Goal: Information Seeking & Learning: Learn about a topic

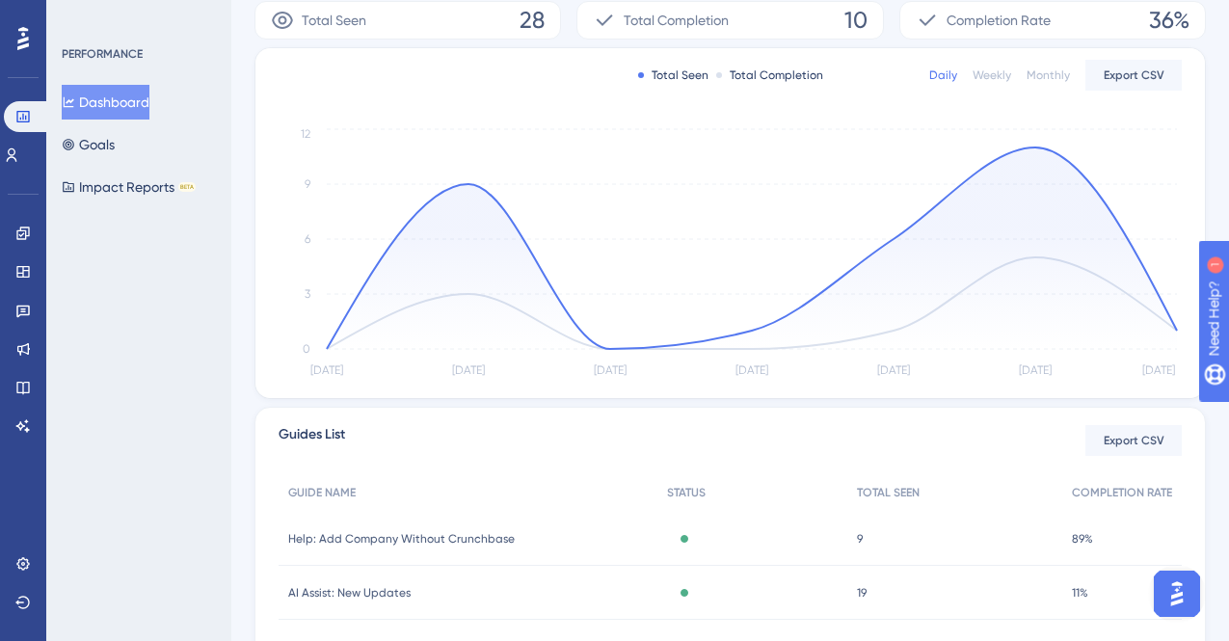
scroll to position [326, 0]
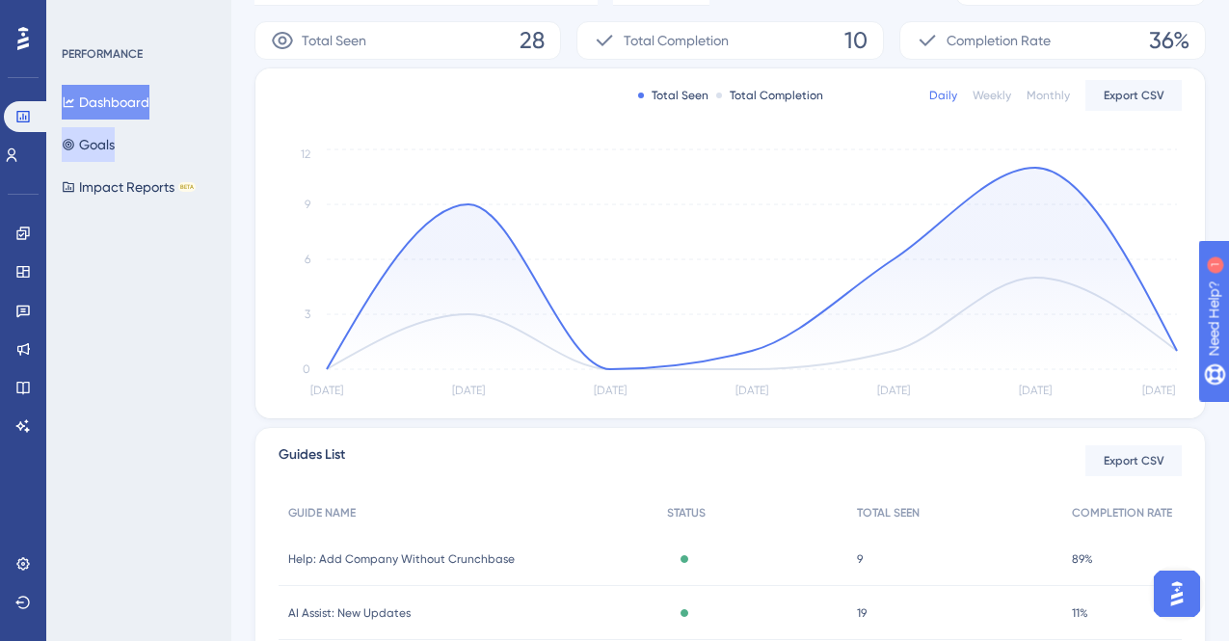
click at [113, 154] on button "Goals" at bounding box center [88, 144] width 53 height 35
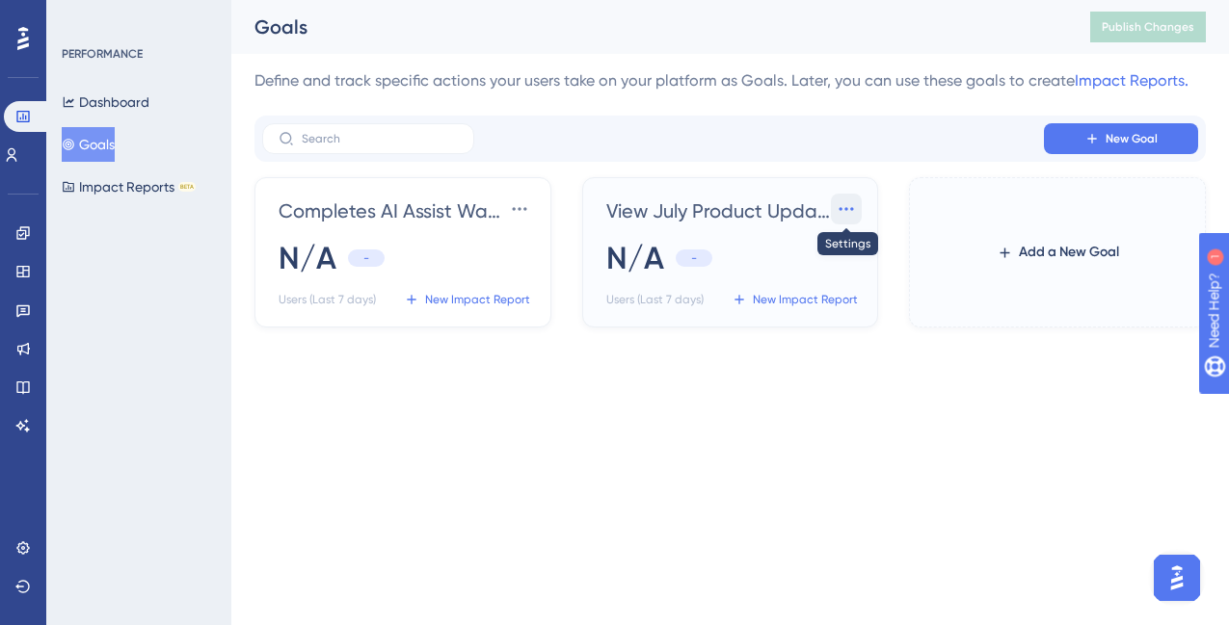
click at [845, 210] on icon at bounding box center [845, 208] width 19 height 19
click at [754, 156] on div "New Goal" at bounding box center [729, 139] width 951 height 46
click at [692, 227] on div "View July Product Update Settings N/A - Users (Last 7 days) New Impact Report" at bounding box center [734, 254] width 254 height 119
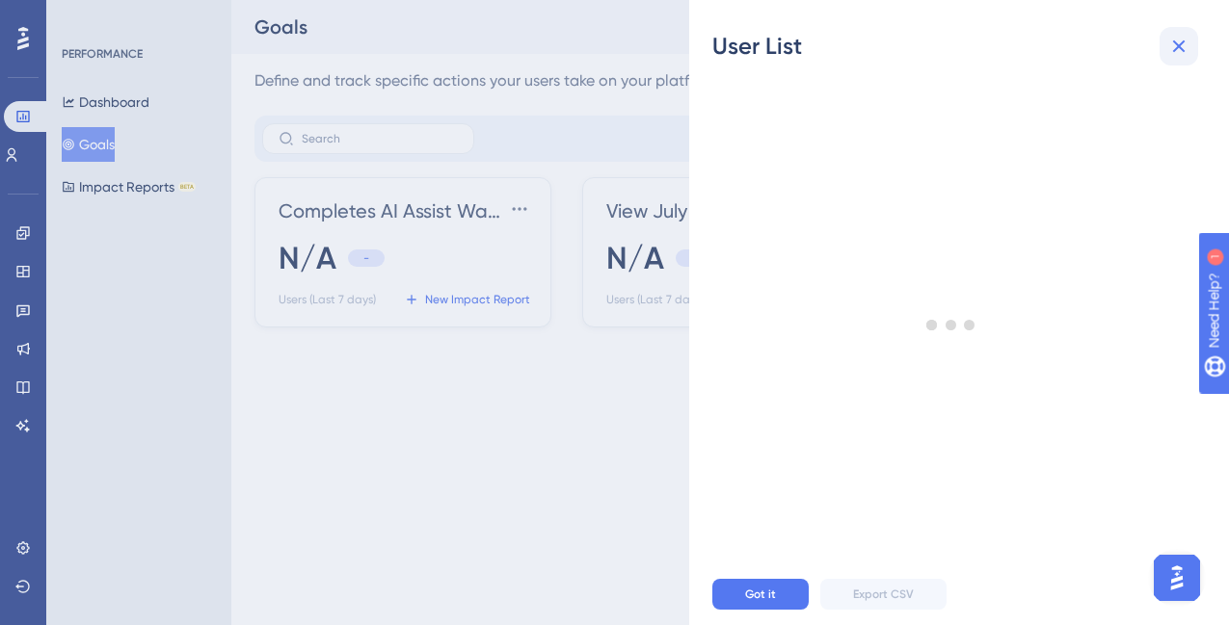
click at [1176, 45] on icon at bounding box center [1178, 46] width 23 height 23
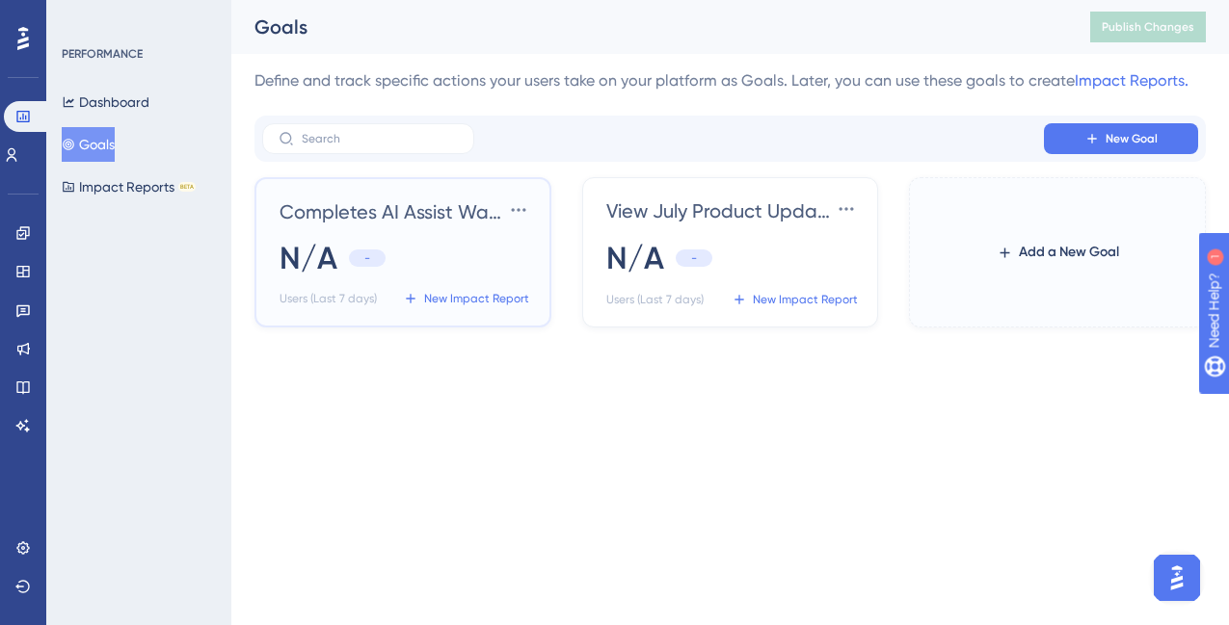
click at [493, 253] on div "N/A -" at bounding box center [406, 258] width 254 height 42
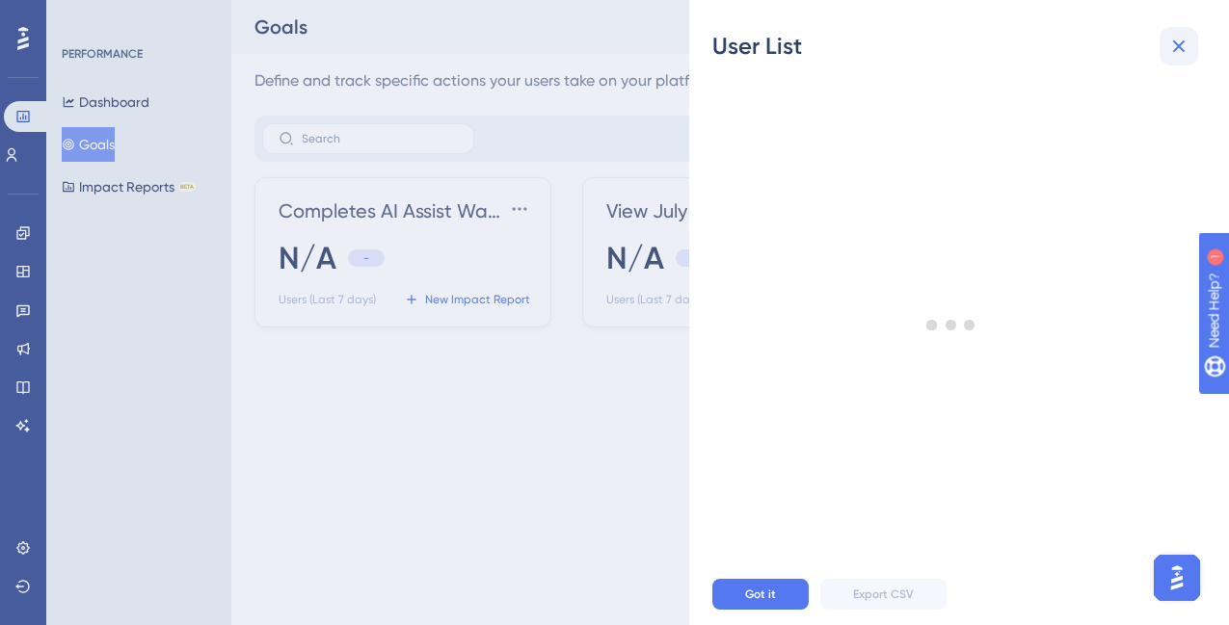
click at [1187, 42] on icon at bounding box center [1178, 46] width 23 height 23
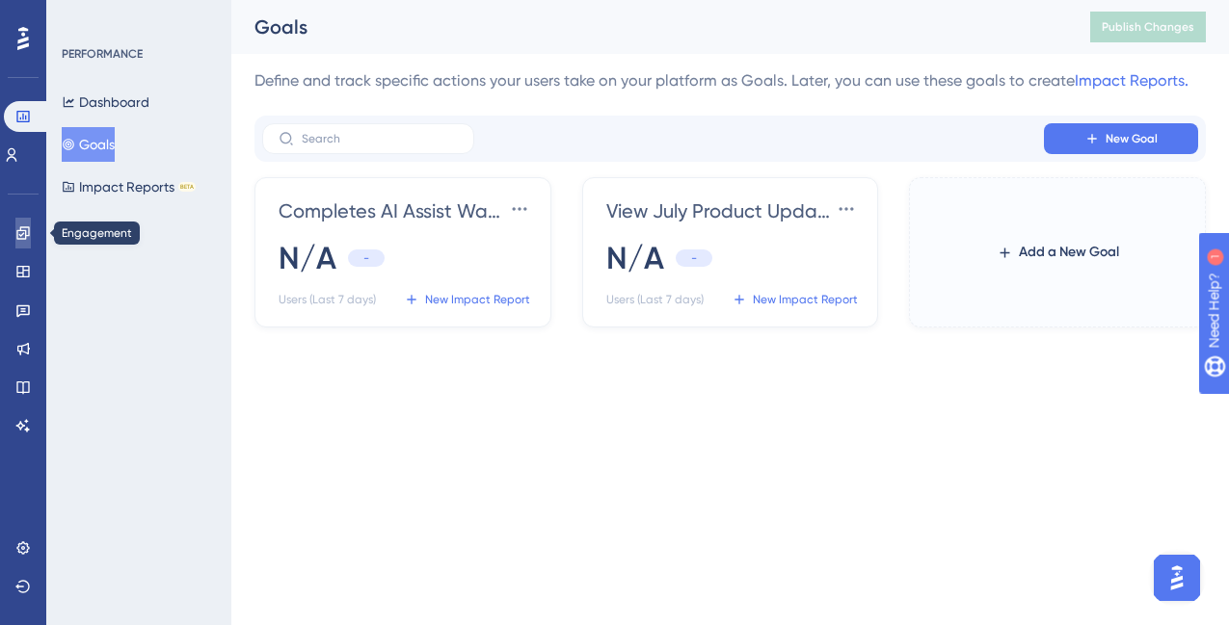
click at [23, 233] on icon at bounding box center [22, 232] width 13 height 13
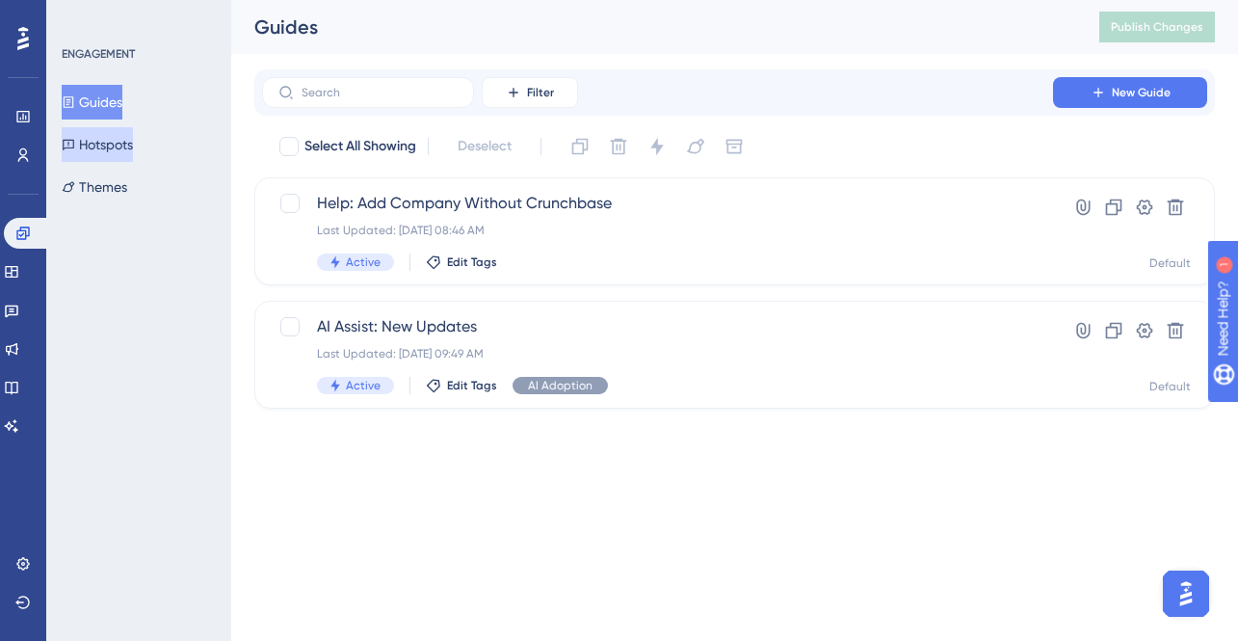
click at [133, 142] on button "Hotspots" at bounding box center [97, 144] width 71 height 35
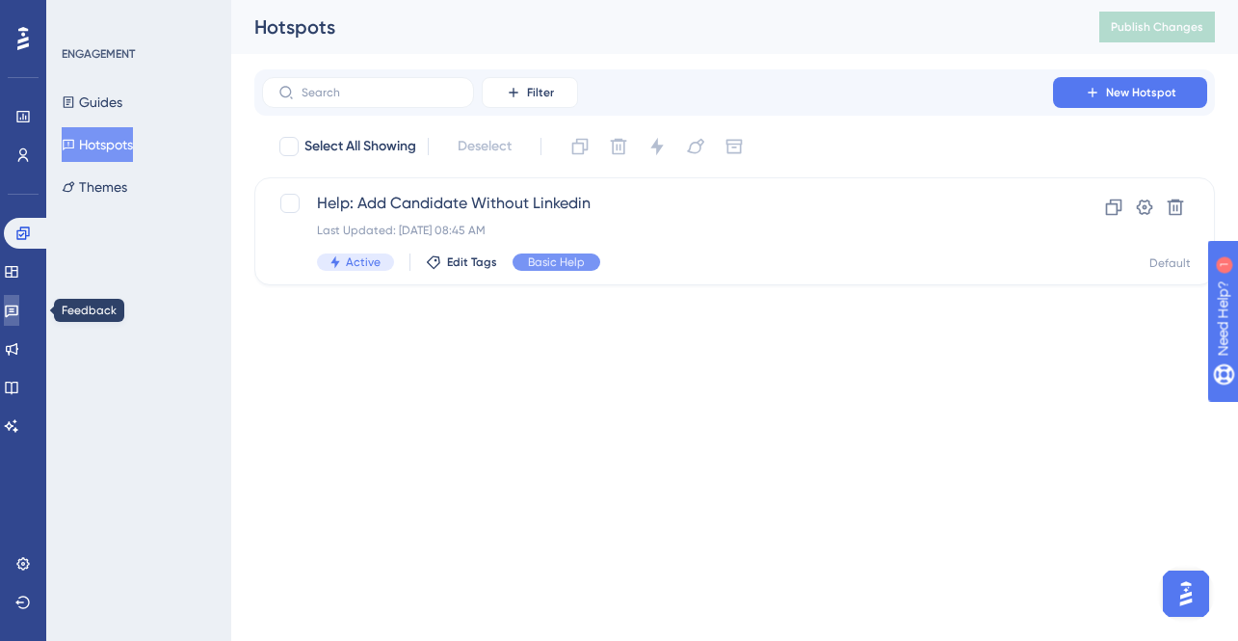
click at [19, 307] on icon at bounding box center [11, 310] width 15 height 15
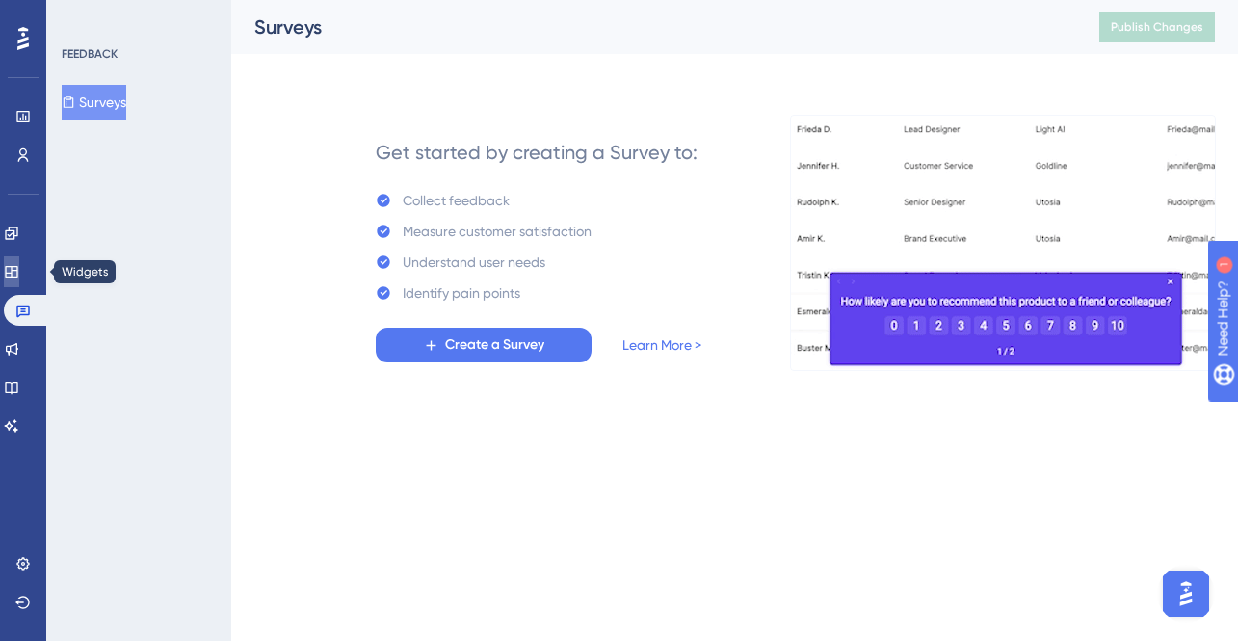
click at [17, 269] on icon at bounding box center [11, 272] width 13 height 12
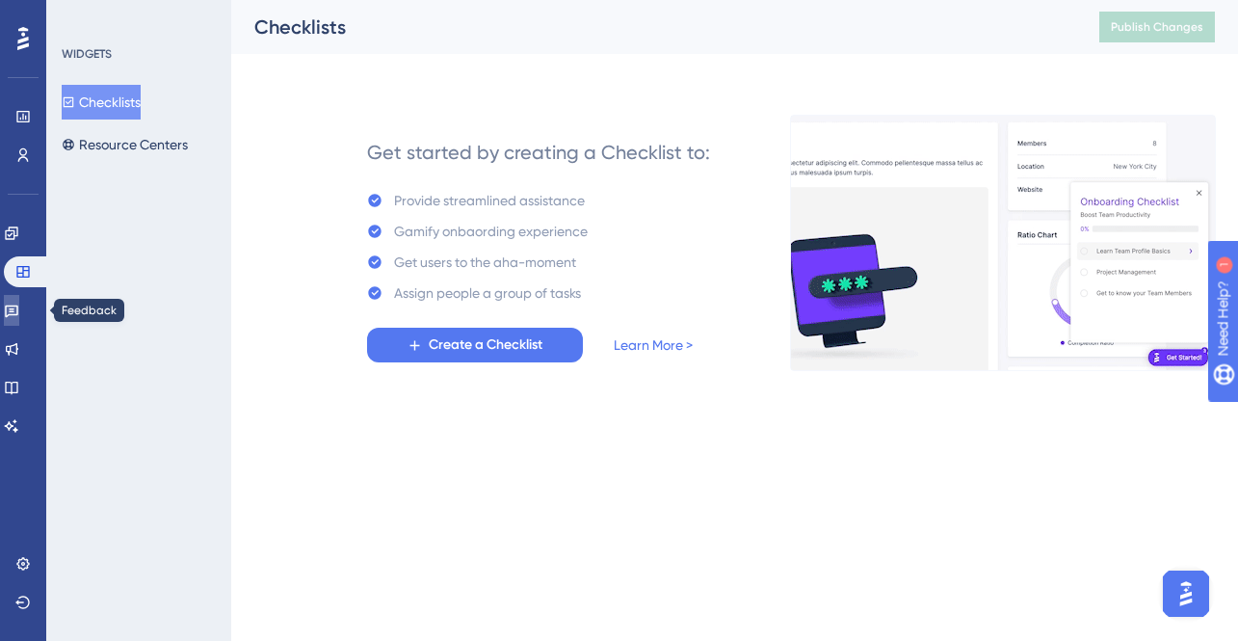
click at [18, 311] on icon at bounding box center [11, 310] width 15 height 15
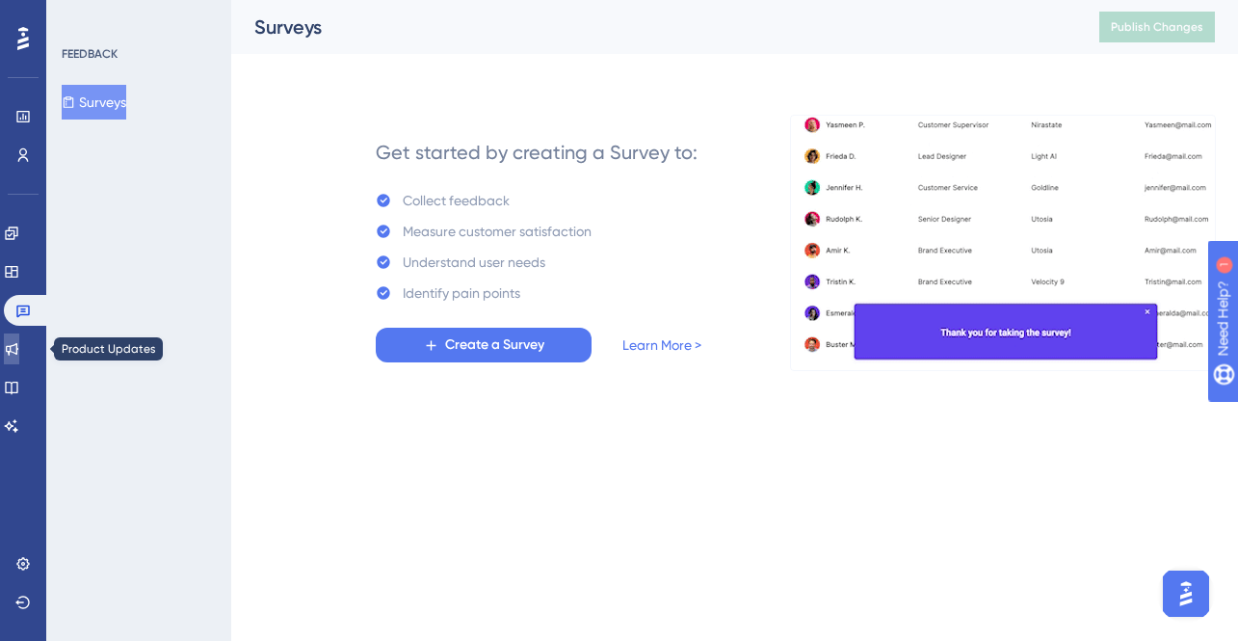
click at [19, 356] on icon at bounding box center [11, 348] width 15 height 15
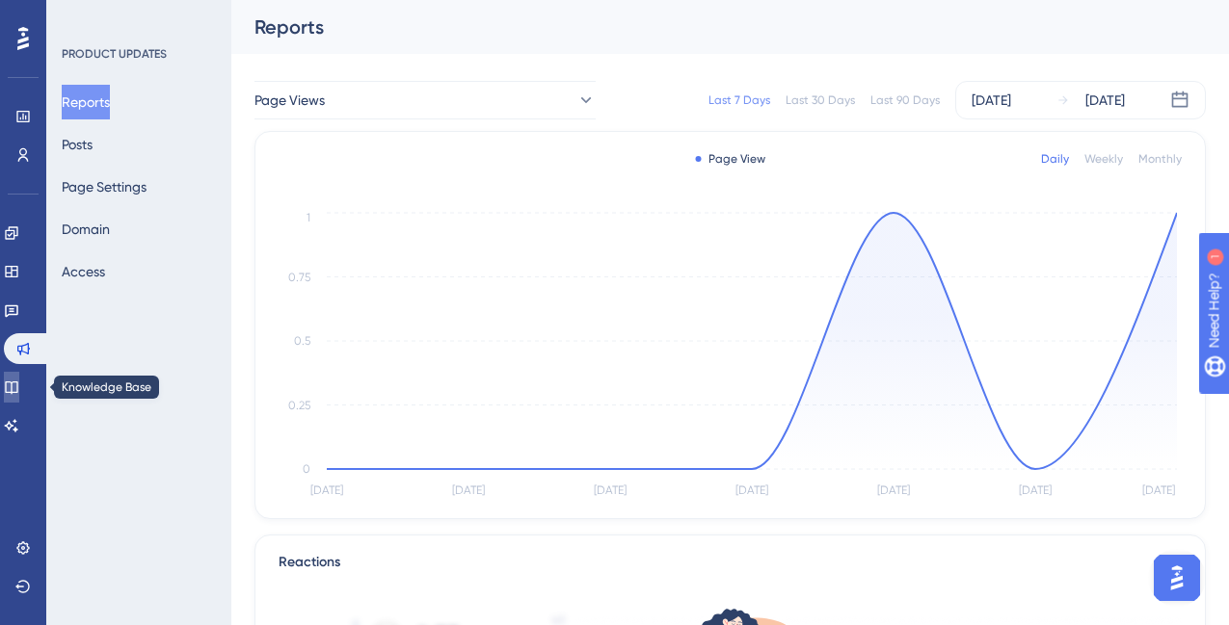
click at [19, 387] on icon at bounding box center [11, 387] width 15 height 15
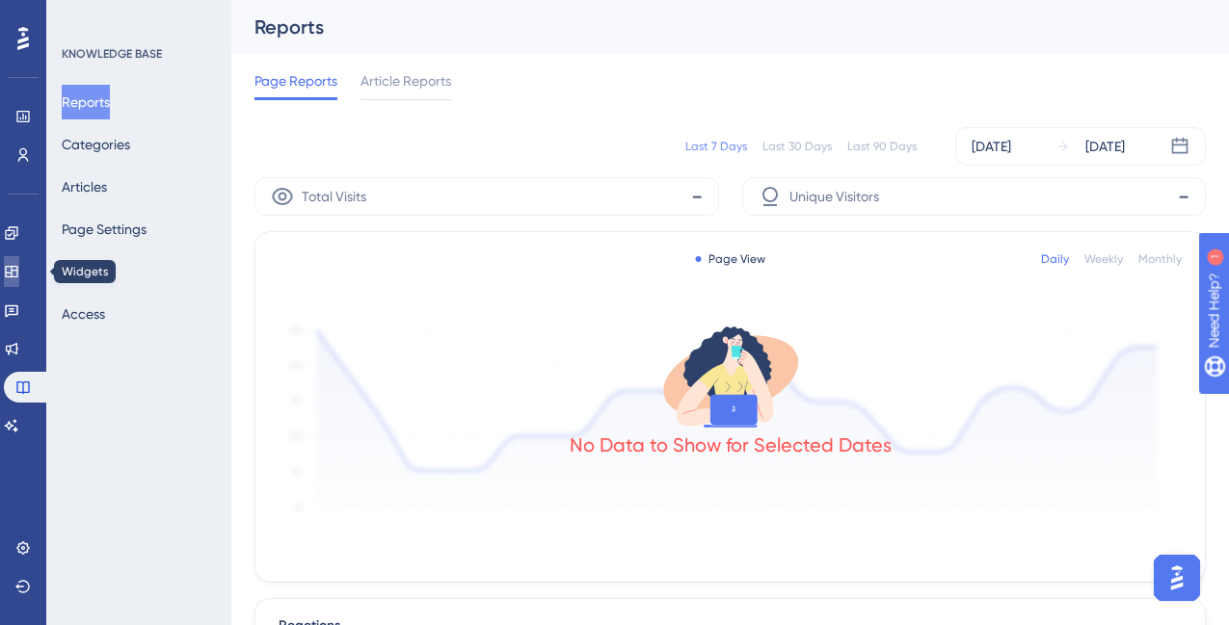
click at [19, 264] on icon at bounding box center [11, 271] width 15 height 15
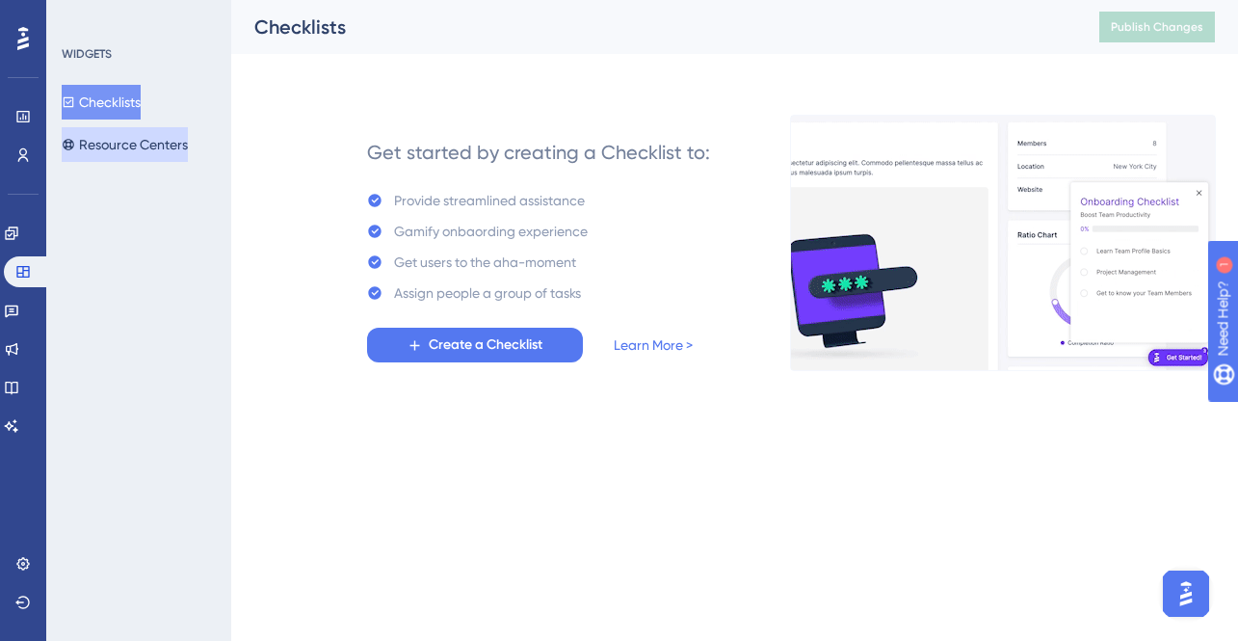
click at [131, 135] on button "Resource Centers" at bounding box center [125, 144] width 126 height 35
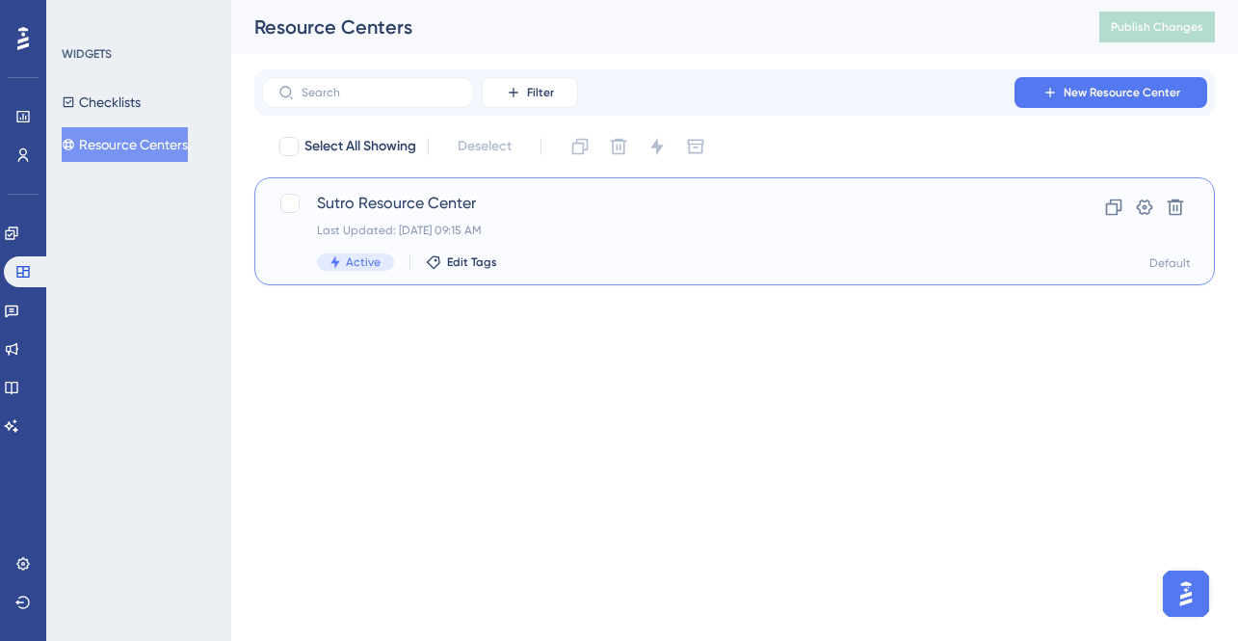
click at [365, 198] on span "Sutro Resource Center" at bounding box center [657, 203] width 681 height 23
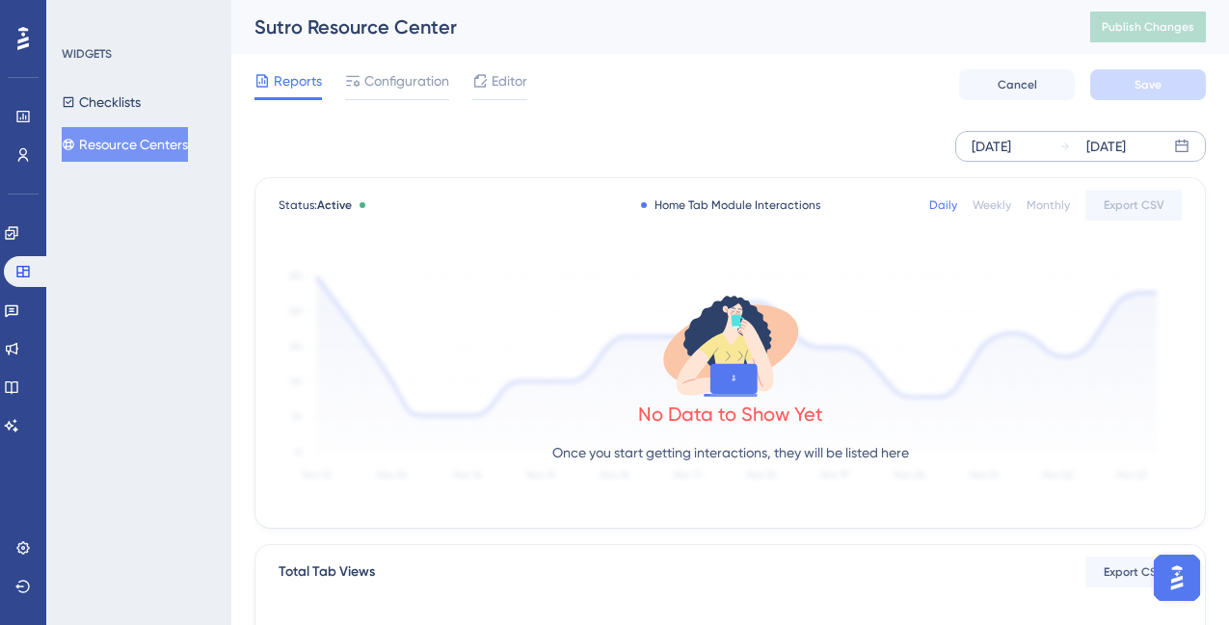
click at [1179, 148] on icon at bounding box center [1181, 146] width 15 height 15
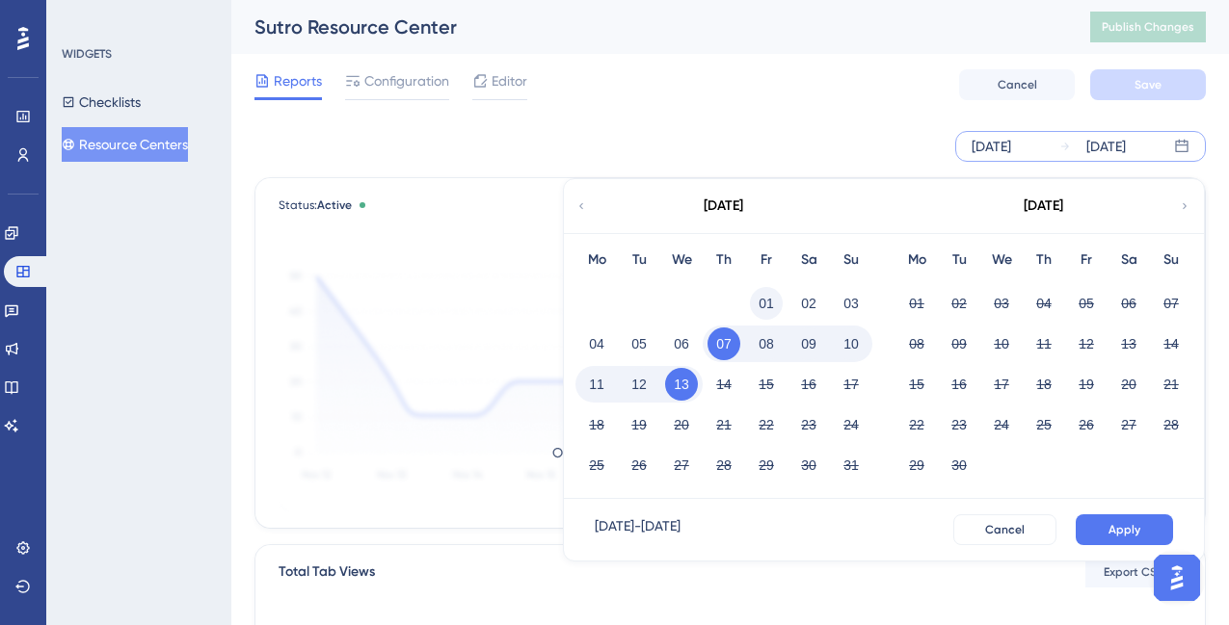
click at [768, 300] on button "01" at bounding box center [766, 303] width 33 height 33
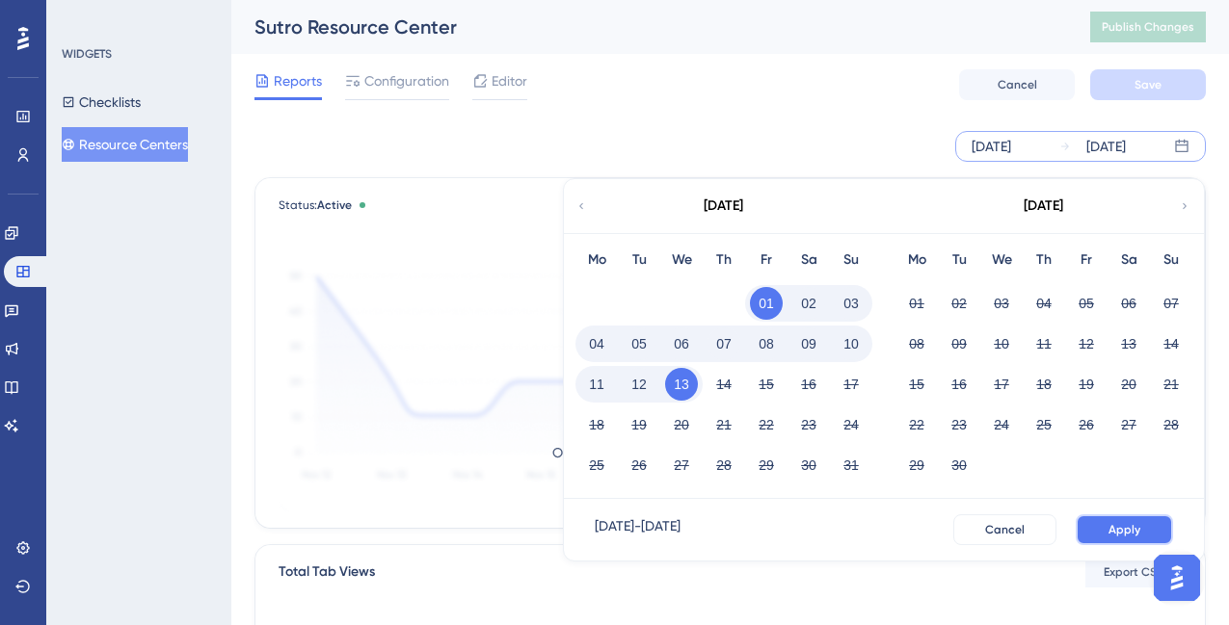
click at [1134, 529] on span "Apply" at bounding box center [1124, 529] width 32 height 15
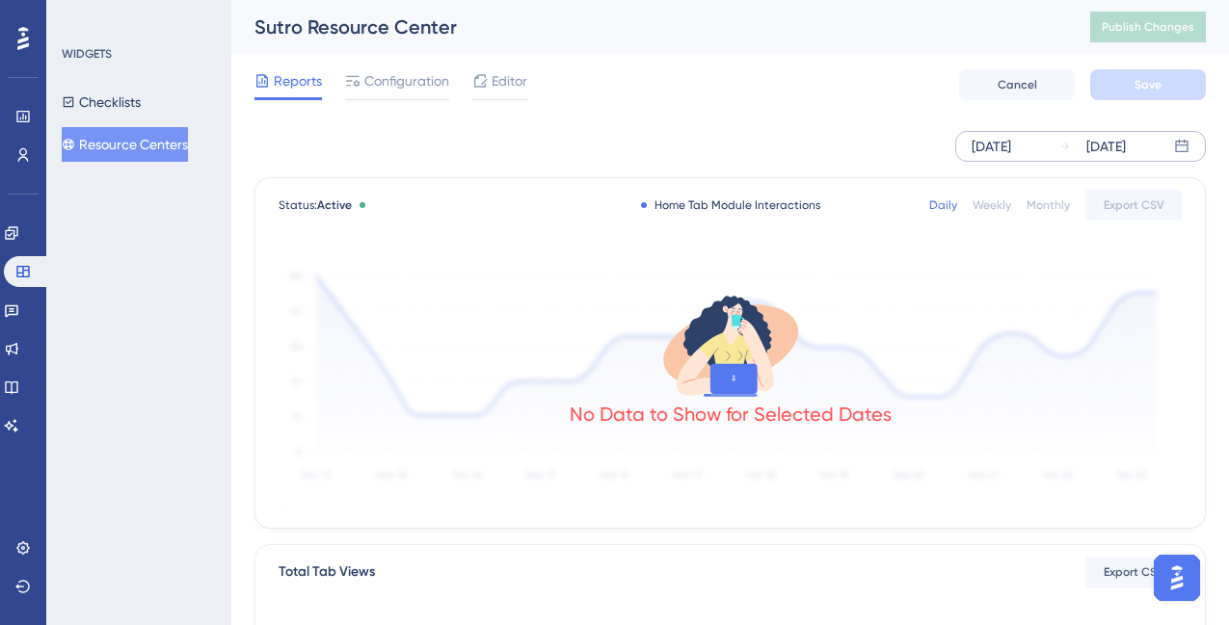
click at [876, 108] on div "Reports Configuration Editor Cancel Save" at bounding box center [729, 85] width 951 height 62
click at [717, 358] on icon at bounding box center [729, 356] width 61 height 49
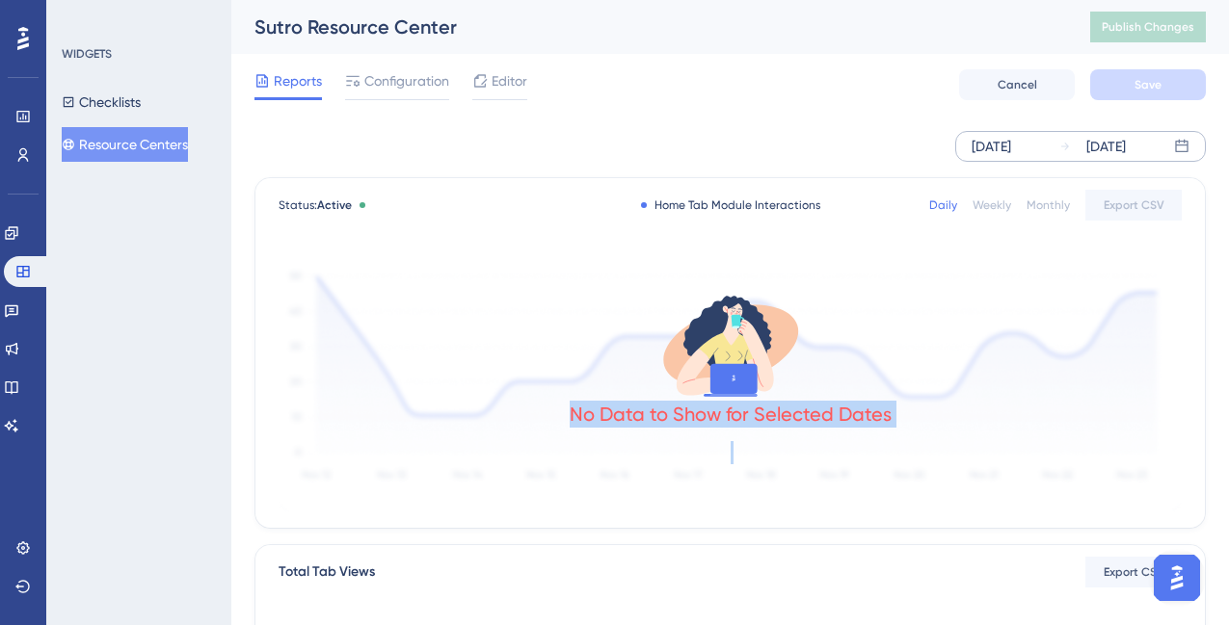
click at [717, 358] on icon at bounding box center [729, 356] width 61 height 49
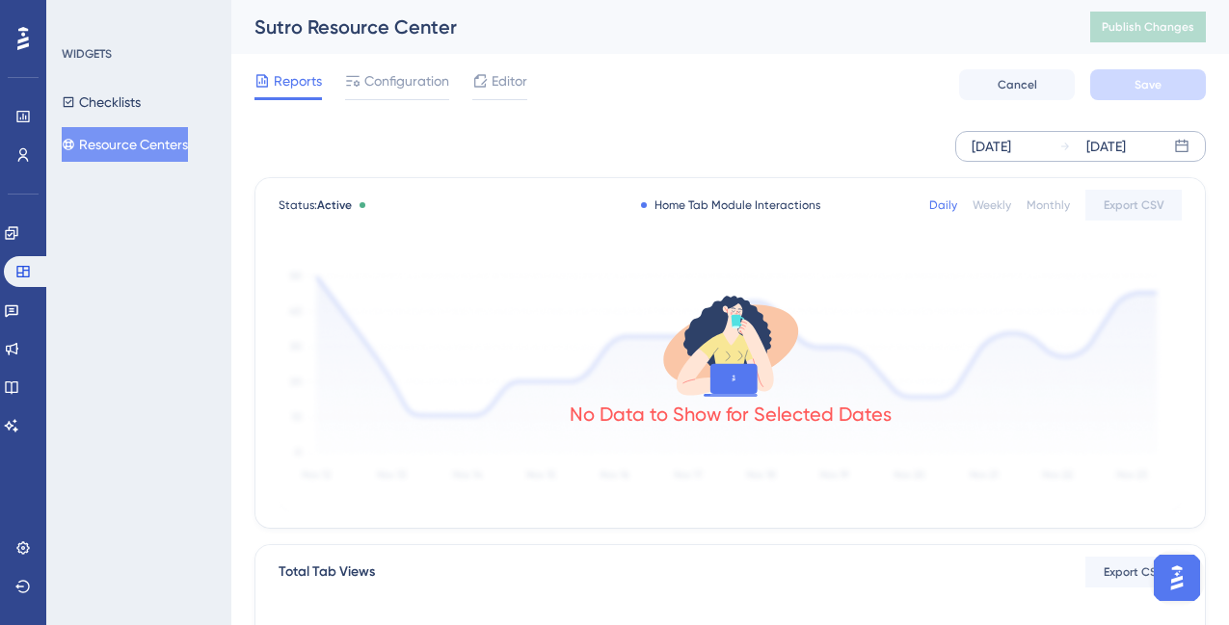
click at [746, 364] on icon at bounding box center [732, 378] width 47 height 30
click at [1047, 142] on div "Aug 01 2025 Aug 13 2025" at bounding box center [1080, 146] width 251 height 31
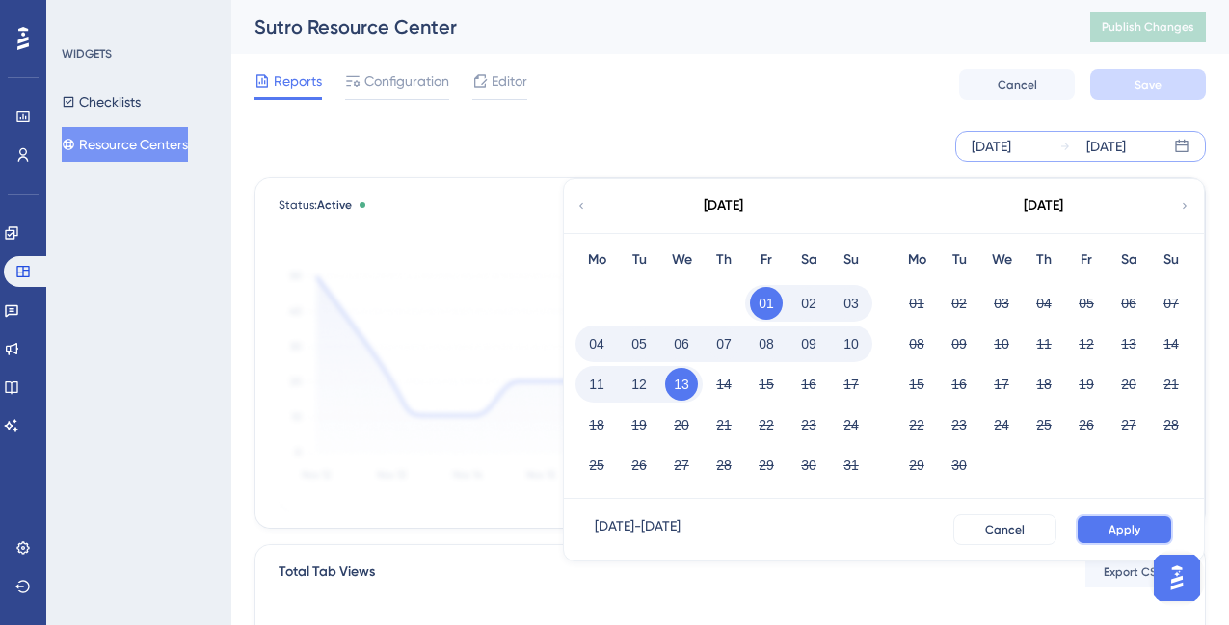
click at [1150, 533] on button "Apply" at bounding box center [1123, 530] width 97 height 31
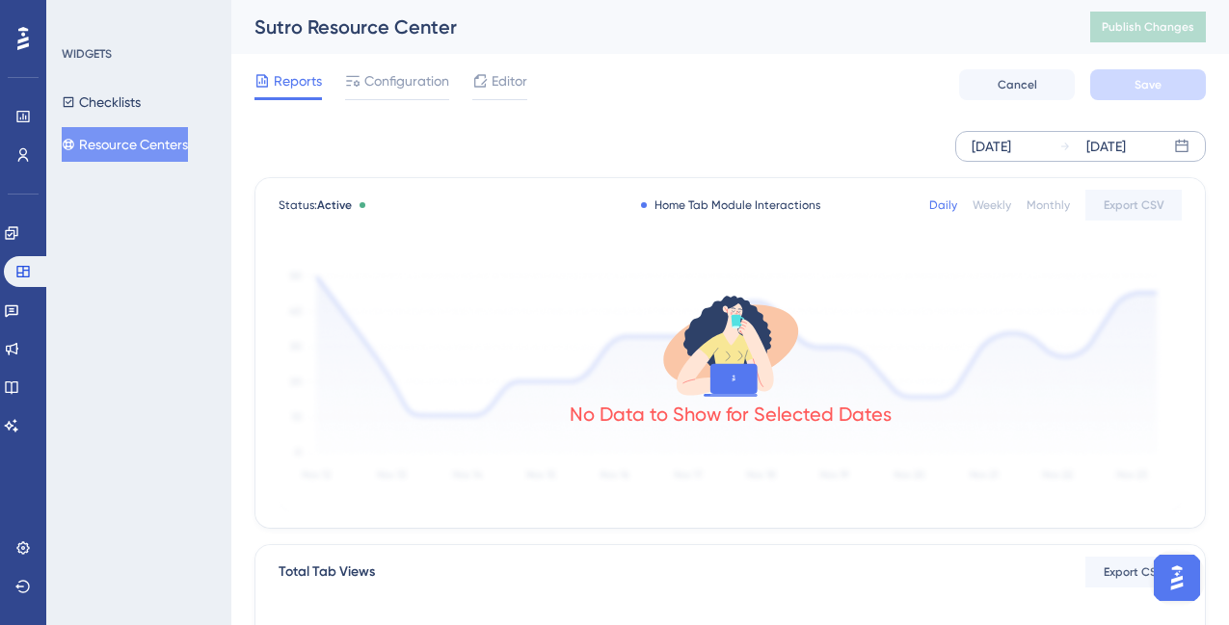
click at [1172, 584] on img "Open AI Assistant Launcher" at bounding box center [1176, 578] width 35 height 35
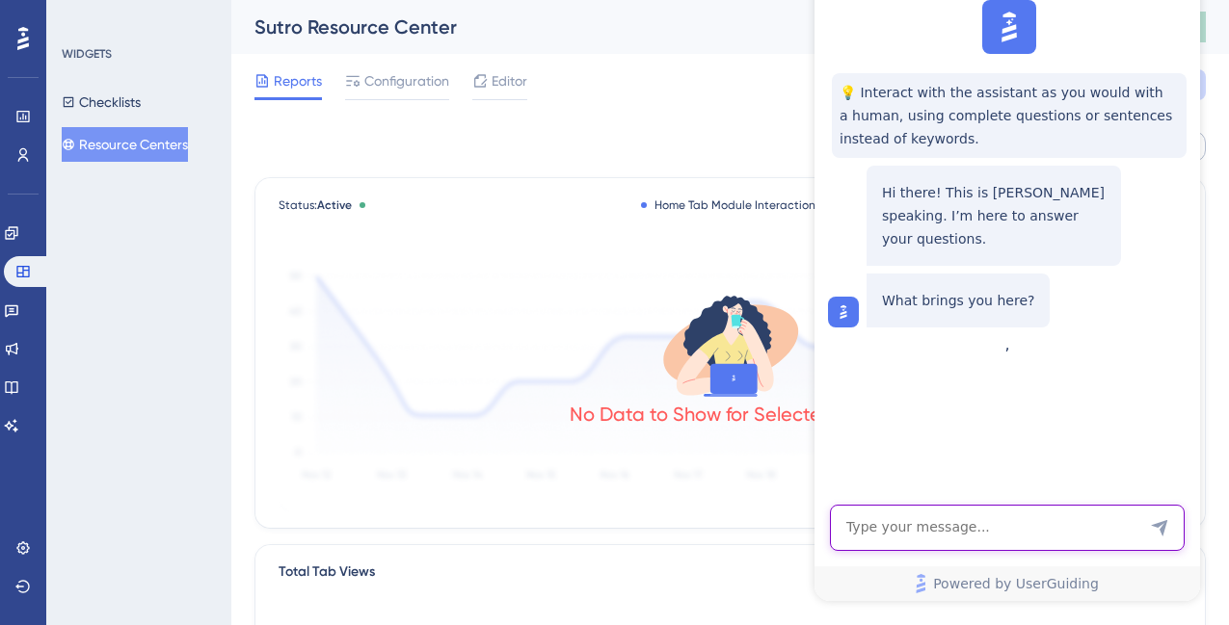
click at [937, 521] on textarea "AI Assistant Text Input" at bounding box center [1007, 528] width 355 height 46
type textarea "Why is everything showing no data?"
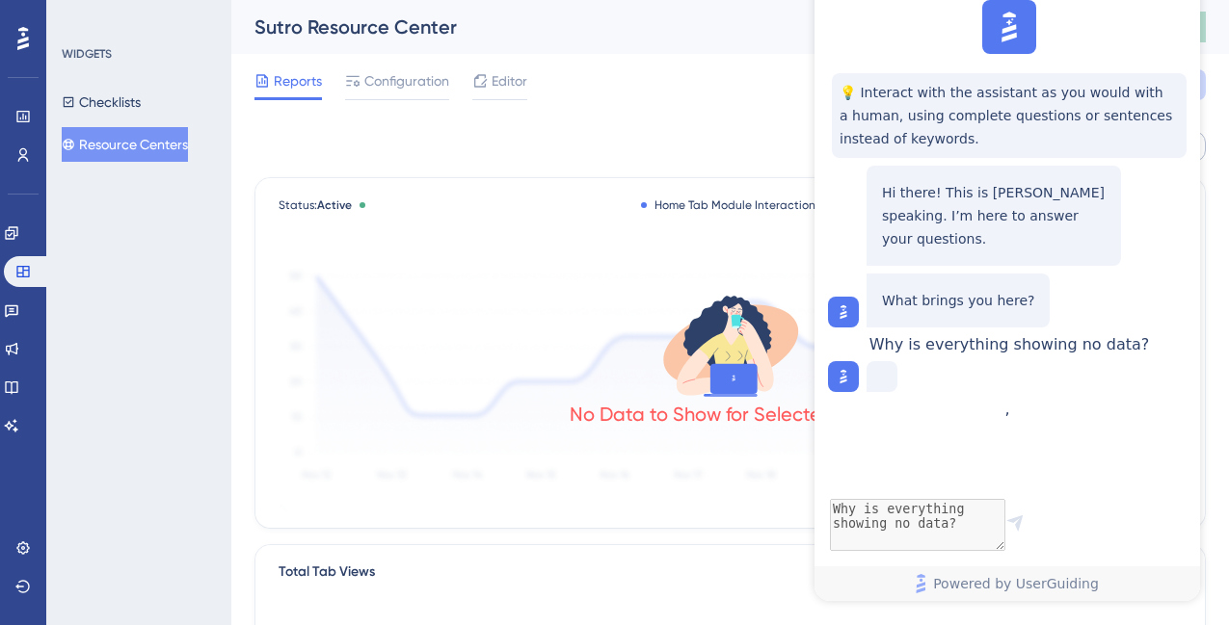
click at [437, 184] on div "Status: Active Home Tab Module Interactions Daily Weekly Monthly Export CSV No …" at bounding box center [729, 353] width 949 height 350
click at [17, 227] on icon at bounding box center [11, 232] width 13 height 13
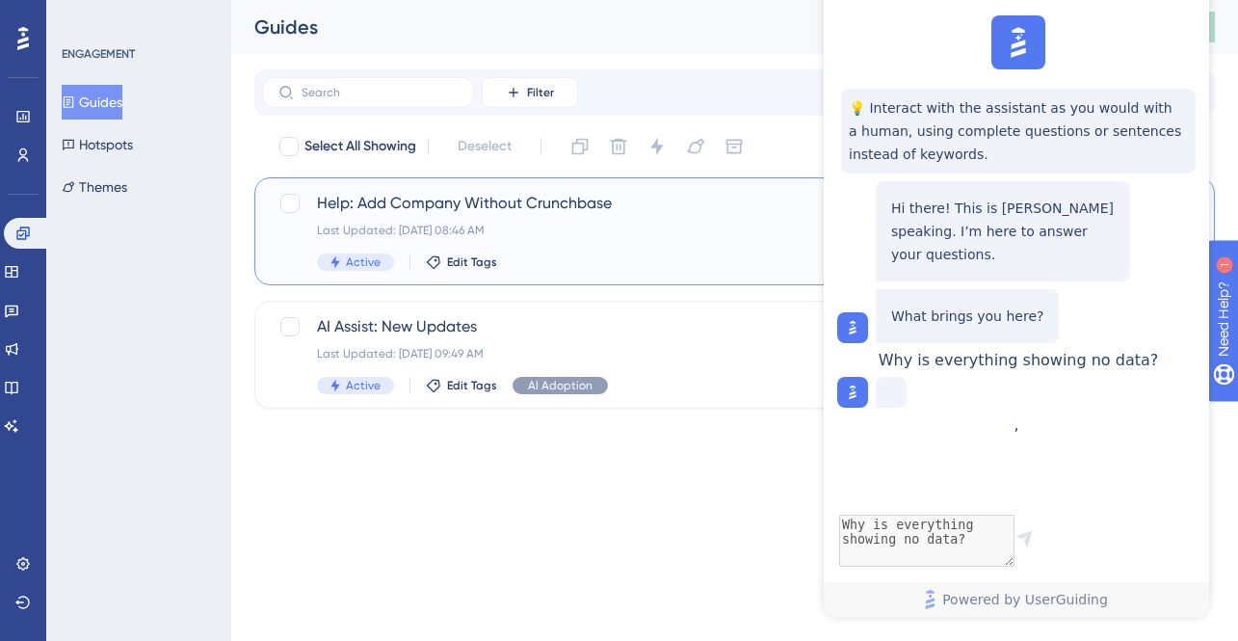
click at [444, 216] on div "Help: Add Company Without Crunchbase Last Updated: Aug 04 2025, 08:46 AM Active…" at bounding box center [657, 231] width 681 height 79
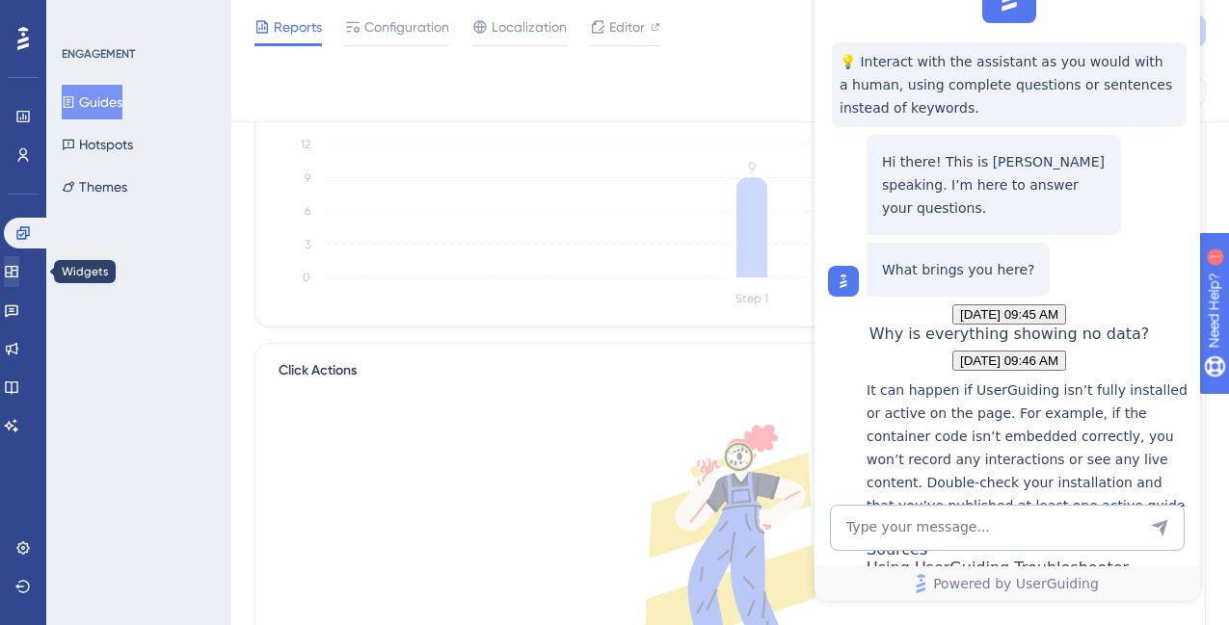
scroll to position [303, 0]
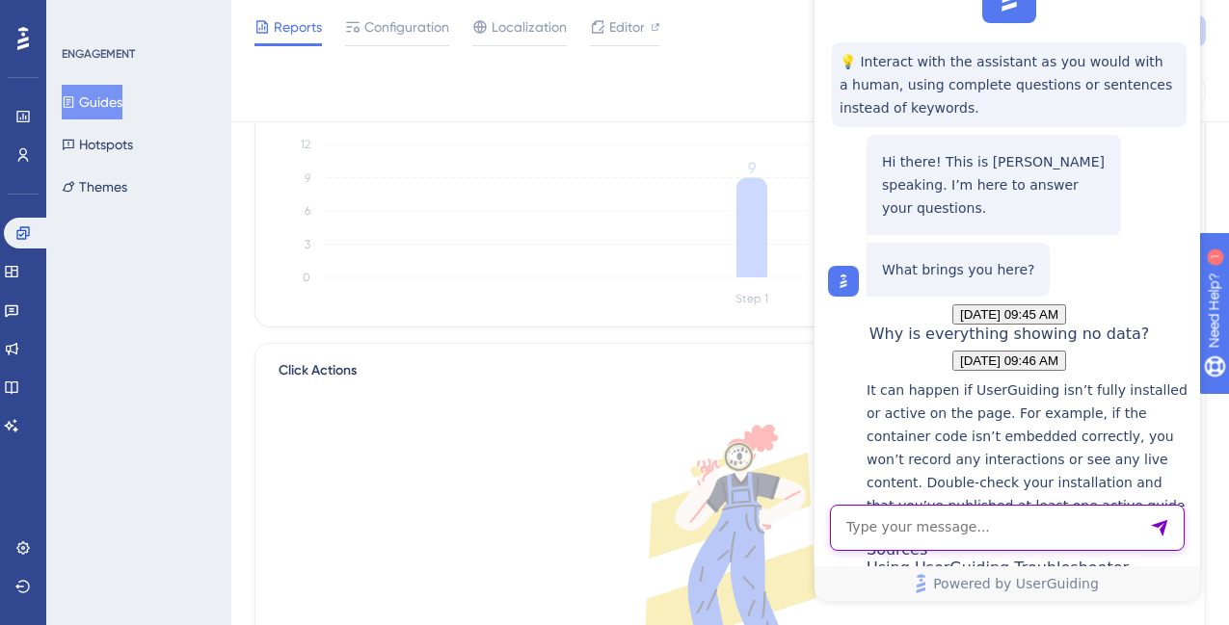
click at [907, 534] on textarea "AI Assistant Text Input" at bounding box center [1007, 528] width 355 height 46
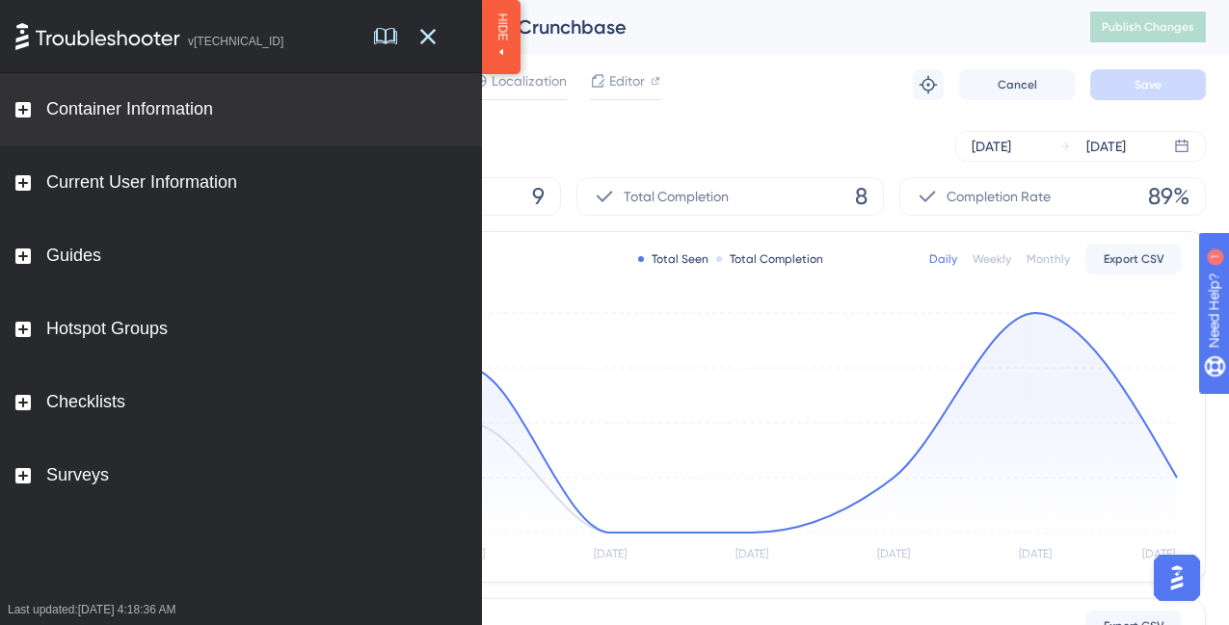
click at [269, 112] on div "Container Information" at bounding box center [241, 109] width 482 height 73
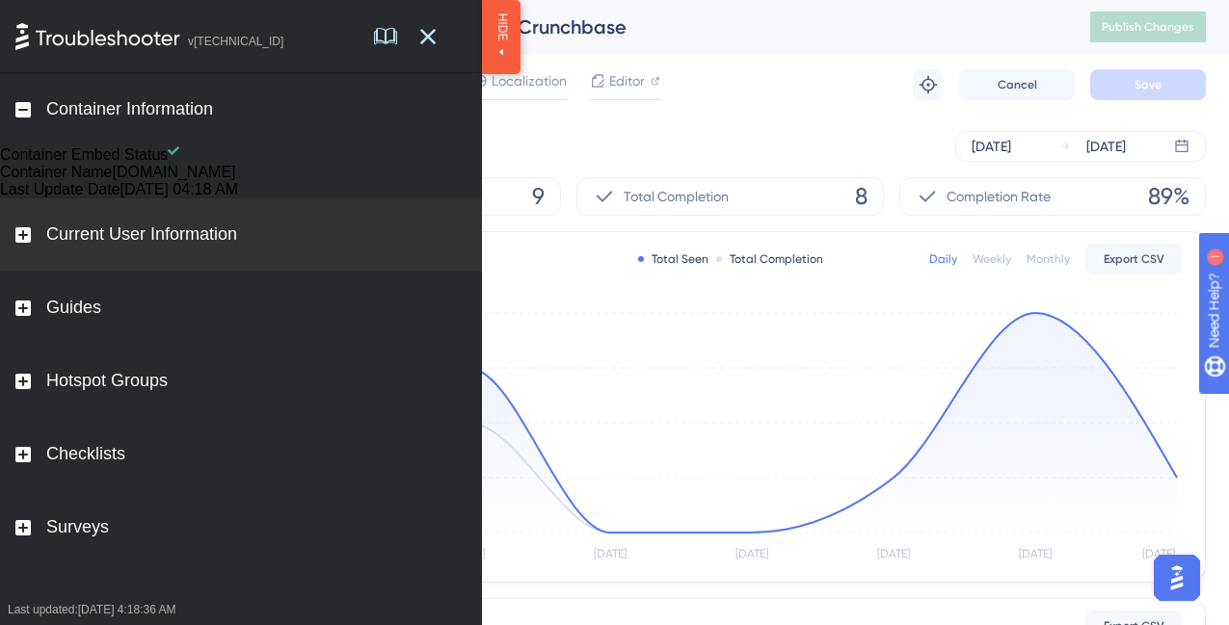
click at [225, 246] on div "Current User Information" at bounding box center [141, 235] width 191 height 21
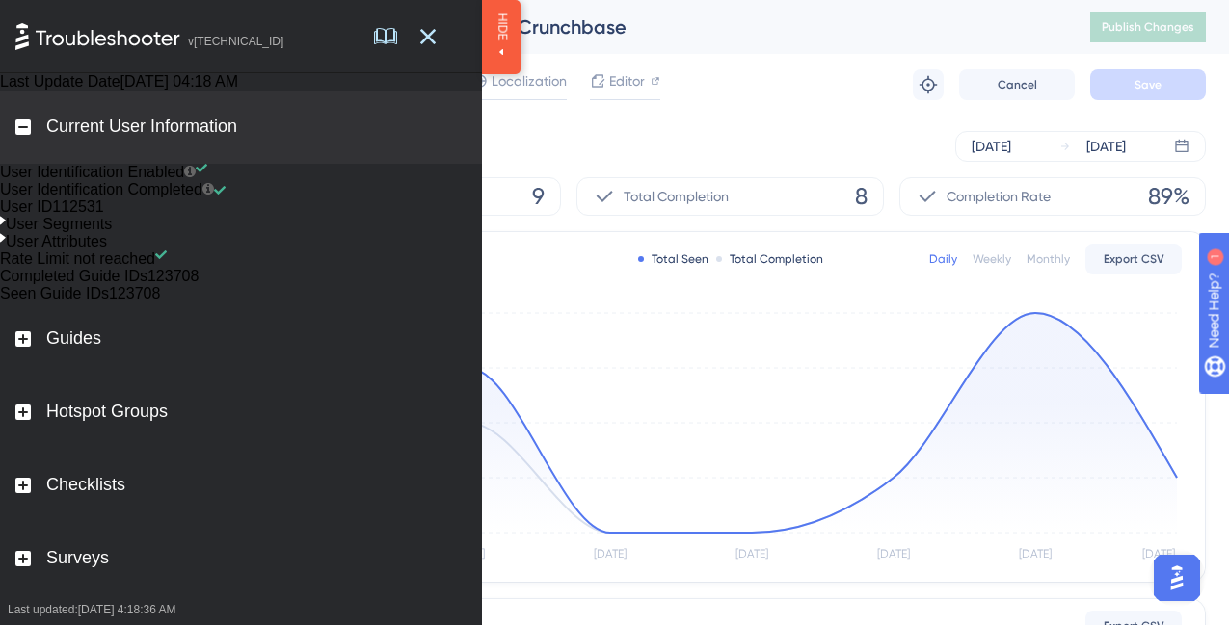
scroll to position [273, 0]
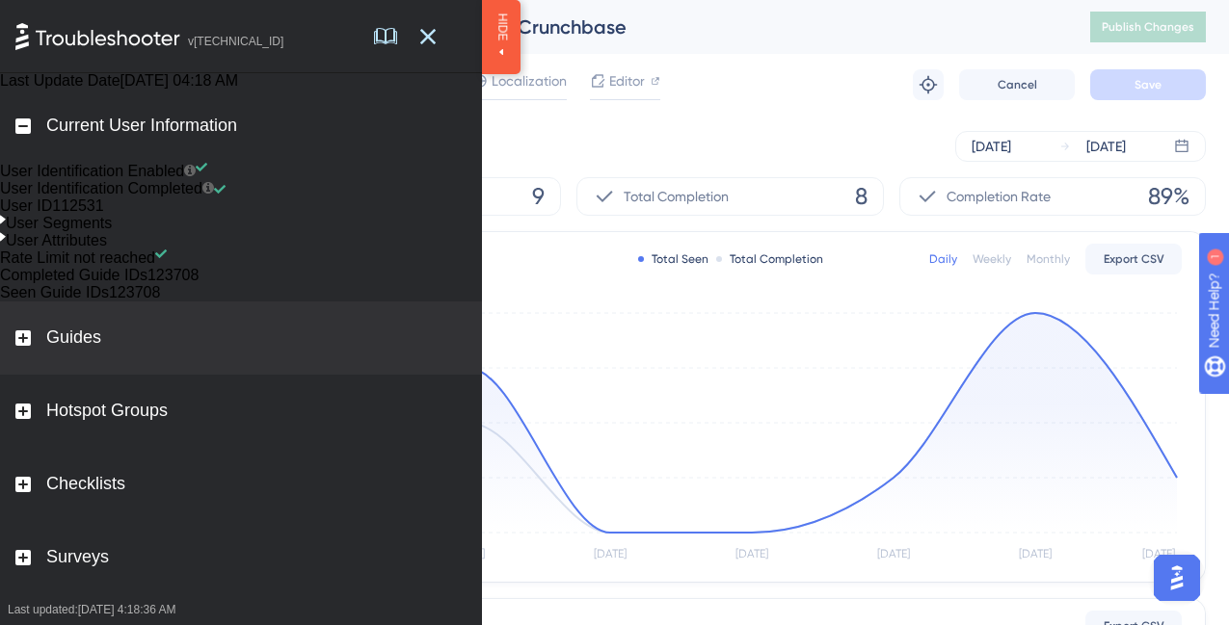
click at [198, 360] on div "Guides" at bounding box center [241, 338] width 482 height 73
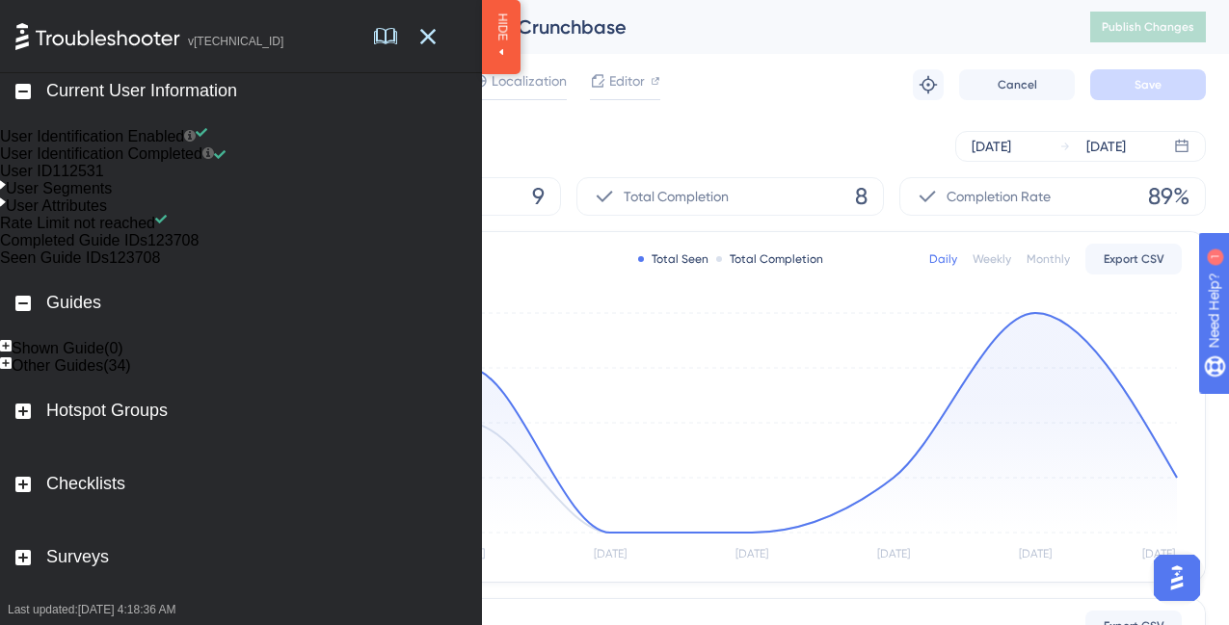
click at [172, 375] on div "Other Guides(34)" at bounding box center [241, 366] width 482 height 17
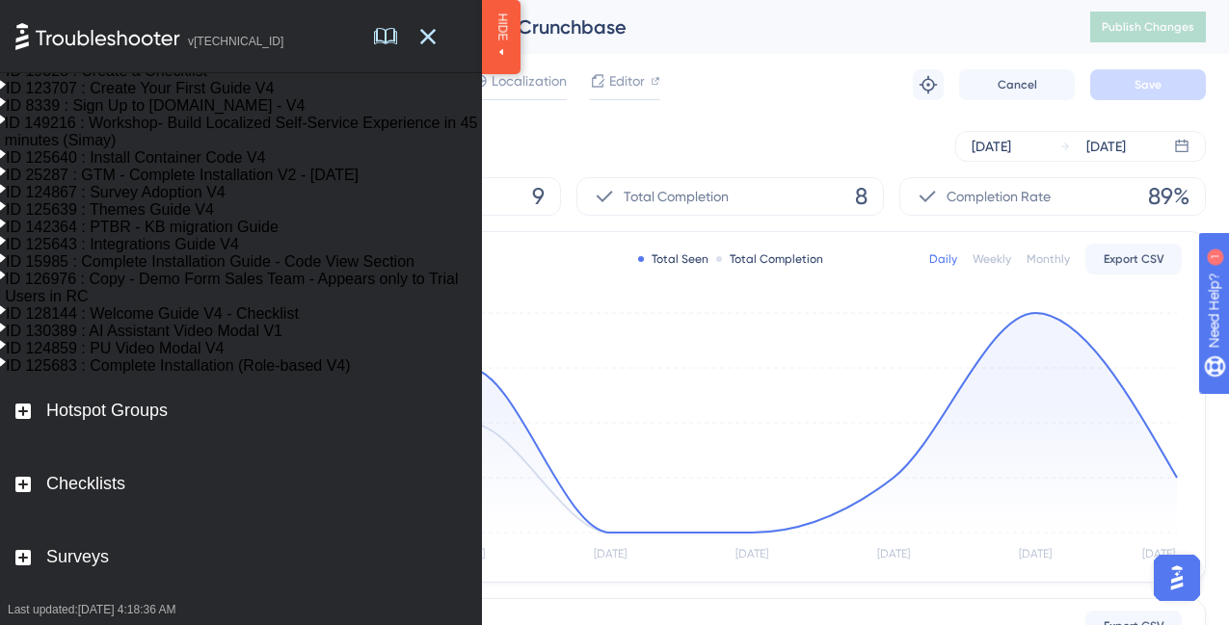
scroll to position [1414, 0]
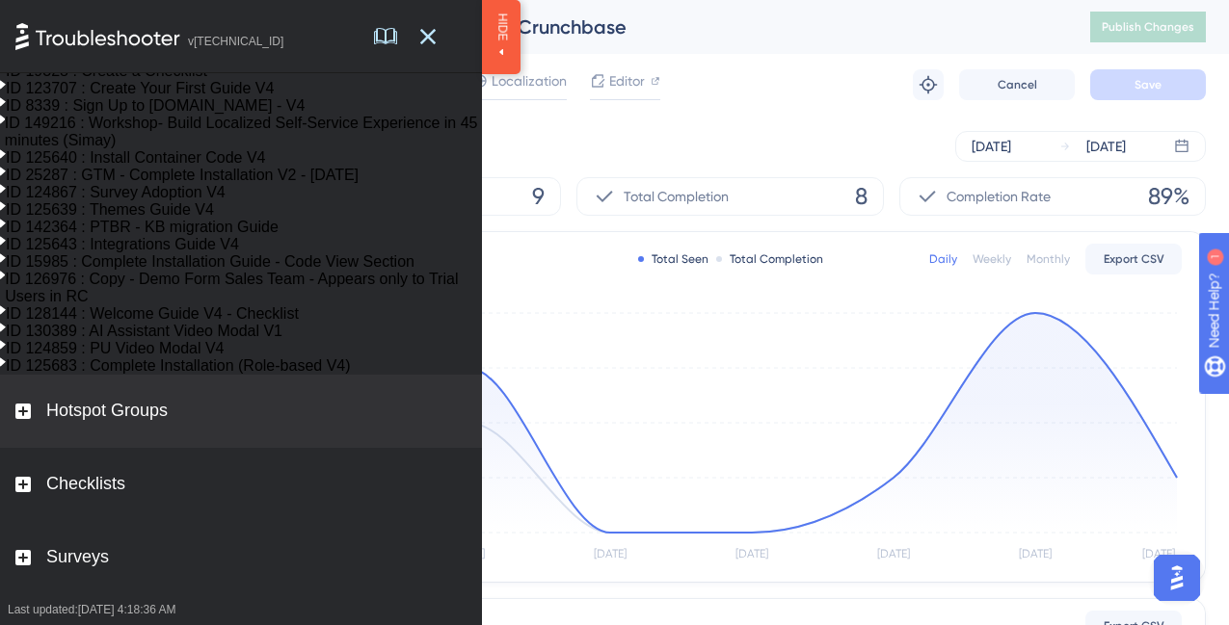
click at [169, 438] on div "Hotspot Groups" at bounding box center [241, 411] width 482 height 73
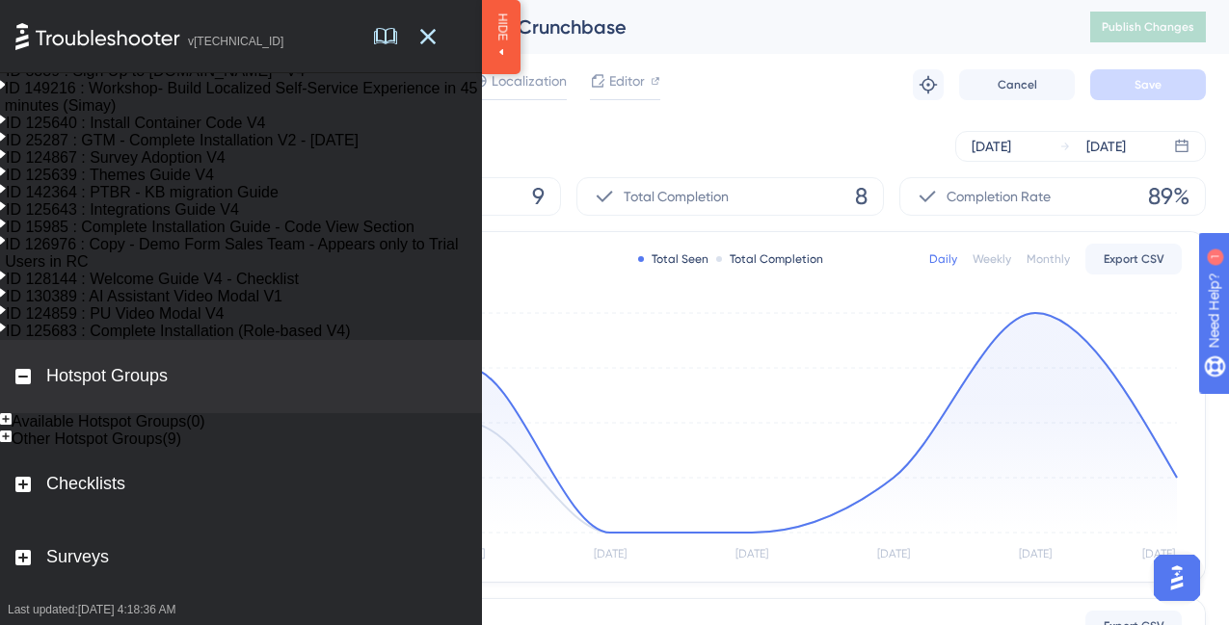
scroll to position [1506, 0]
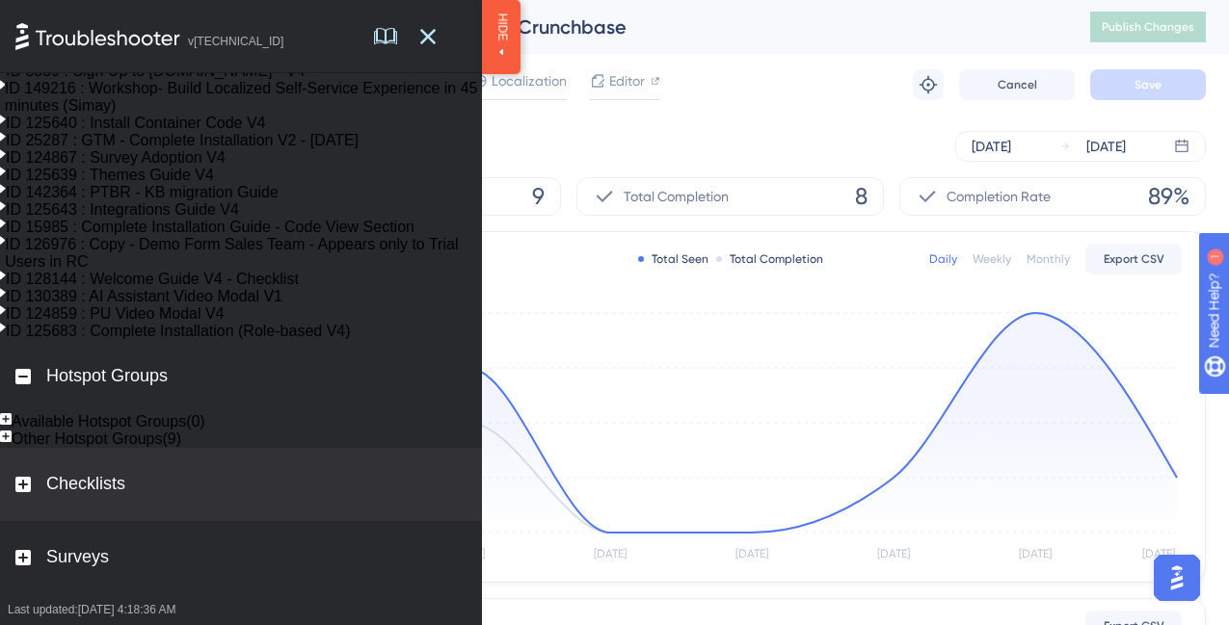
click at [154, 511] on div "Checklists" at bounding box center [241, 484] width 482 height 73
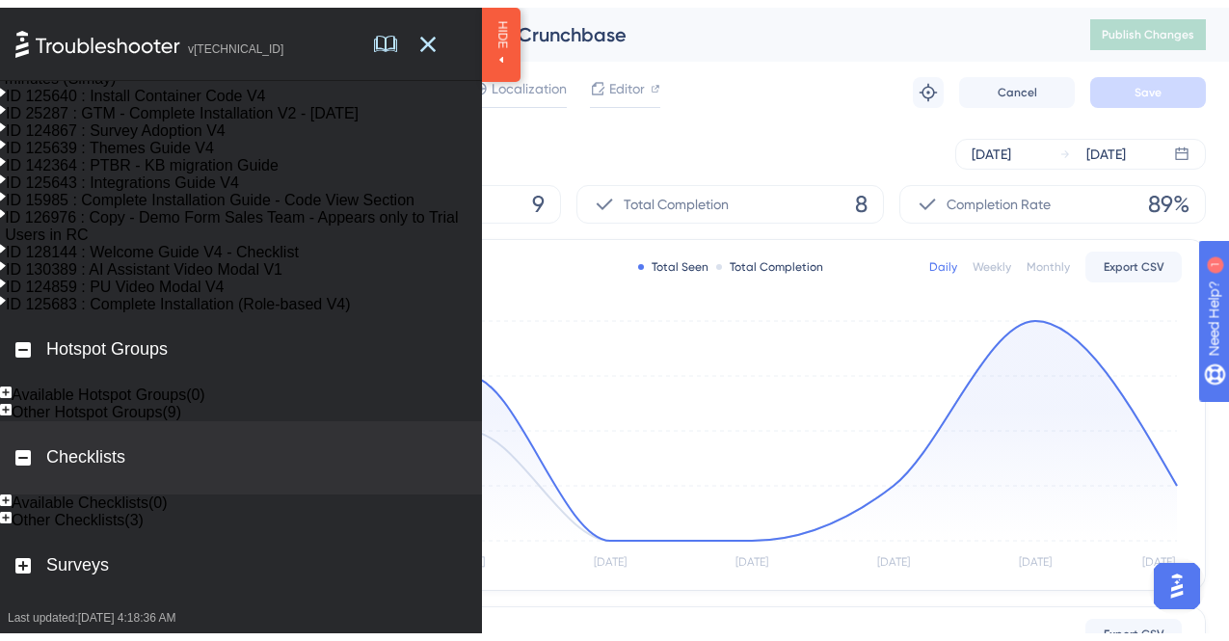
scroll to position [1599, 0]
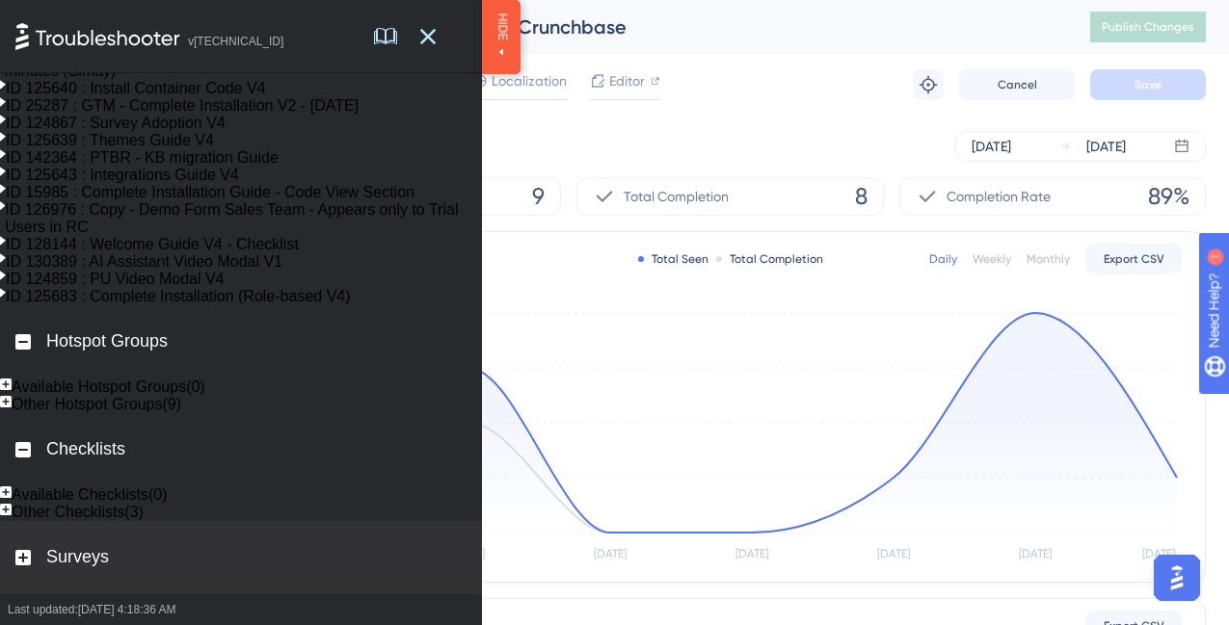
click at [141, 579] on div "Surveys" at bounding box center [241, 557] width 482 height 73
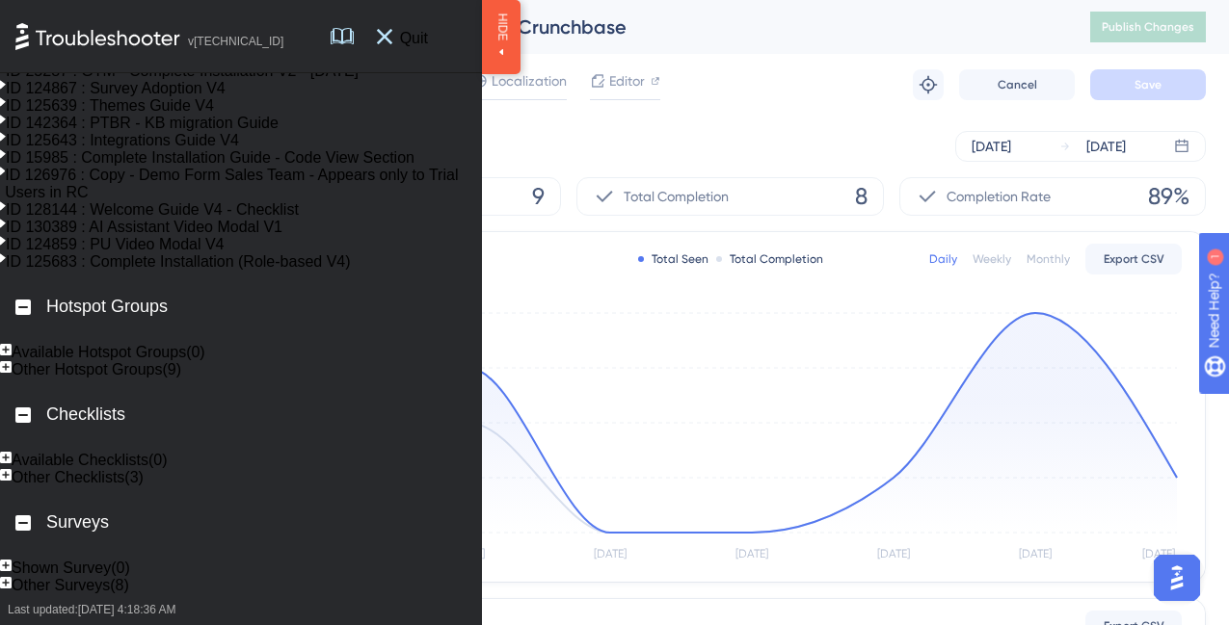
click at [434, 25] on div "Quit" at bounding box center [406, 36] width 59 height 72
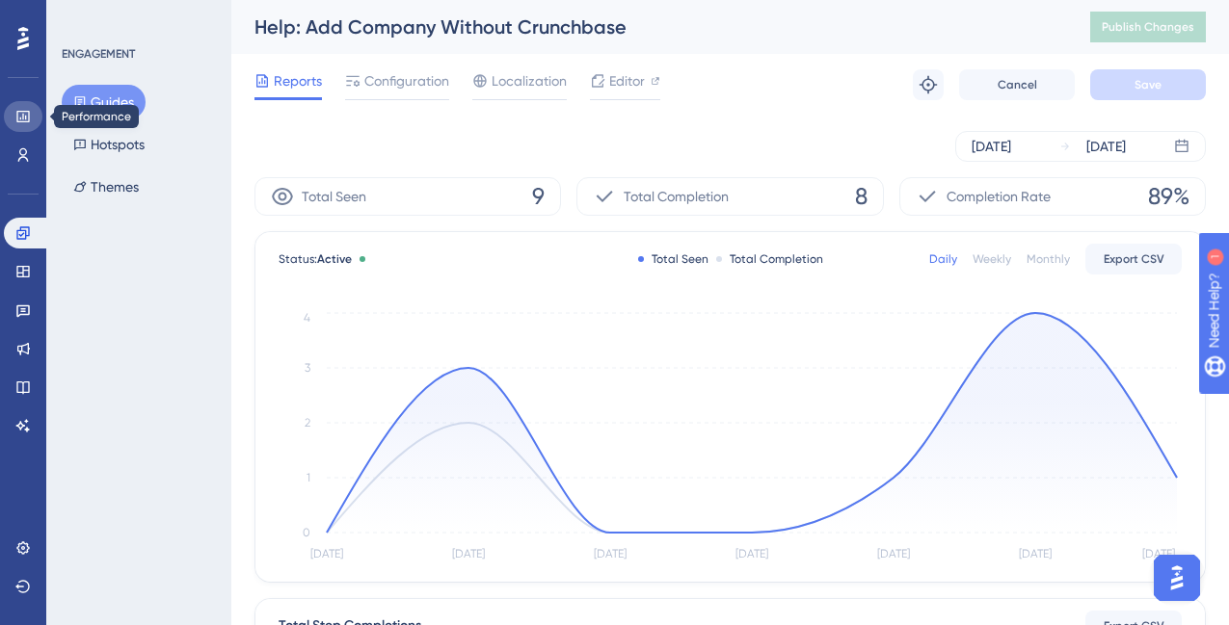
click at [25, 120] on icon at bounding box center [22, 116] width 15 height 15
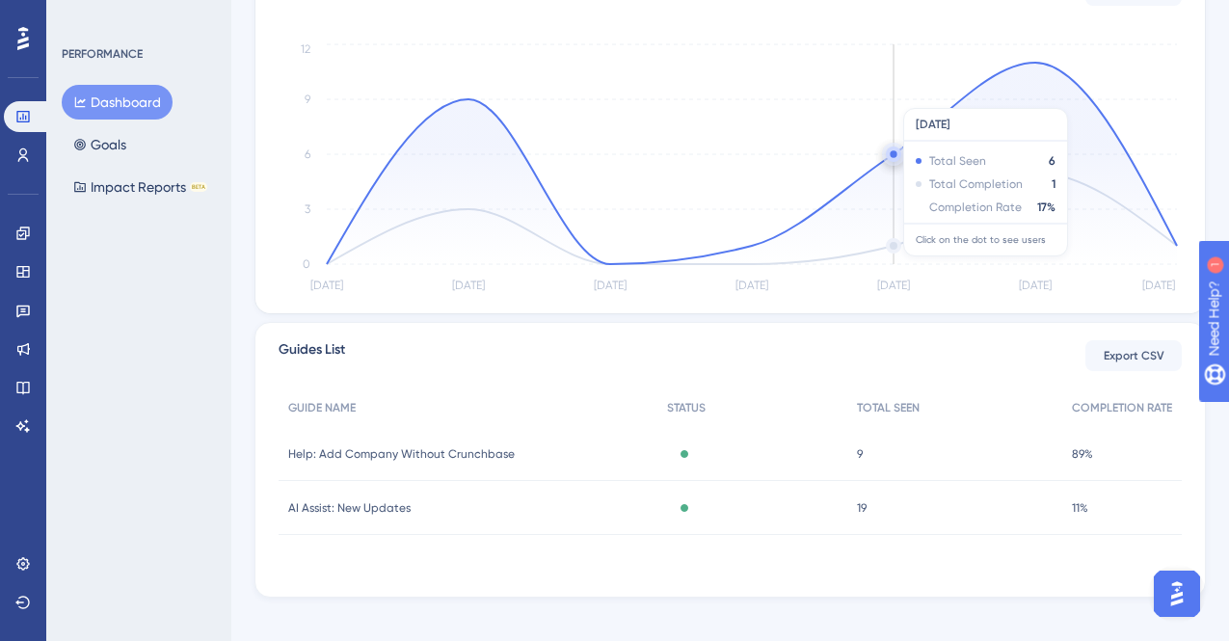
scroll to position [429, 0]
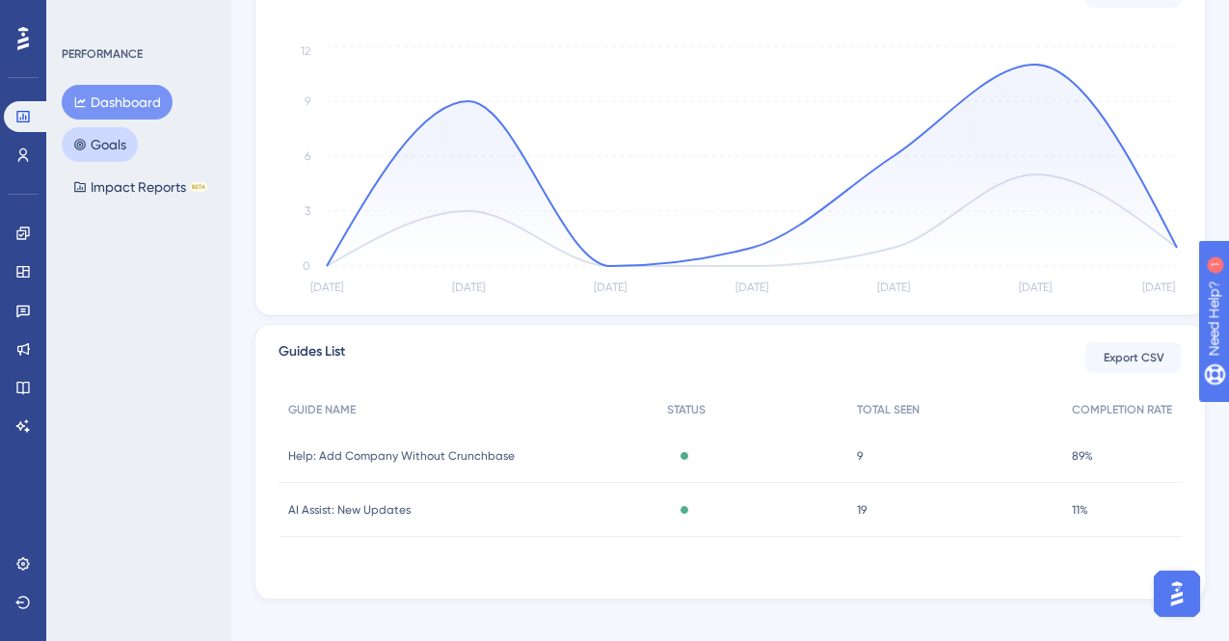
click at [91, 147] on button "Goals" at bounding box center [100, 144] width 76 height 35
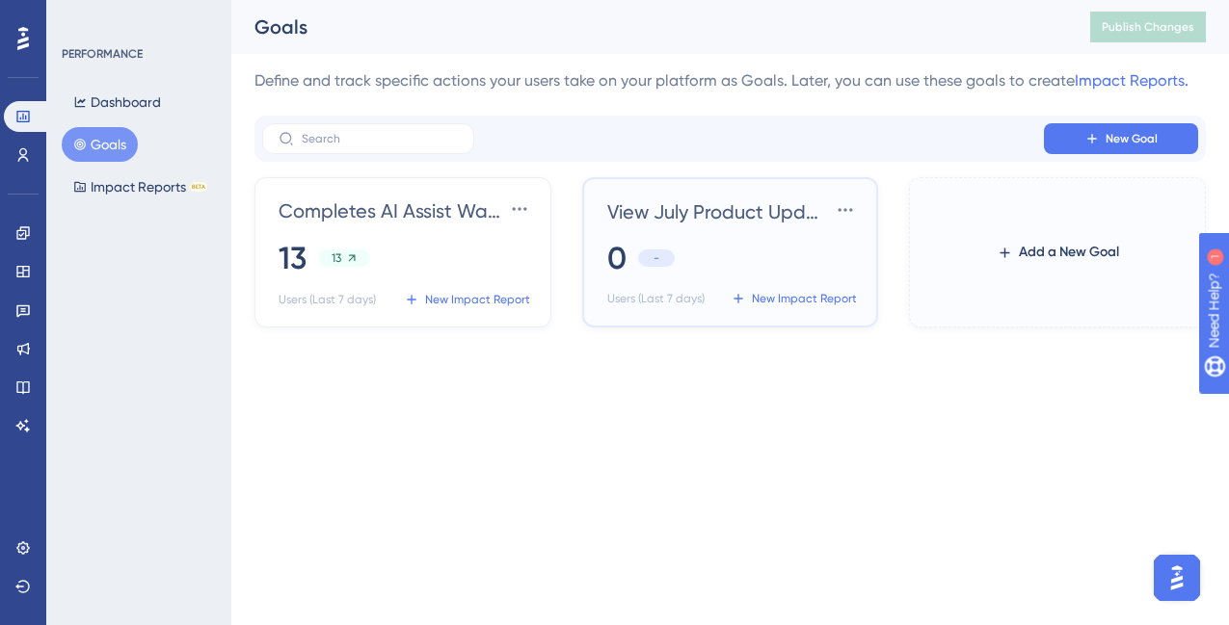
click at [756, 219] on span "View July Product Update" at bounding box center [719, 212] width 224 height 27
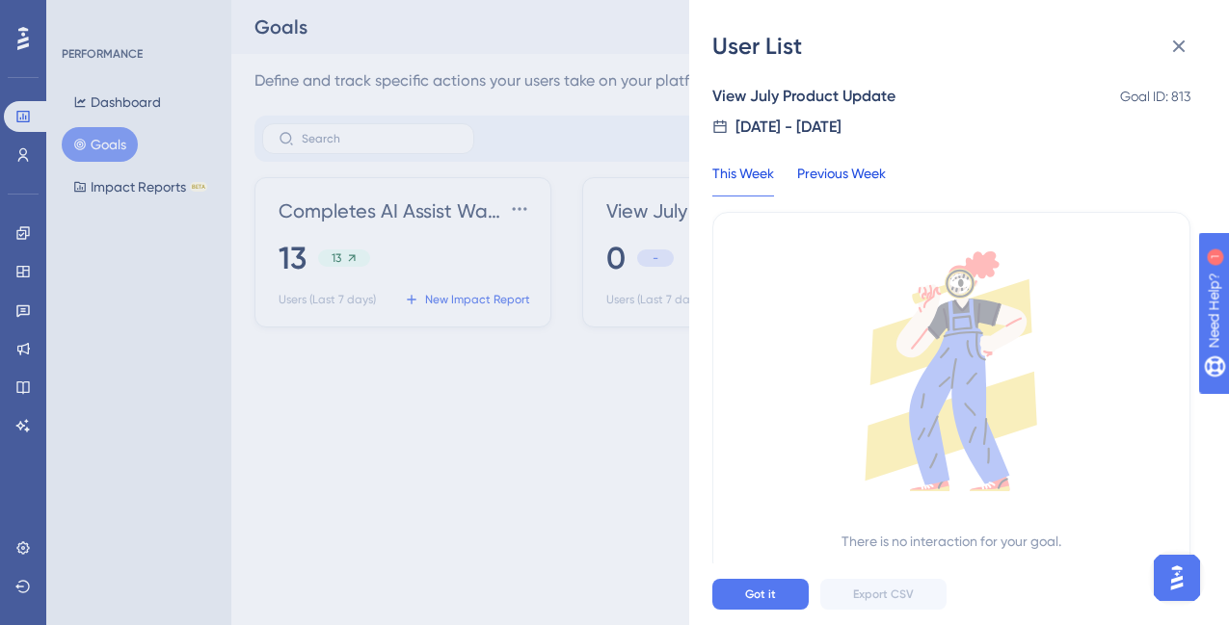
click at [845, 189] on div "Previous Week" at bounding box center [841, 179] width 89 height 35
click at [1176, 48] on icon at bounding box center [1179, 46] width 13 height 13
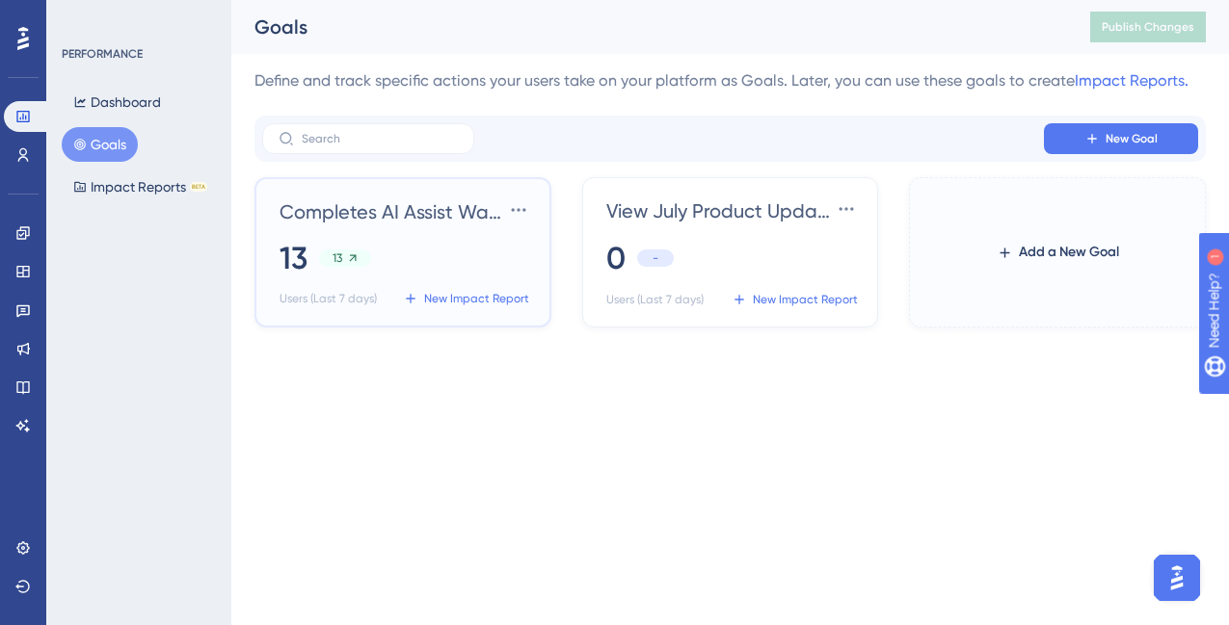
click at [391, 228] on div "Completes AI Assist Walkthrough Settings 13 13 Users (Last 7 days) New Impact R…" at bounding box center [406, 254] width 254 height 119
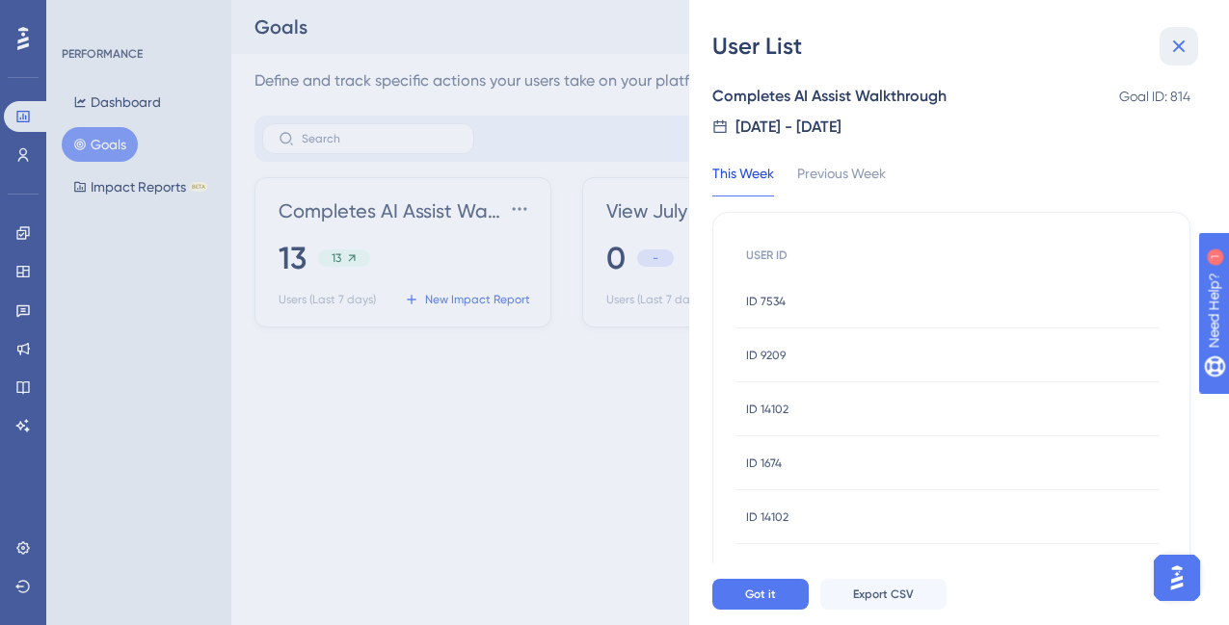
click at [1183, 38] on icon at bounding box center [1178, 46] width 23 height 23
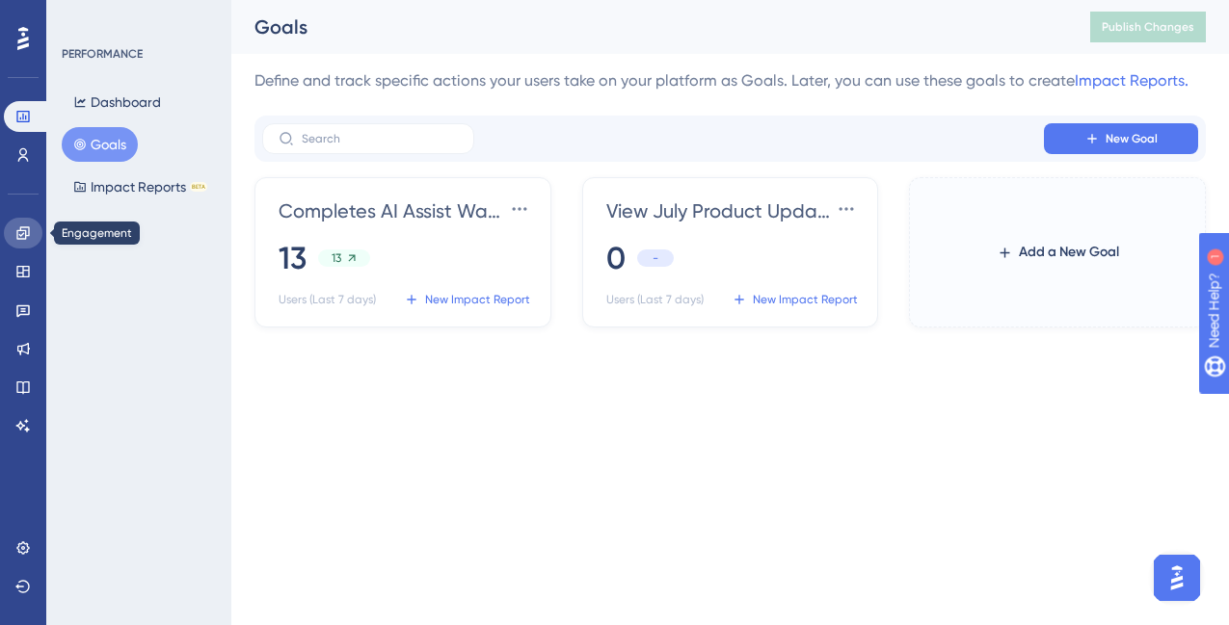
click at [31, 230] on link at bounding box center [23, 233] width 39 height 31
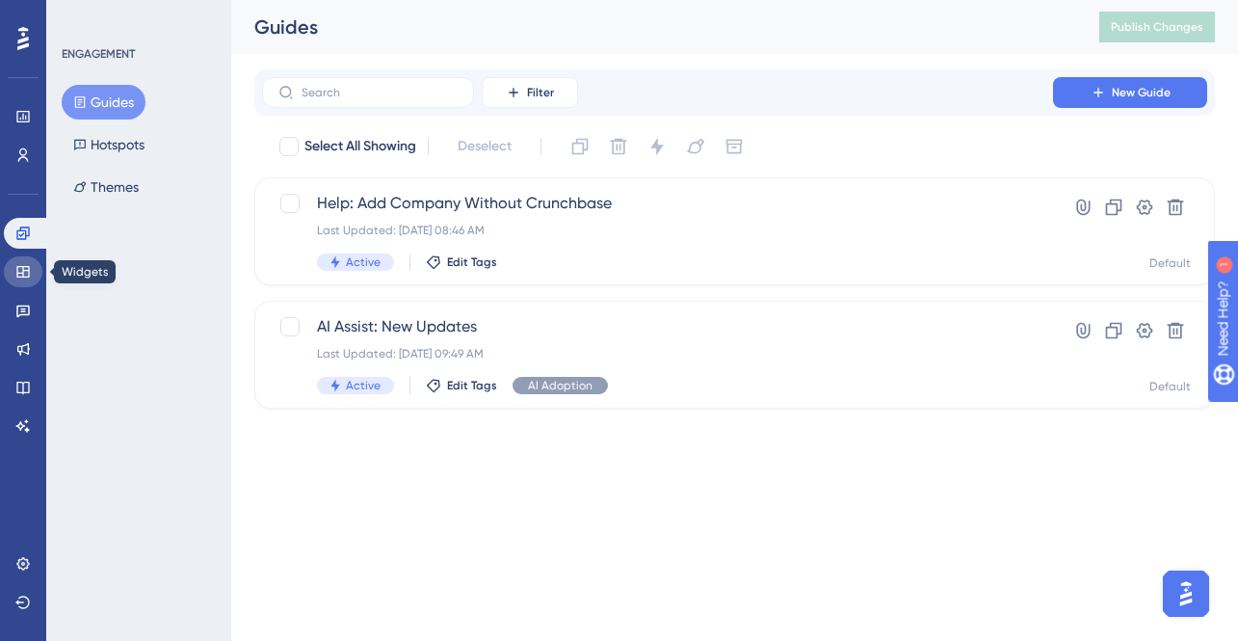
click at [30, 267] on icon at bounding box center [22, 271] width 15 height 15
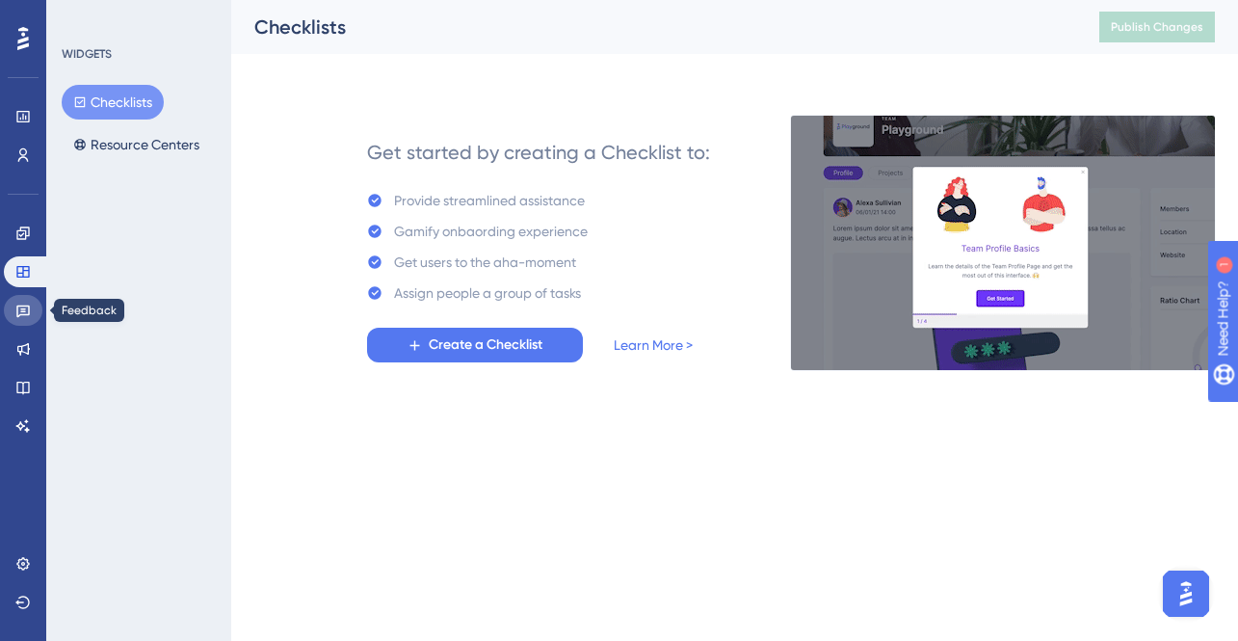
click at [31, 308] on link at bounding box center [23, 310] width 39 height 31
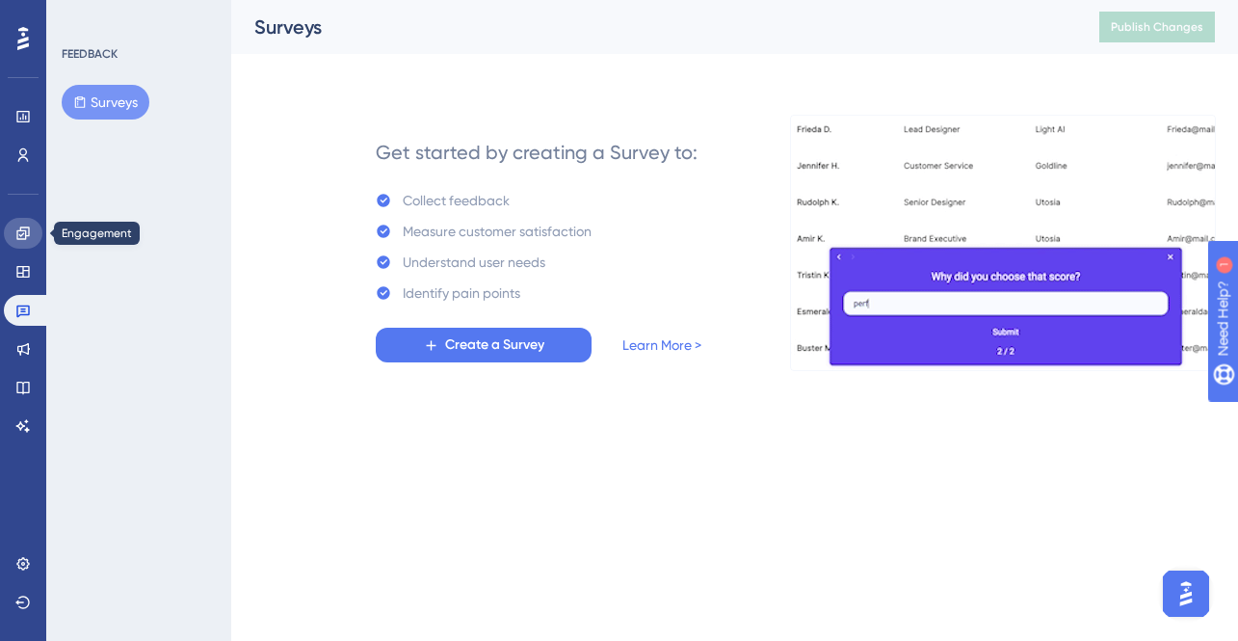
click at [21, 232] on icon at bounding box center [22, 232] width 15 height 15
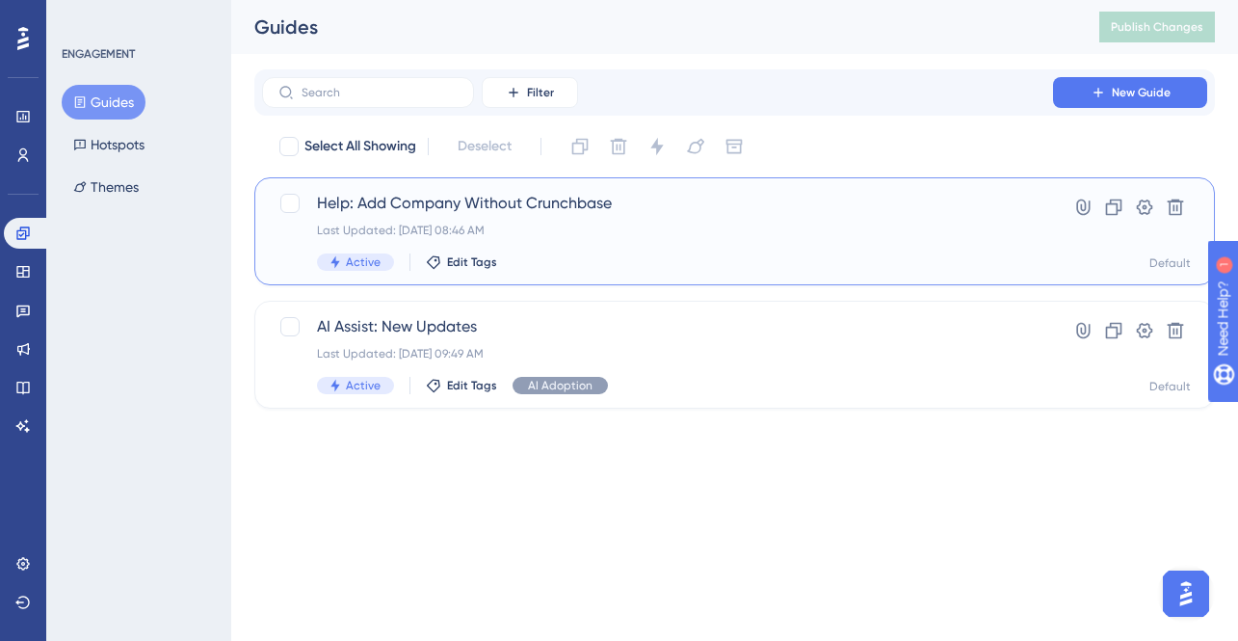
click at [496, 211] on span "Help: Add Company Without Crunchbase" at bounding box center [657, 203] width 681 height 23
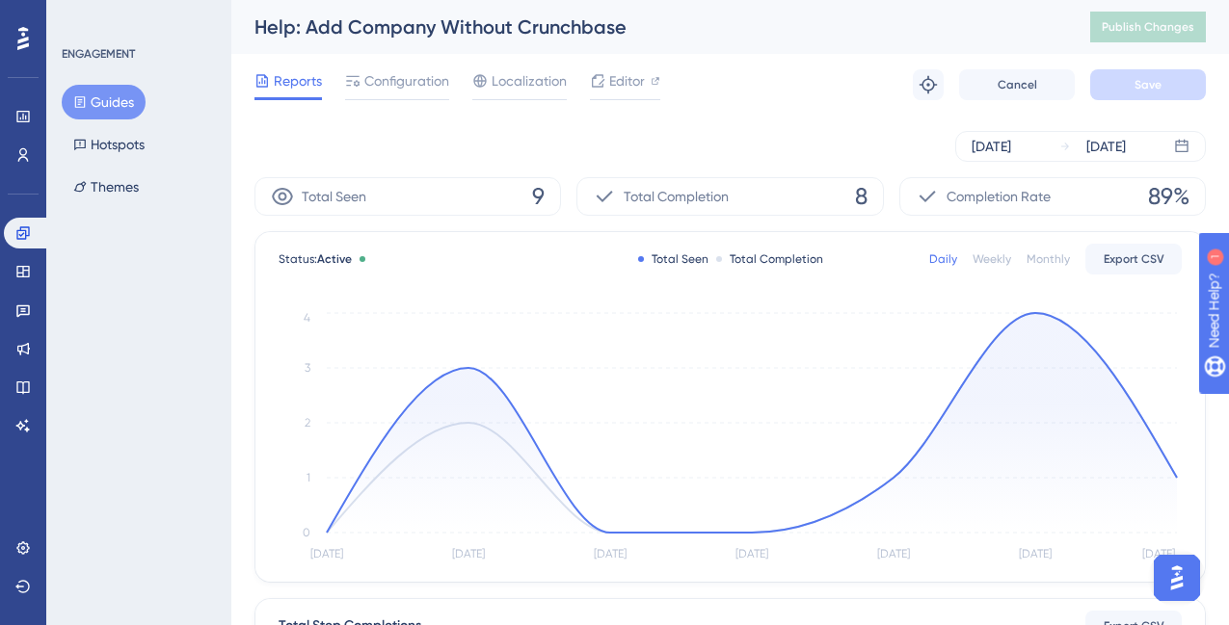
click at [1167, 198] on span "89%" at bounding box center [1168, 196] width 41 height 31
click at [25, 317] on icon at bounding box center [22, 310] width 15 height 15
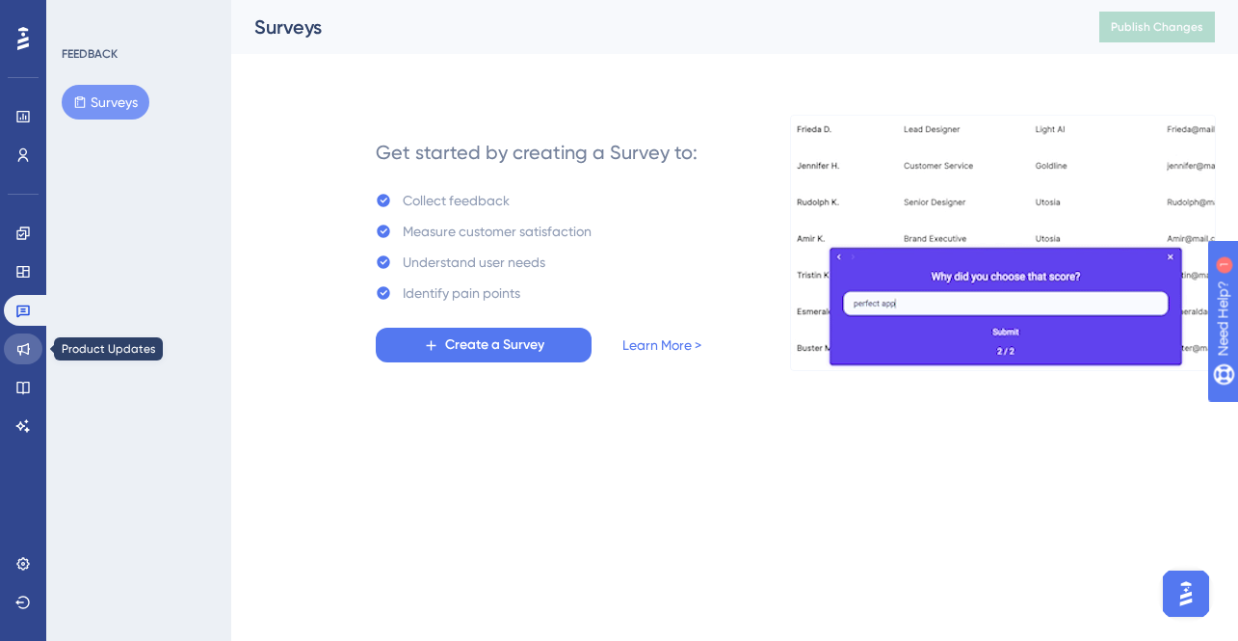
click at [25, 345] on icon at bounding box center [23, 349] width 13 height 13
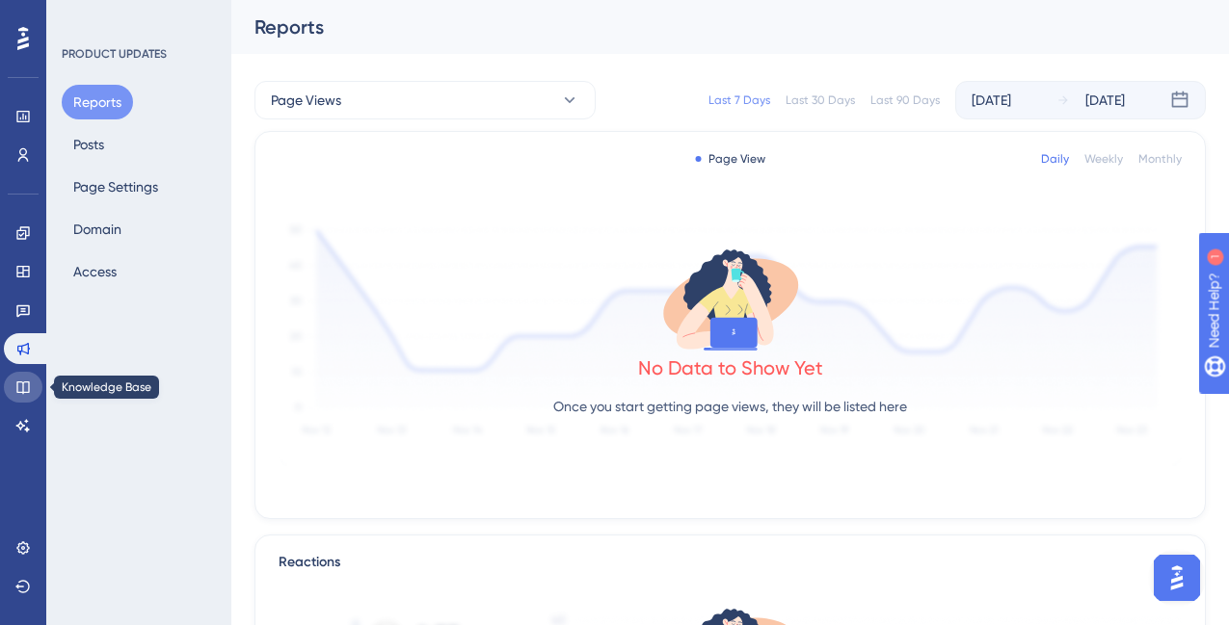
click at [25, 387] on icon at bounding box center [22, 387] width 15 height 15
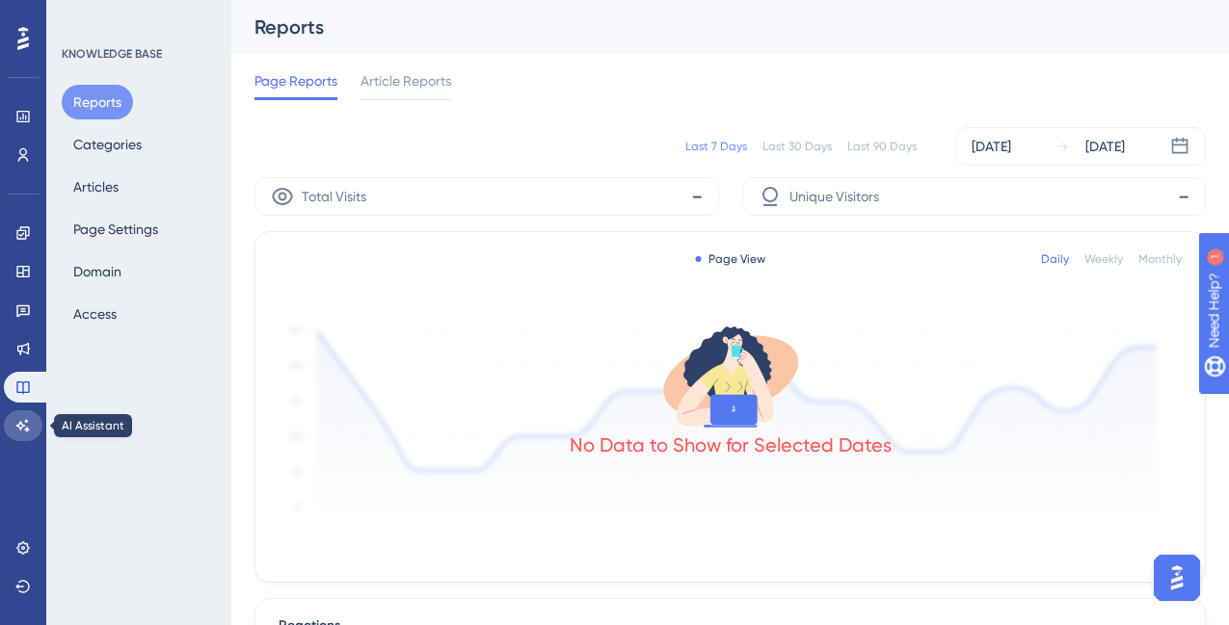
click at [25, 425] on icon at bounding box center [22, 425] width 15 height 15
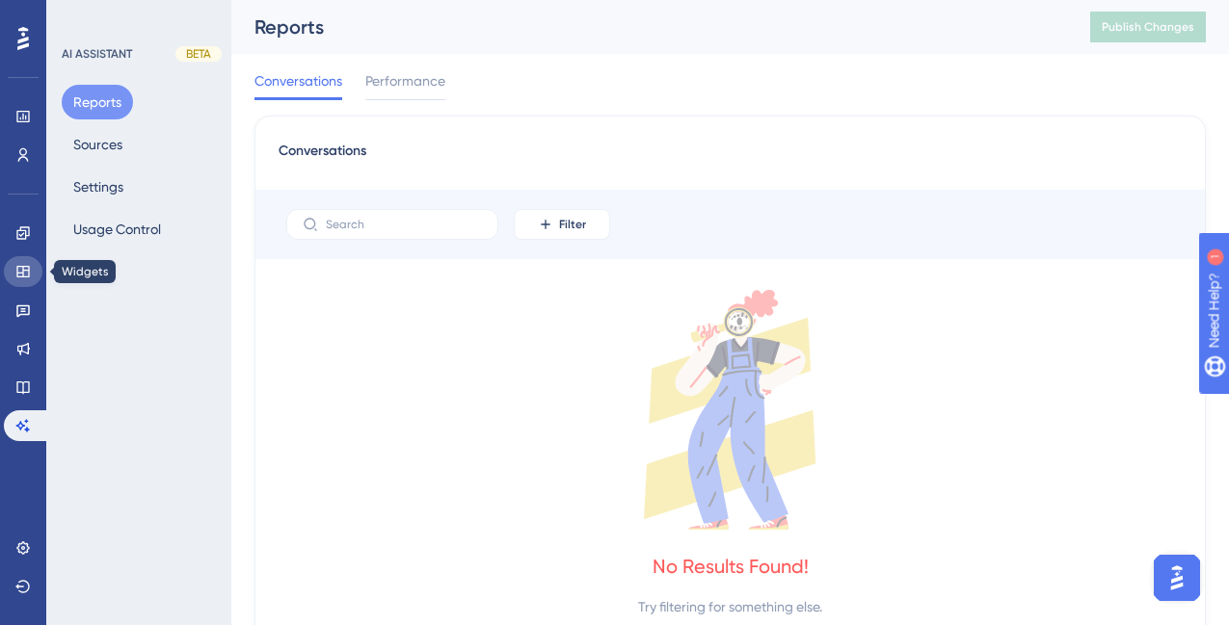
click at [14, 271] on link at bounding box center [23, 271] width 39 height 31
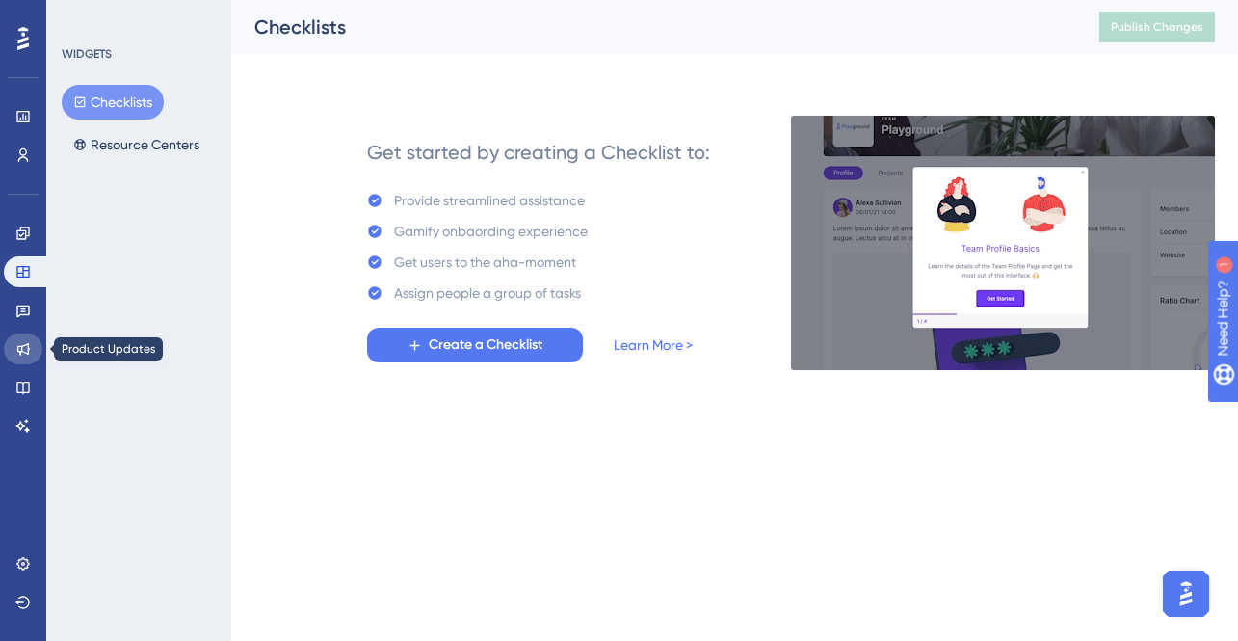
click at [21, 359] on link at bounding box center [23, 348] width 39 height 31
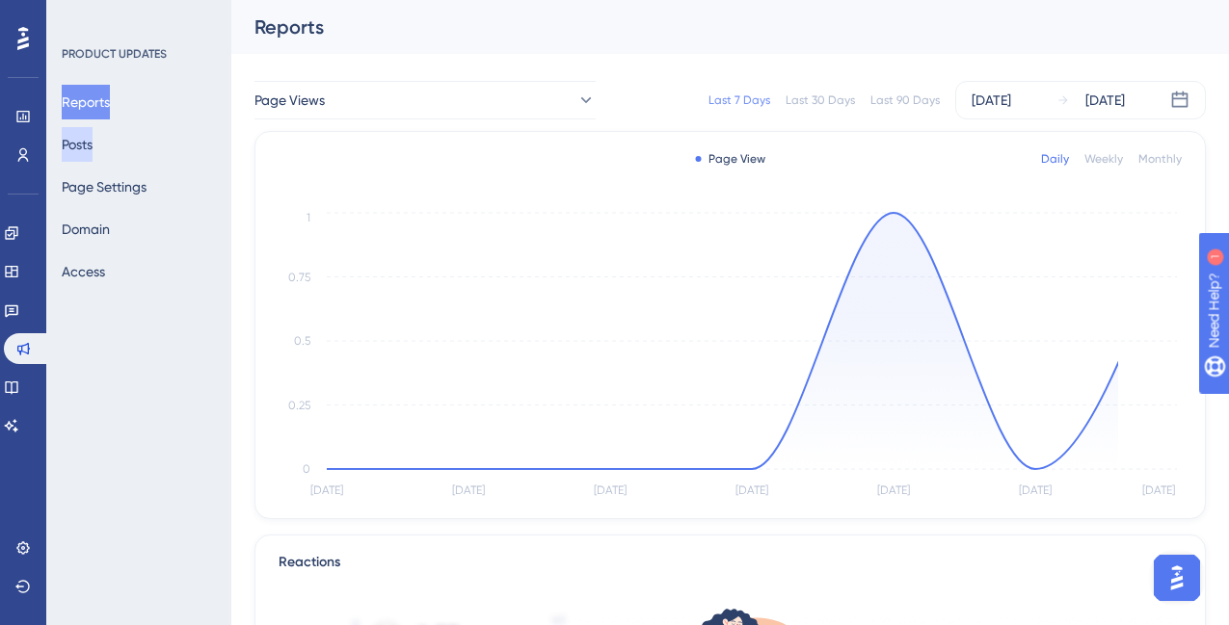
click at [93, 141] on button "Posts" at bounding box center [77, 144] width 31 height 35
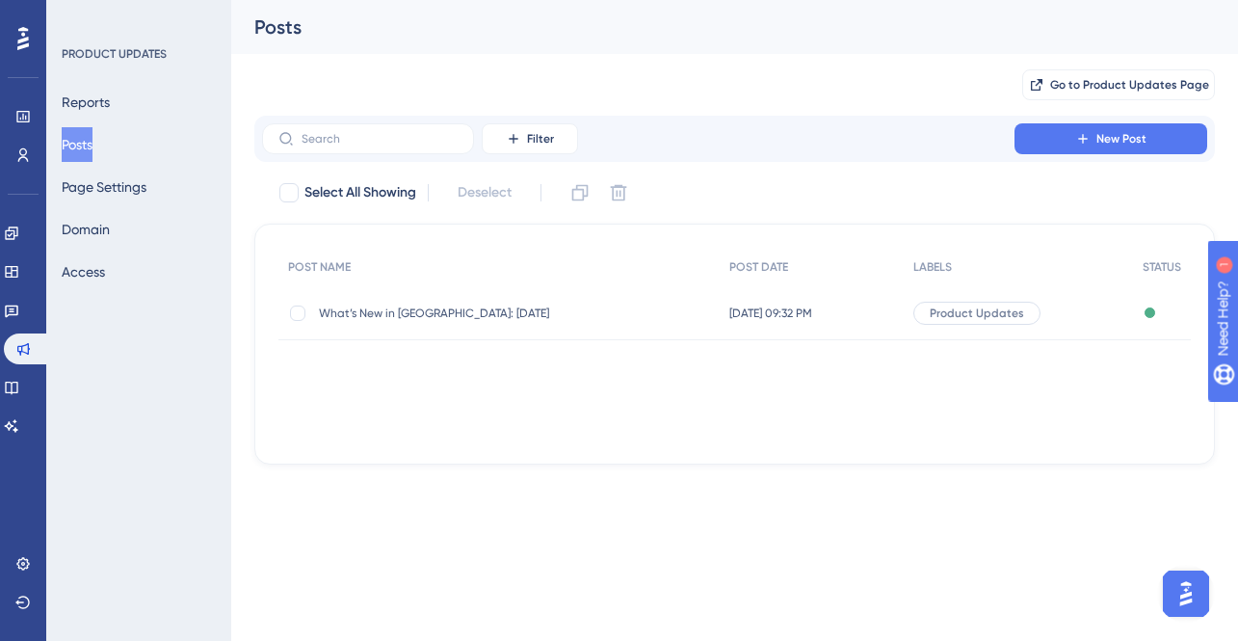
click at [386, 305] on span "What’s New in [GEOGRAPHIC_DATA]: [DATE]" at bounding box center [473, 312] width 308 height 15
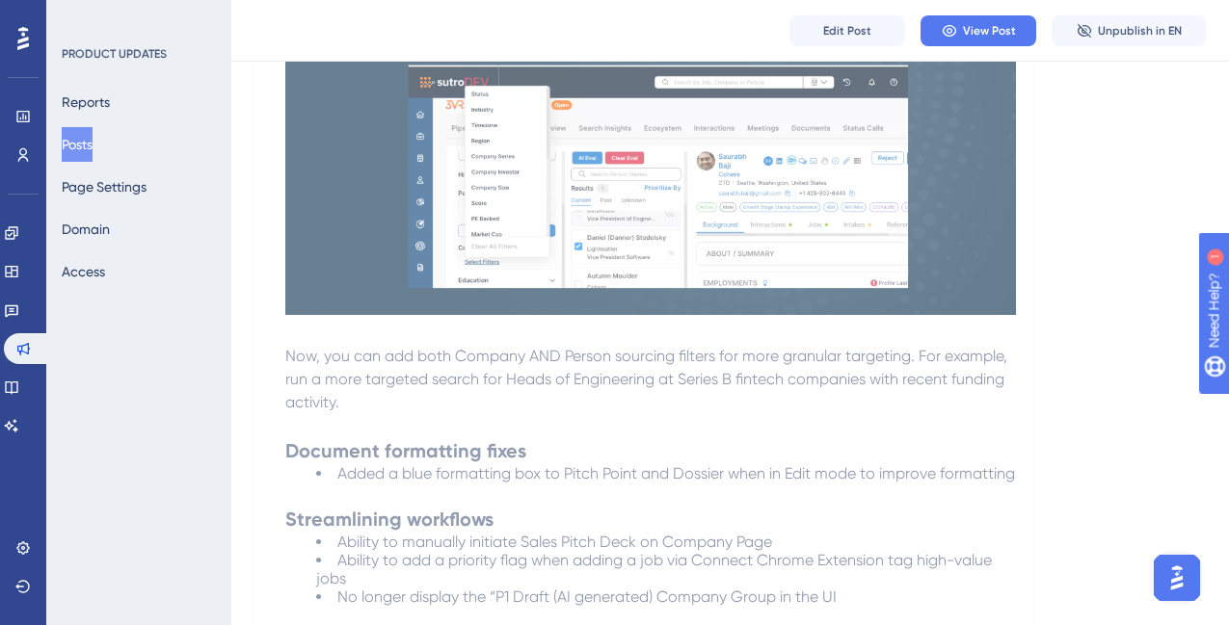
scroll to position [4143, 0]
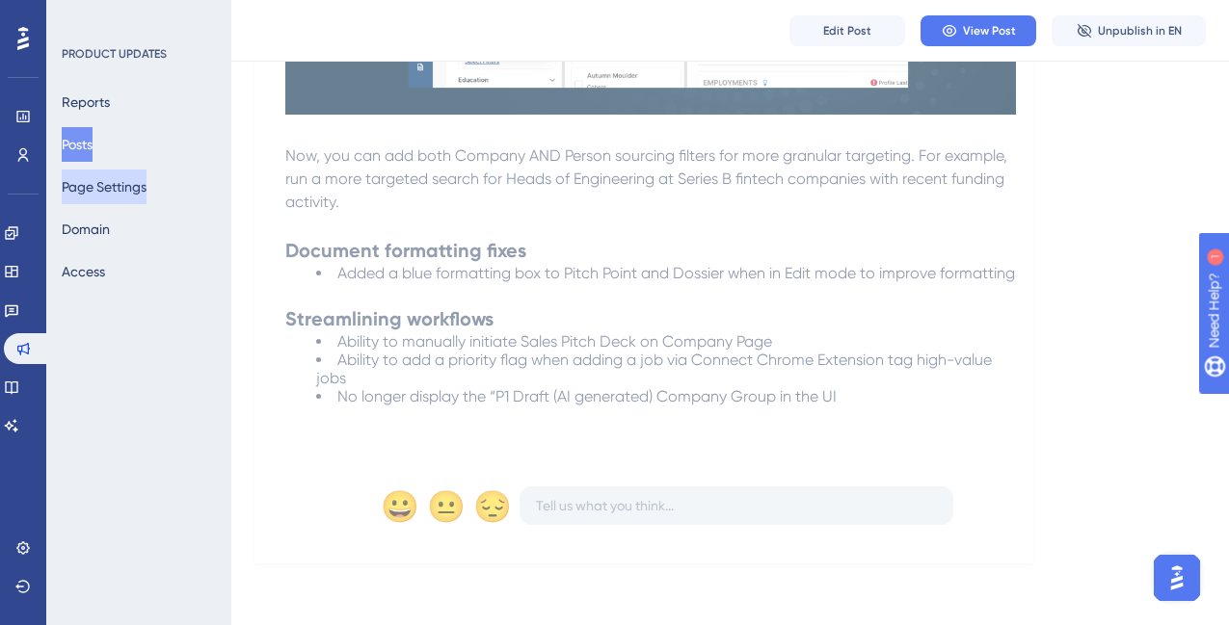
click at [130, 184] on button "Page Settings" at bounding box center [104, 187] width 85 height 35
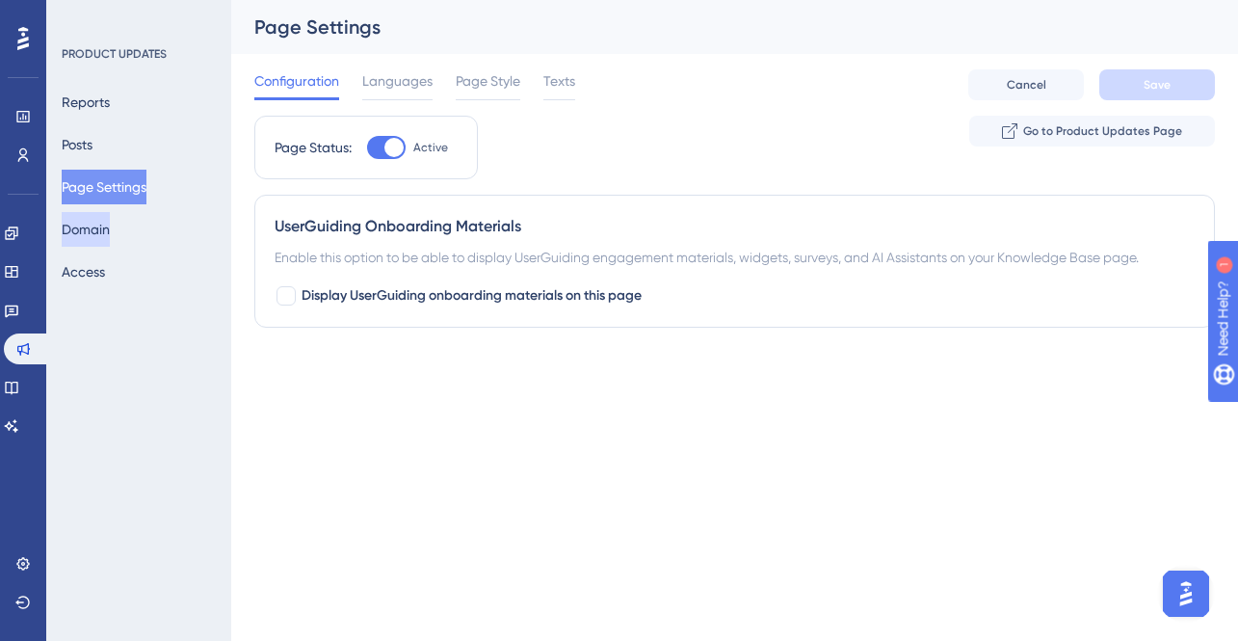
click at [100, 233] on button "Domain" at bounding box center [86, 229] width 48 height 35
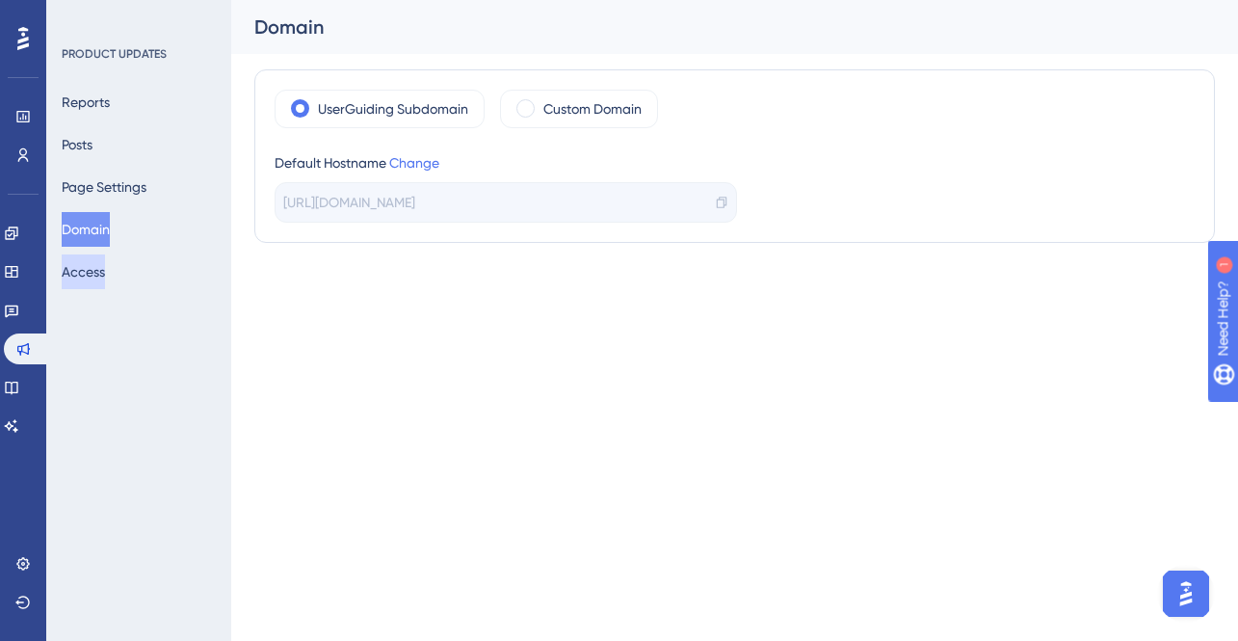
click at [98, 274] on button "Access" at bounding box center [83, 271] width 43 height 35
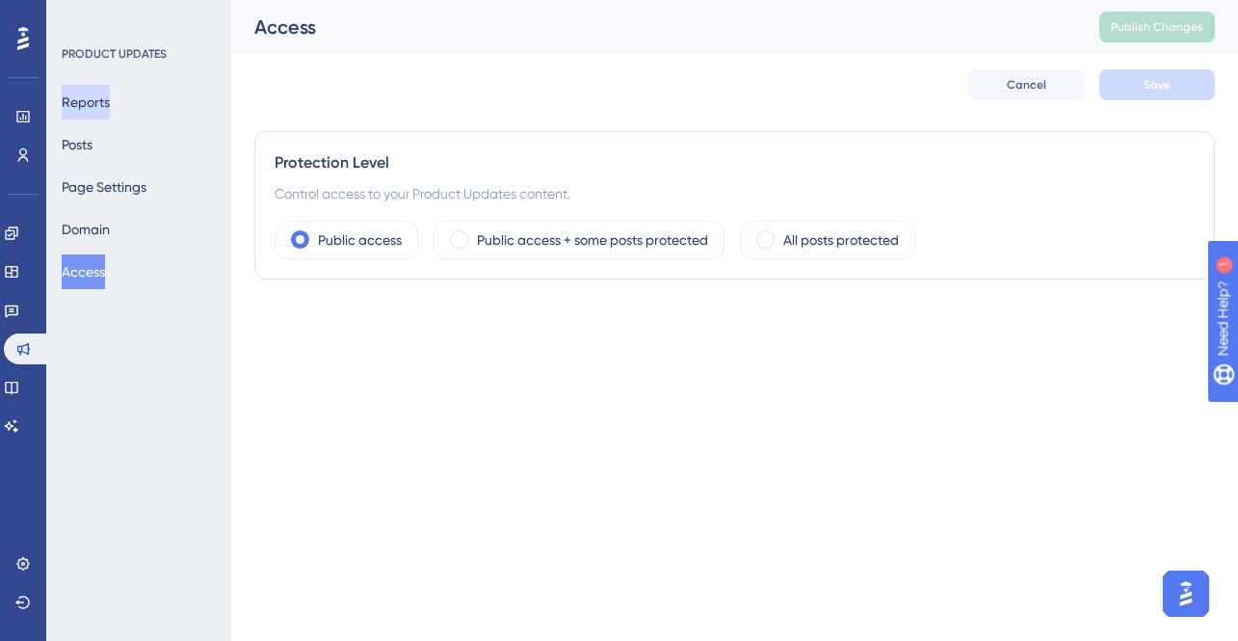
click at [102, 103] on button "Reports" at bounding box center [86, 102] width 48 height 35
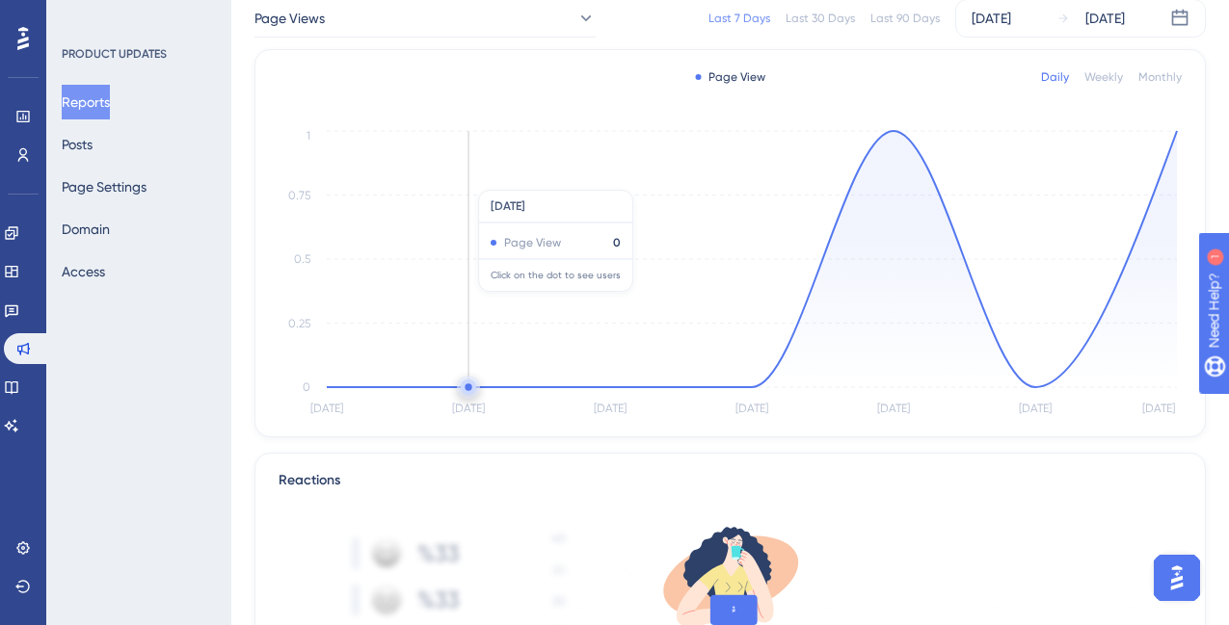
scroll to position [14, 0]
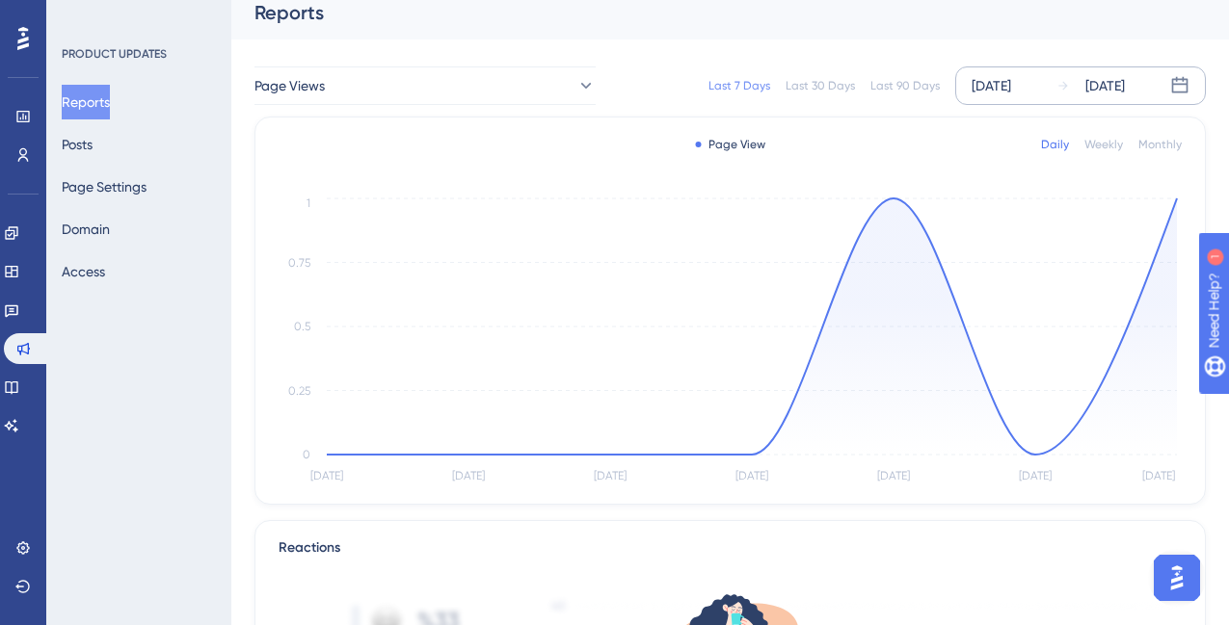
click at [1142, 73] on div "[DATE] [DATE]" at bounding box center [1080, 85] width 251 height 39
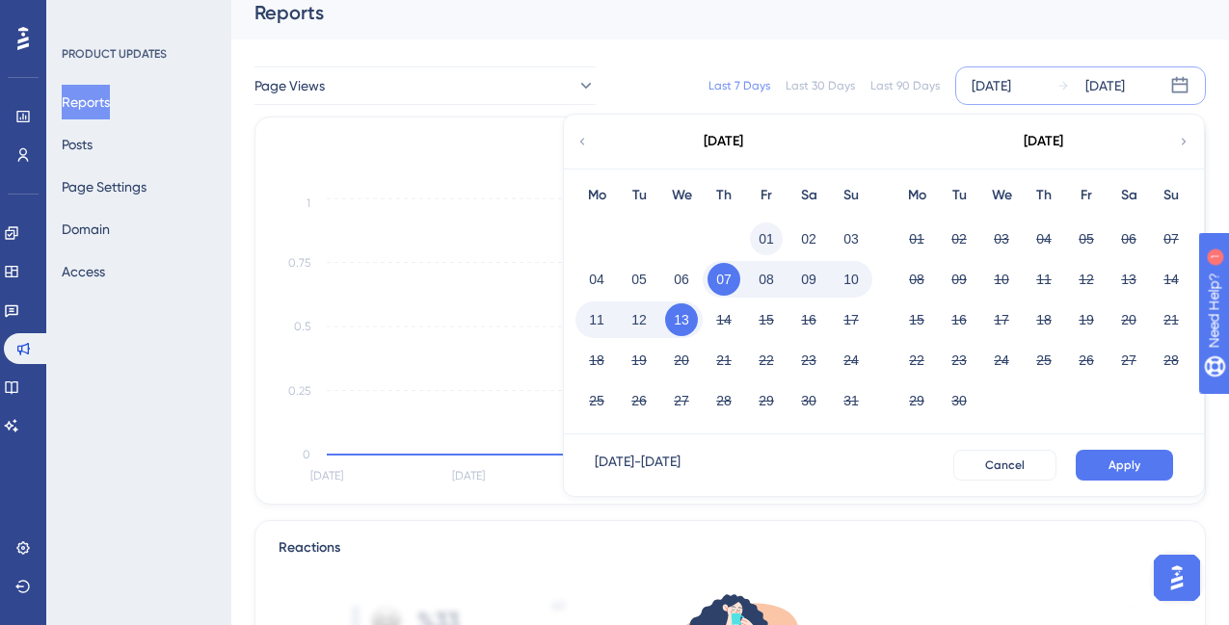
click at [774, 229] on button "01" at bounding box center [766, 239] width 33 height 33
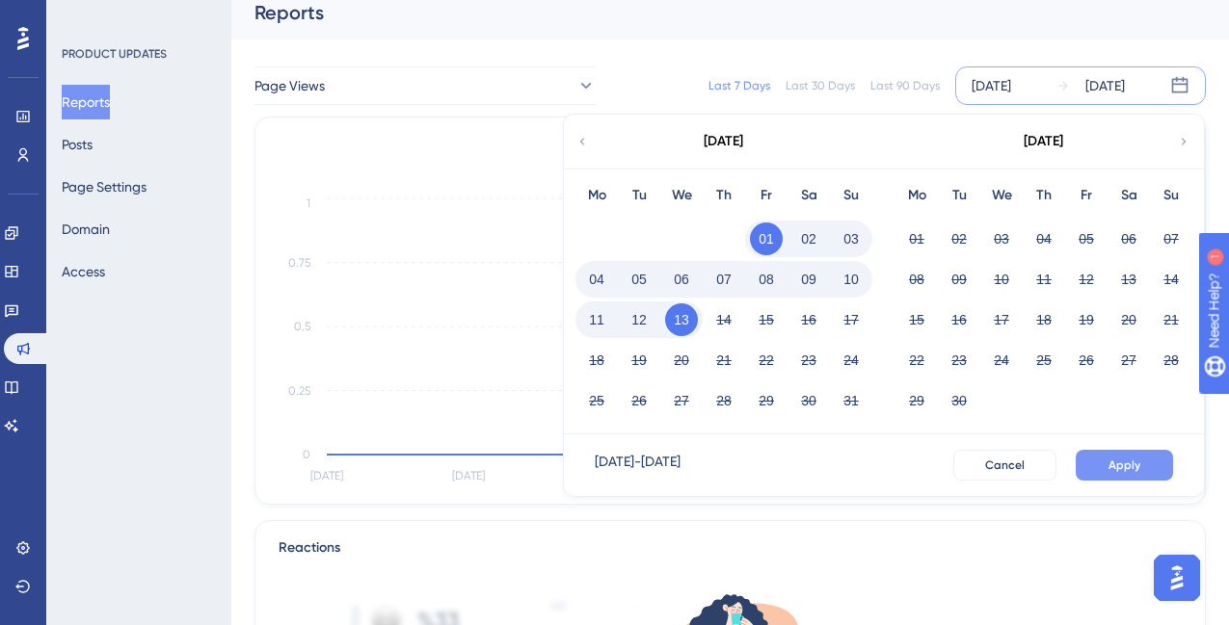
click at [1111, 464] on span "Apply" at bounding box center [1124, 465] width 32 height 15
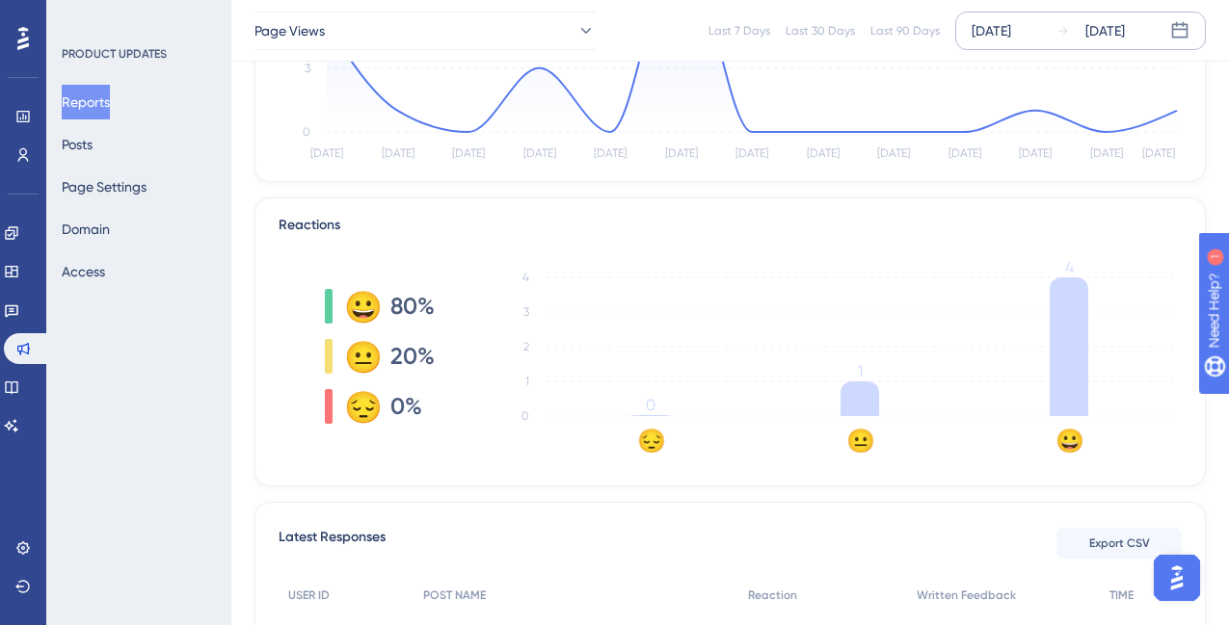
scroll to position [285, 0]
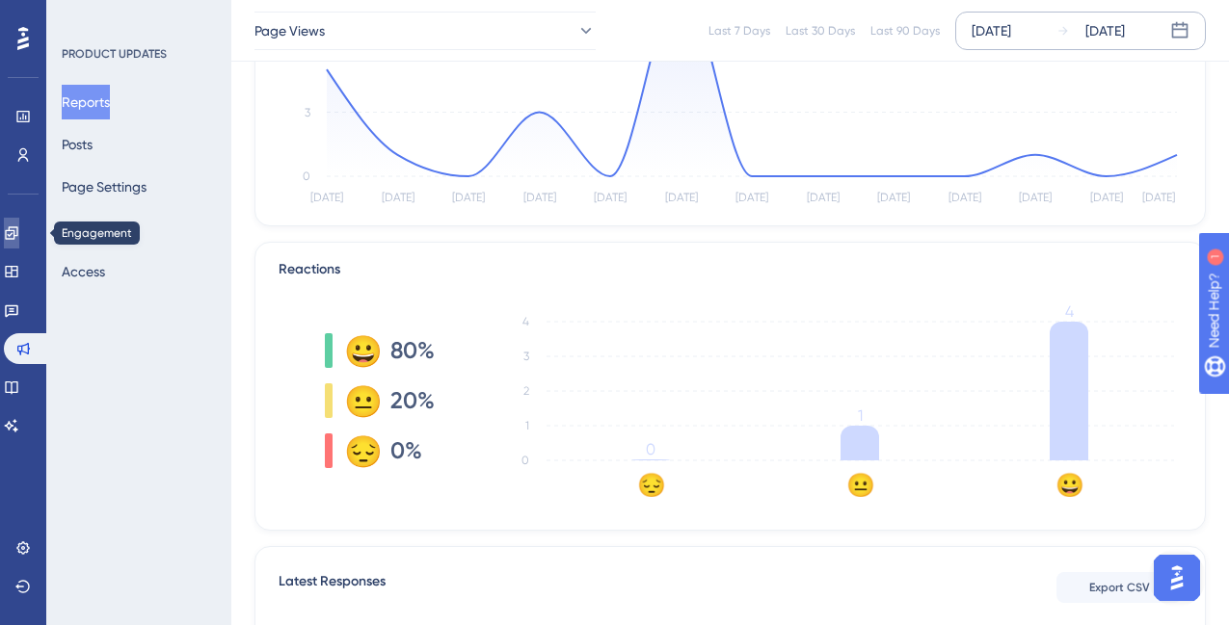
click at [17, 238] on icon at bounding box center [11, 232] width 13 height 13
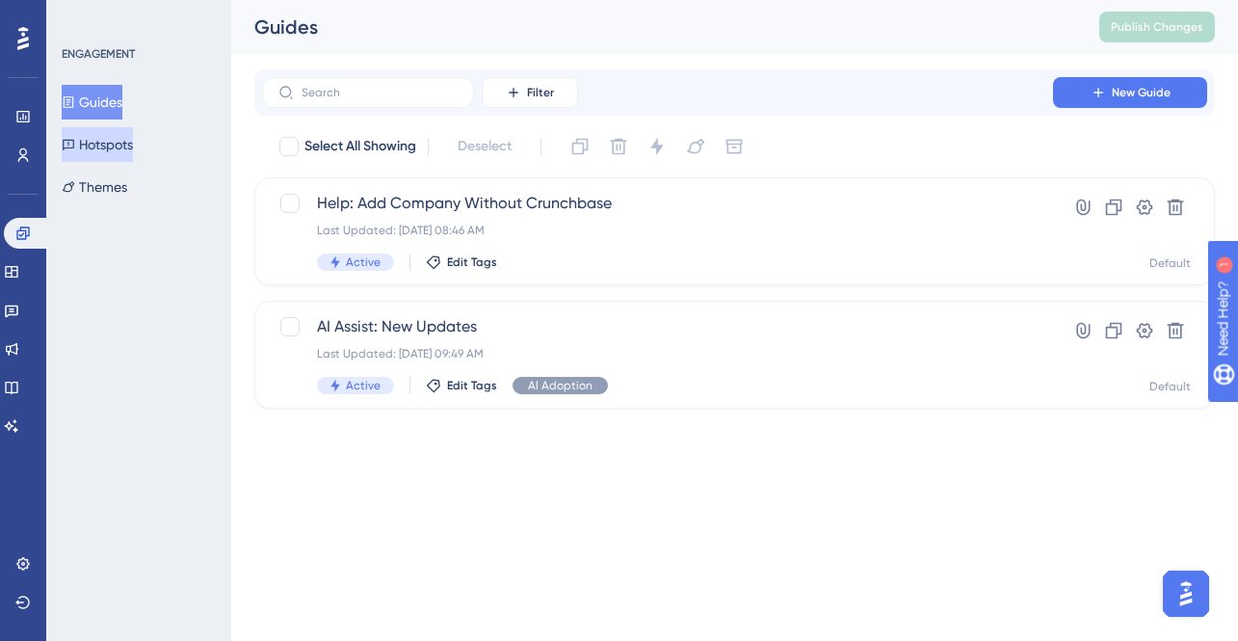
click at [99, 145] on button "Hotspots" at bounding box center [97, 144] width 71 height 35
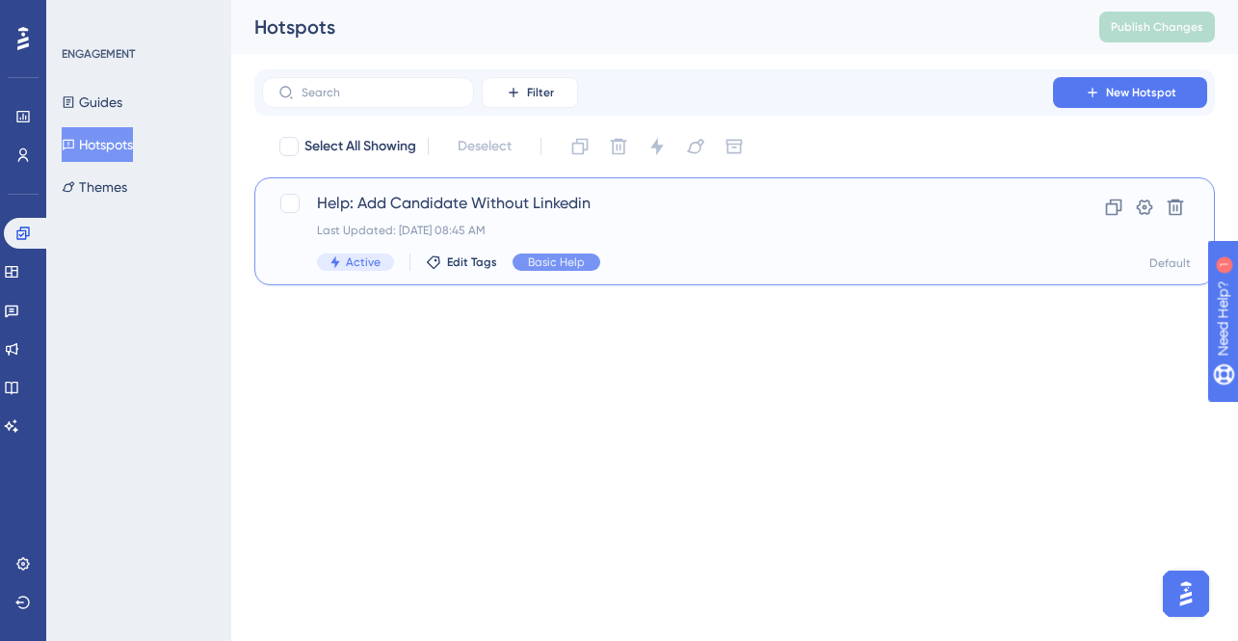
click at [484, 207] on span "Help: Add Candidate Without Linkedin" at bounding box center [657, 203] width 681 height 23
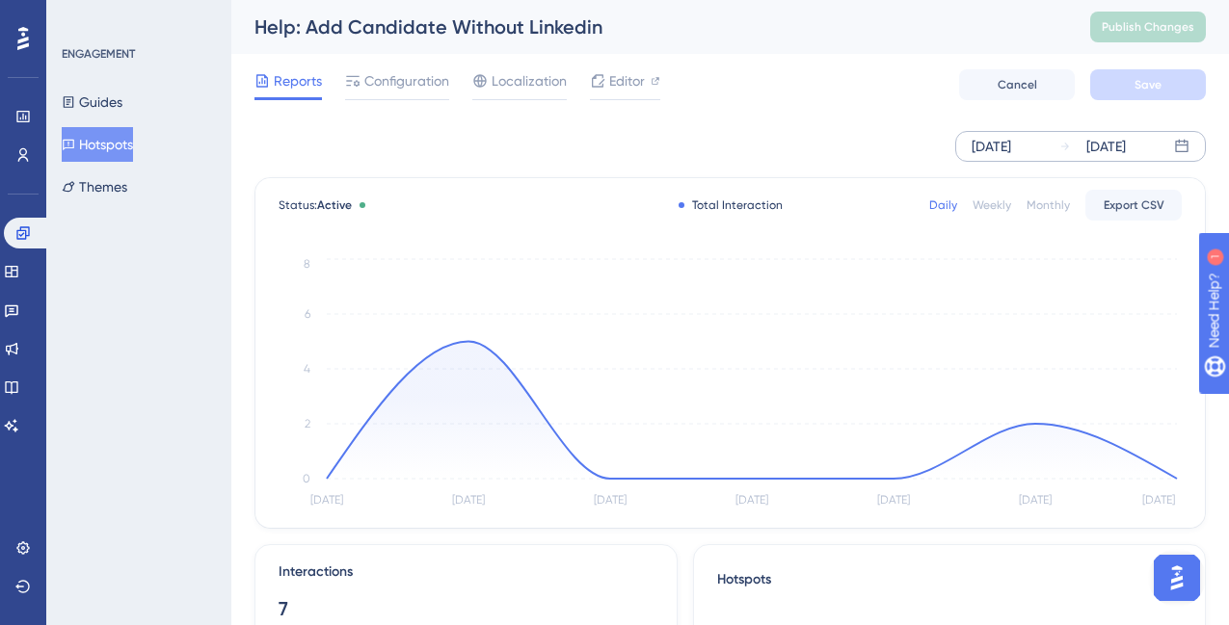
click at [1058, 147] on div "[DATE] [DATE]" at bounding box center [1080, 146] width 251 height 31
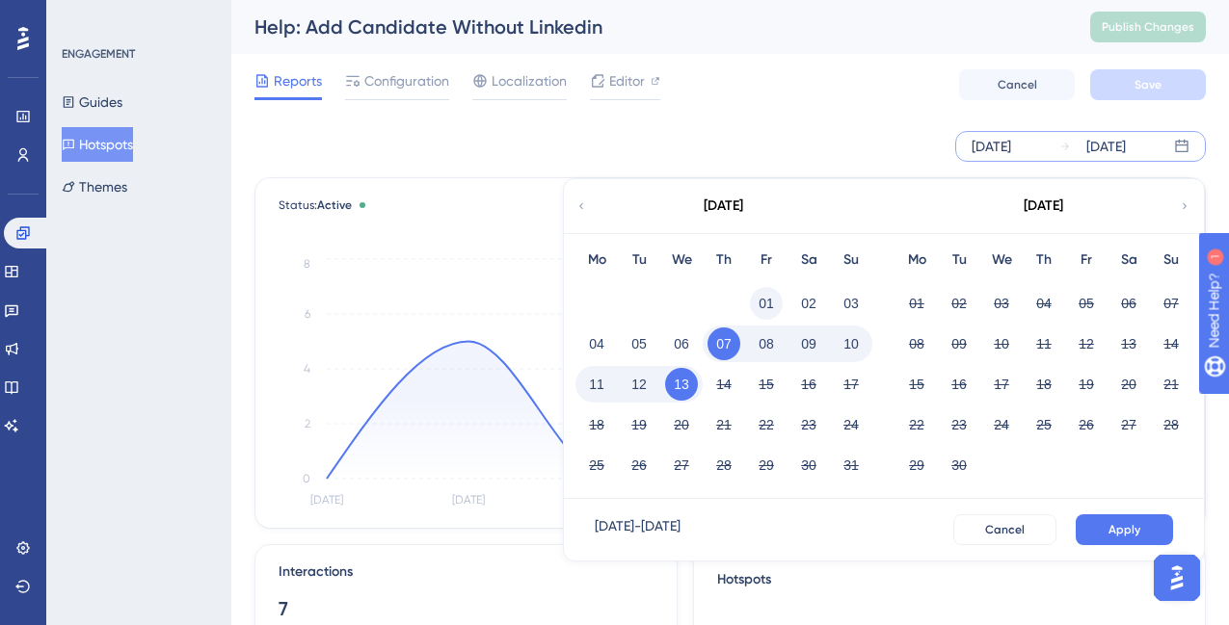
click at [756, 297] on button "01" at bounding box center [766, 303] width 33 height 33
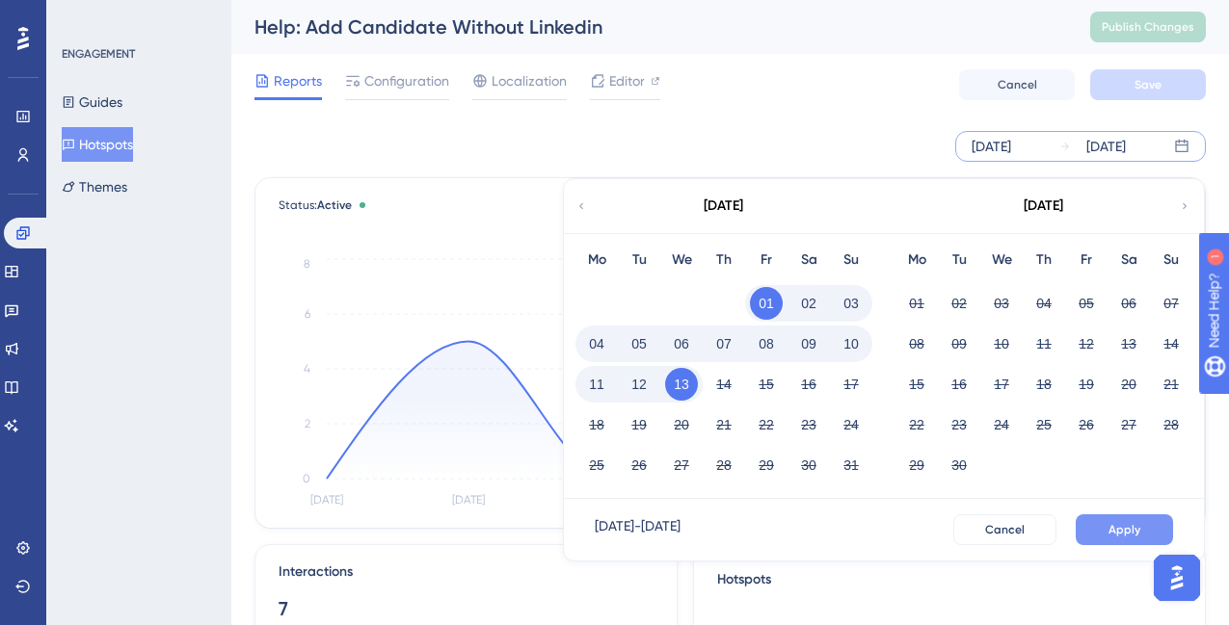
click at [1092, 525] on button "Apply" at bounding box center [1123, 530] width 97 height 31
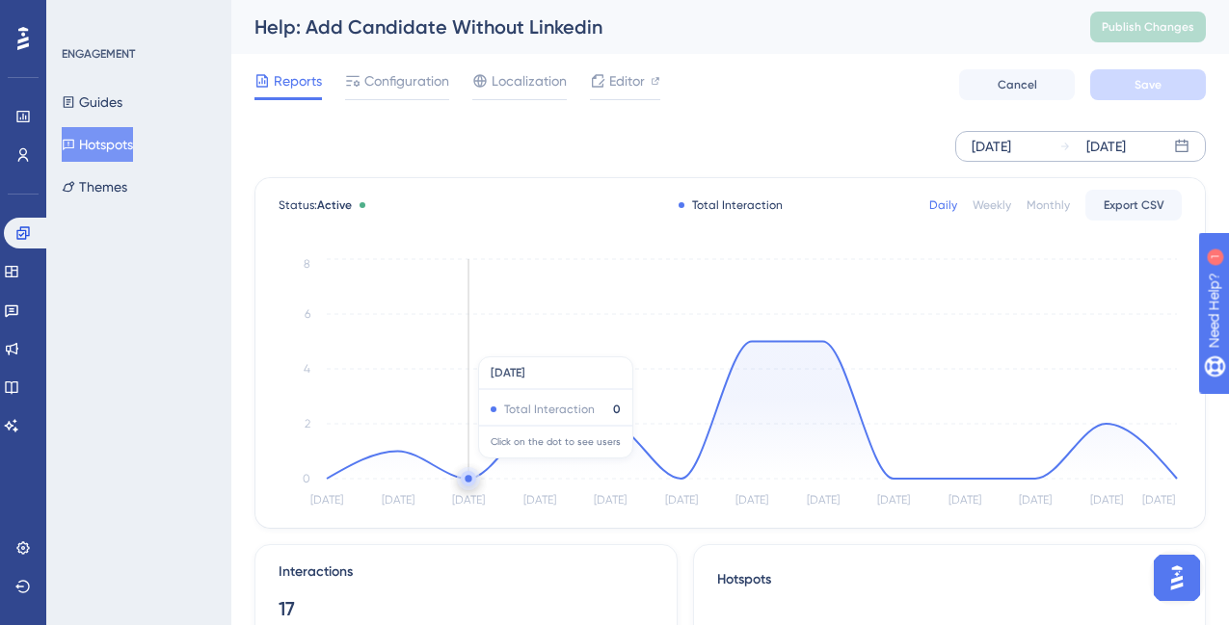
scroll to position [388, 0]
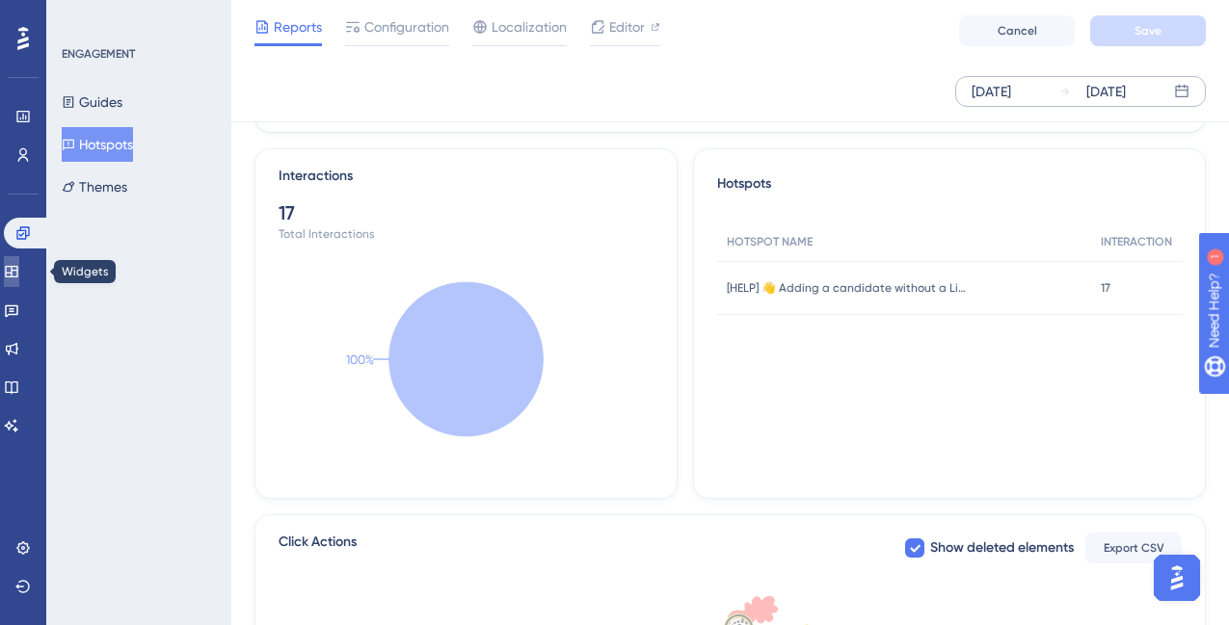
click at [19, 273] on icon at bounding box center [11, 271] width 15 height 15
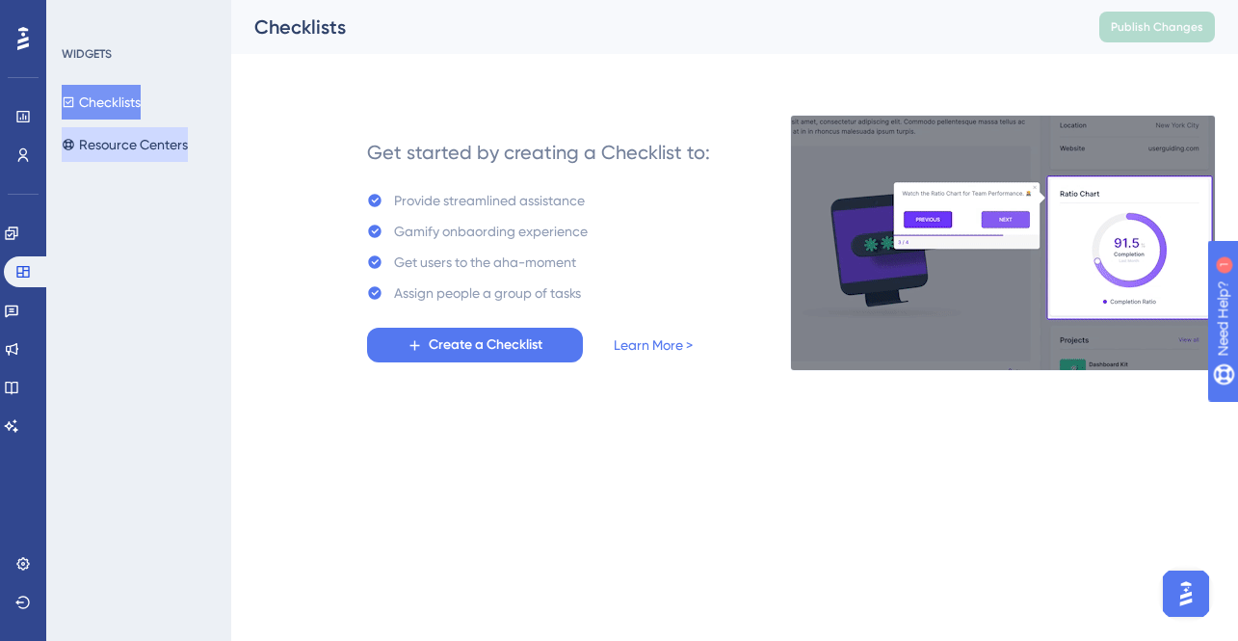
click at [144, 143] on button "Resource Centers" at bounding box center [125, 144] width 126 height 35
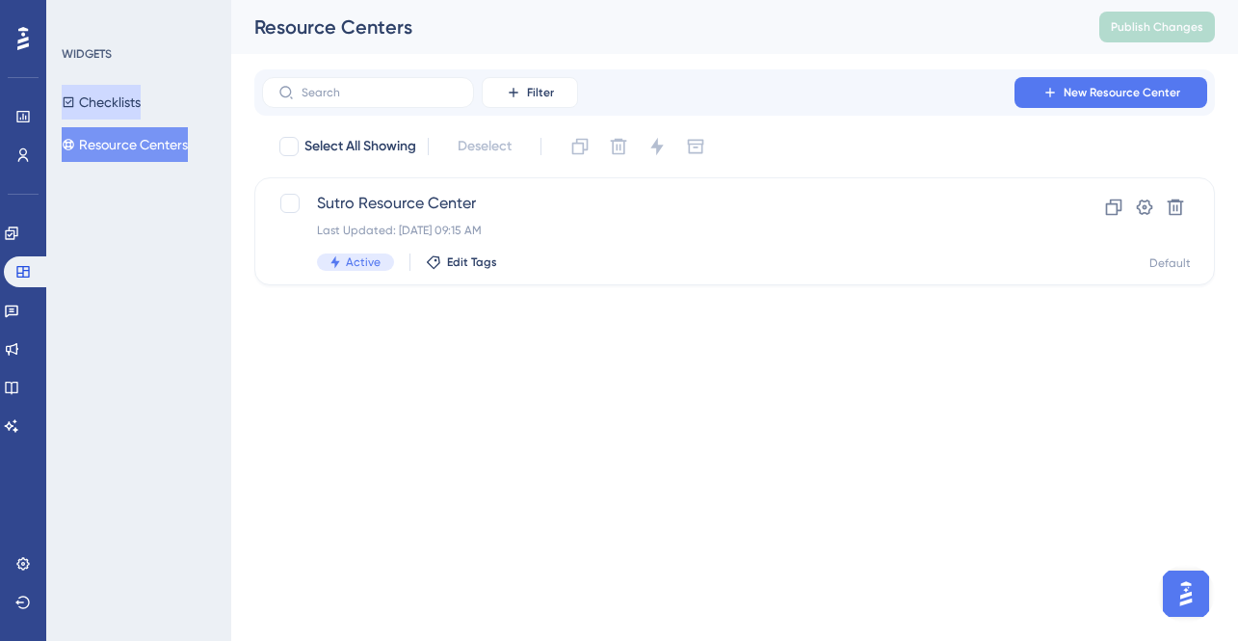
click at [101, 94] on button "Checklists" at bounding box center [101, 102] width 79 height 35
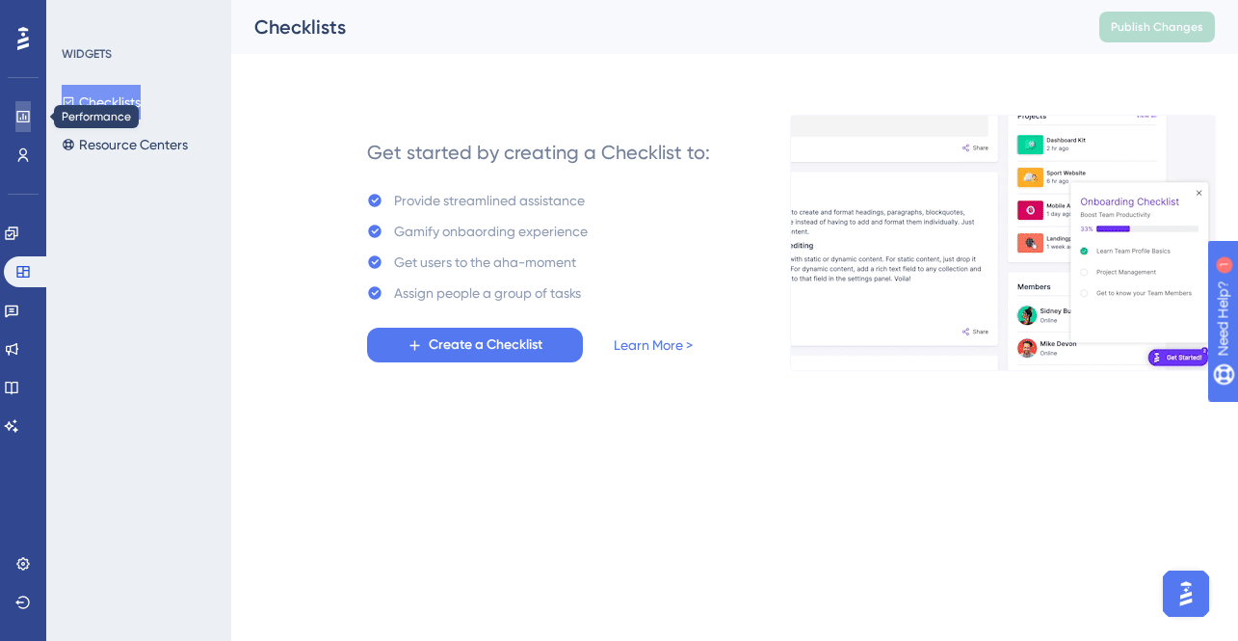
click at [31, 120] on link at bounding box center [22, 116] width 15 height 31
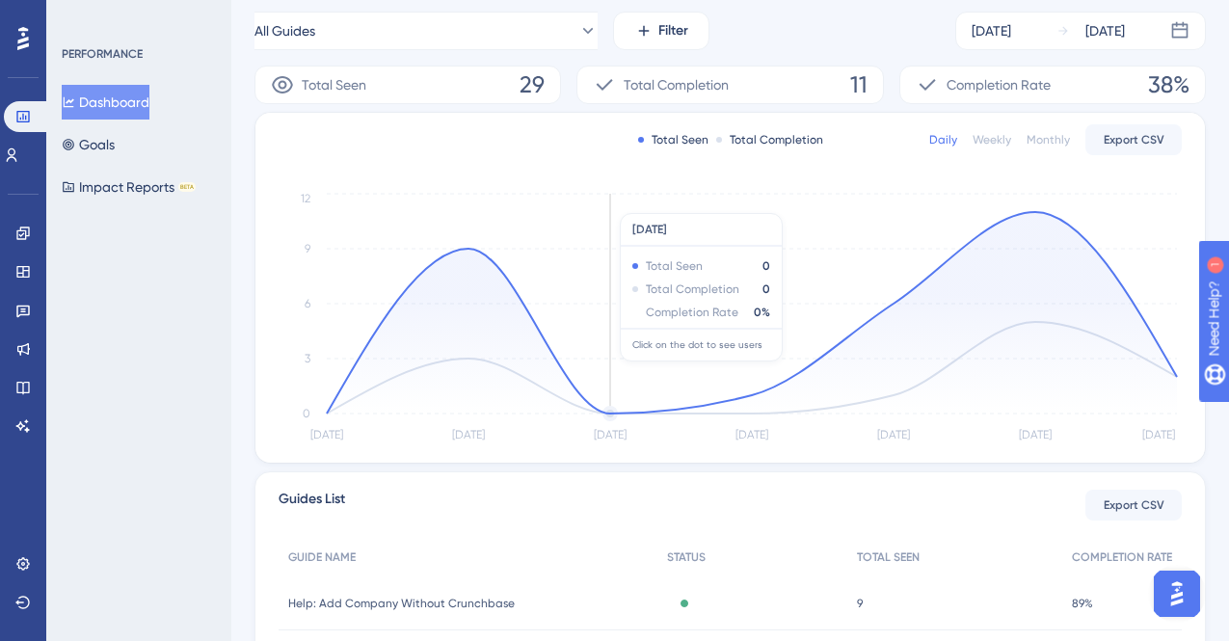
scroll to position [194, 0]
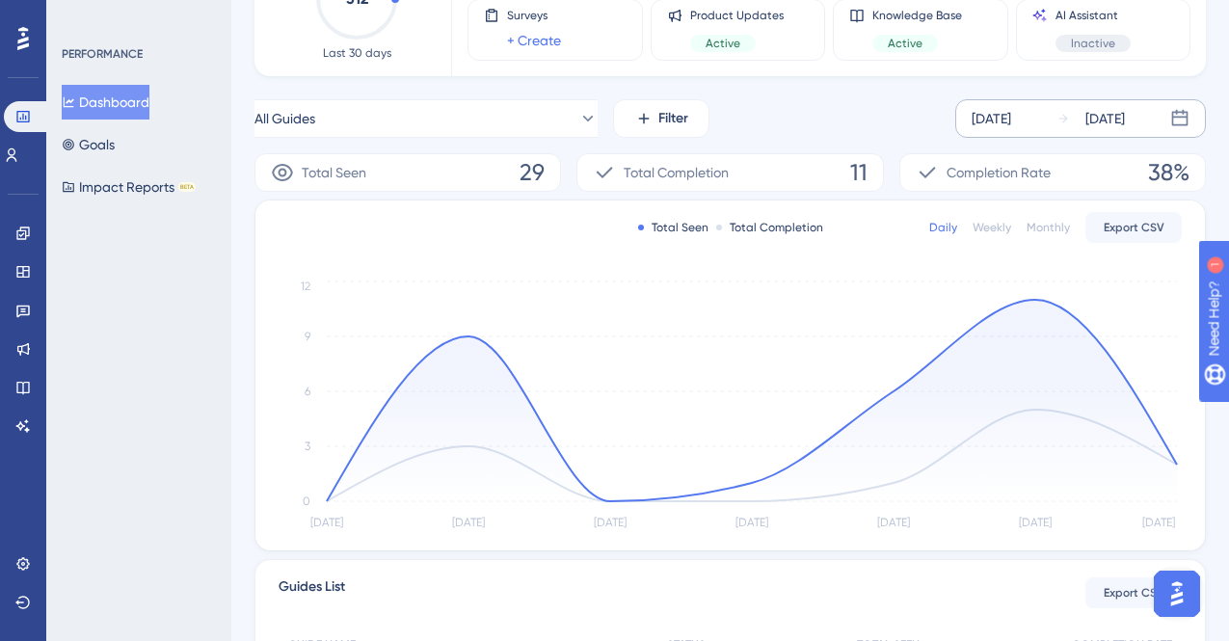
click at [1100, 125] on div "[DATE]" at bounding box center [1105, 118] width 40 height 23
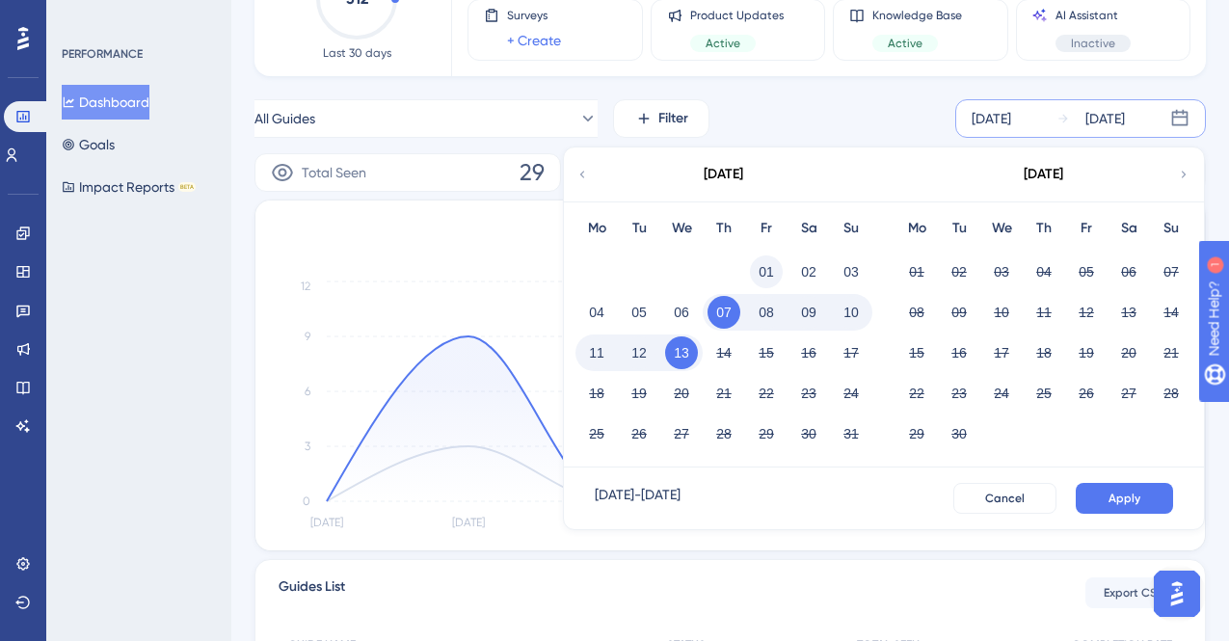
click at [776, 267] on button "01" at bounding box center [766, 271] width 33 height 33
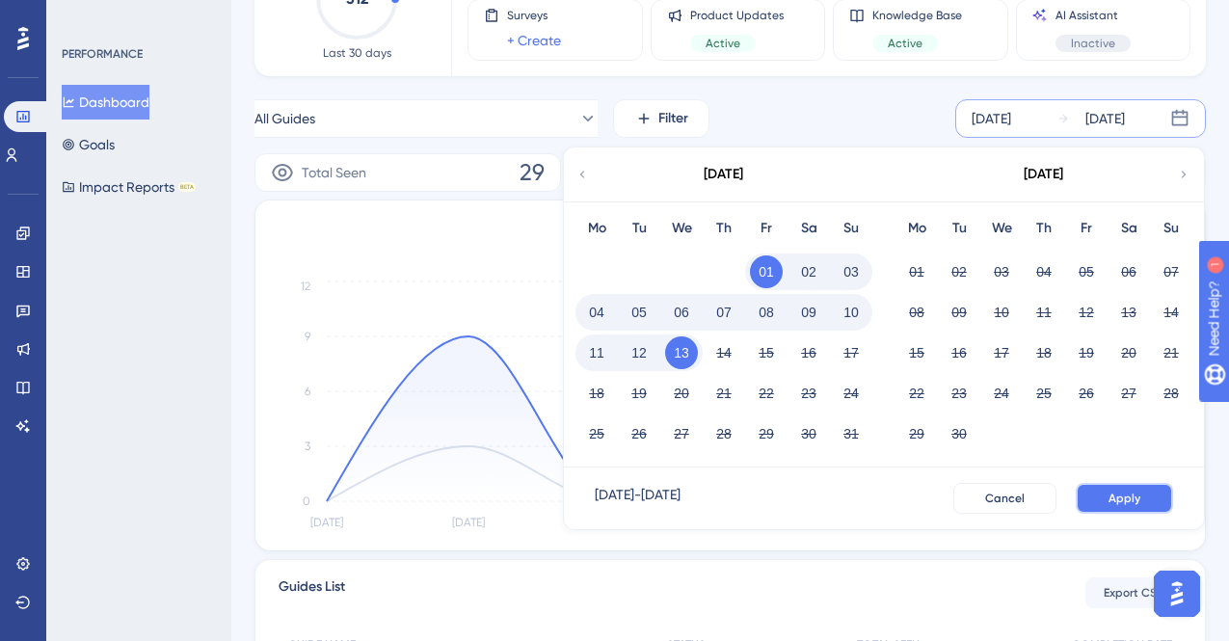
drag, startPoint x: 1112, startPoint y: 493, endPoint x: 980, endPoint y: 543, distance: 141.2
click at [1112, 493] on span "Apply" at bounding box center [1124, 497] width 32 height 15
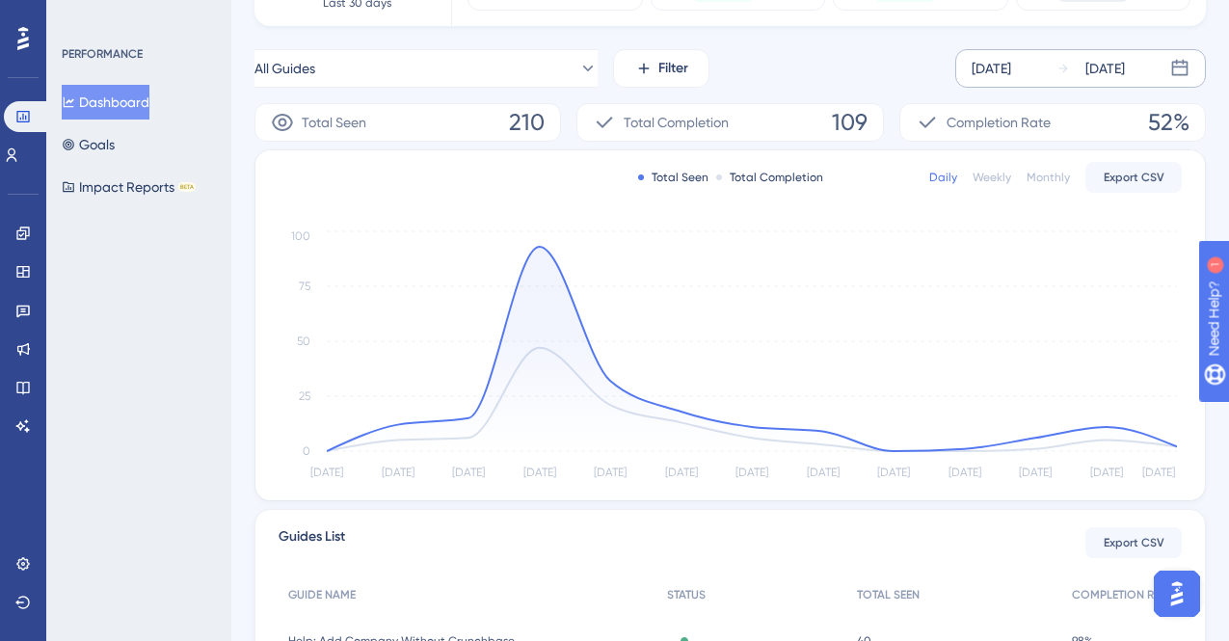
scroll to position [242, 0]
click at [1062, 177] on div "Monthly" at bounding box center [1047, 179] width 43 height 15
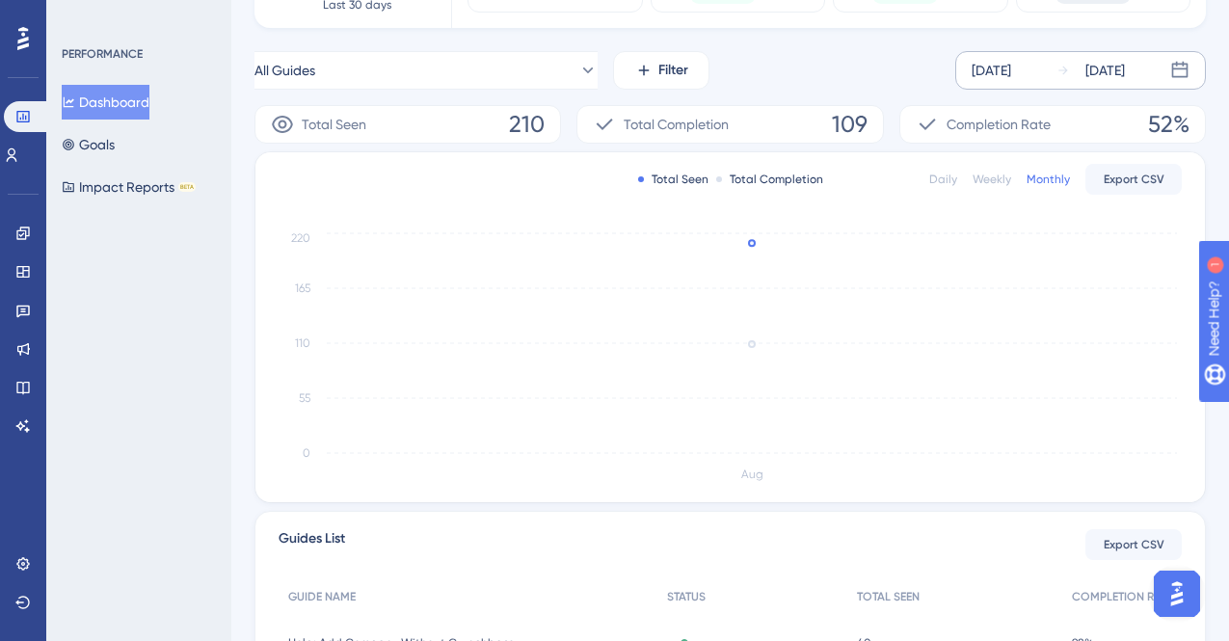
click at [937, 179] on div "Daily" at bounding box center [943, 179] width 28 height 15
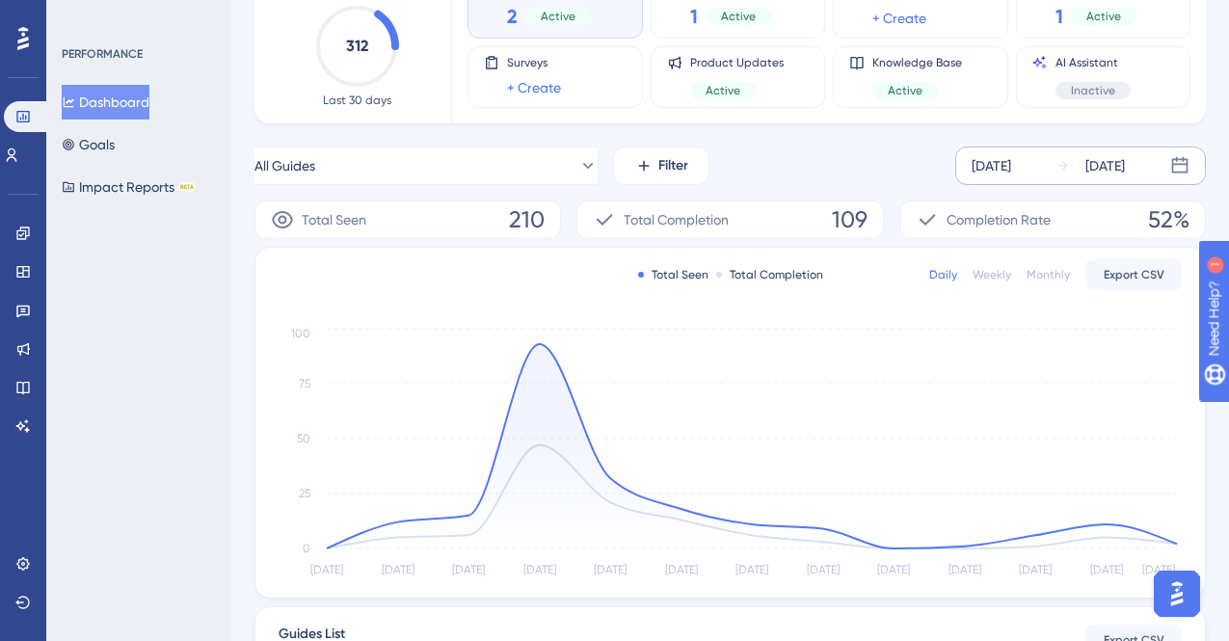
scroll to position [57, 0]
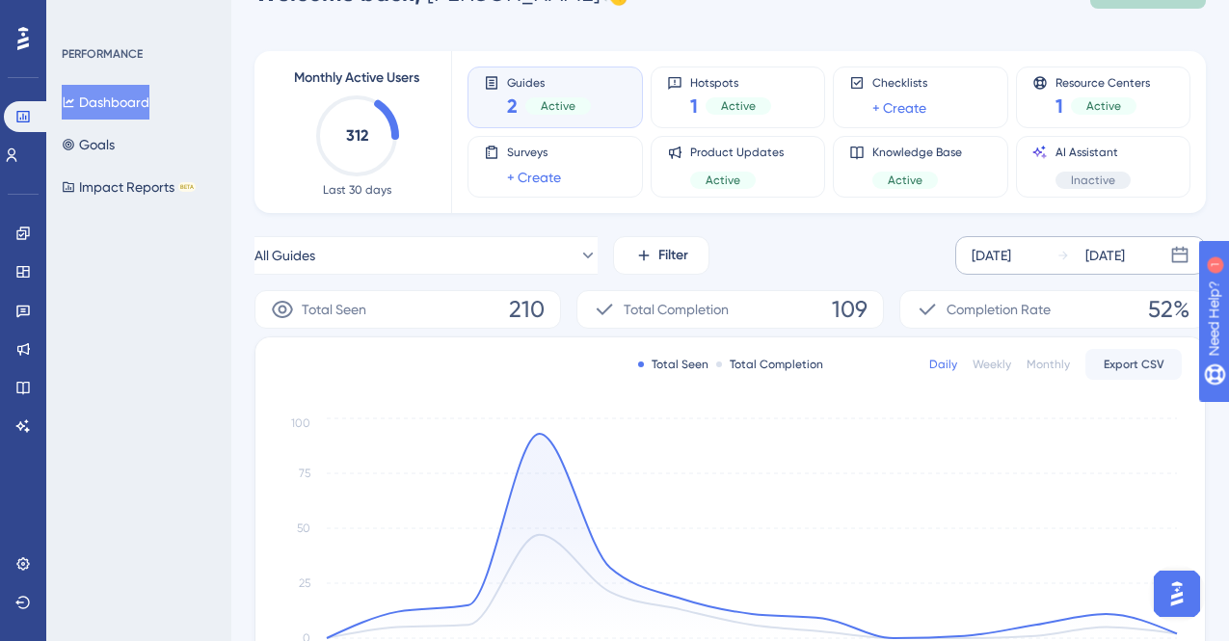
click at [355, 82] on span "Monthly Active Users" at bounding box center [356, 77] width 125 height 23
click at [354, 82] on span "Monthly Active Users" at bounding box center [356, 77] width 125 height 23
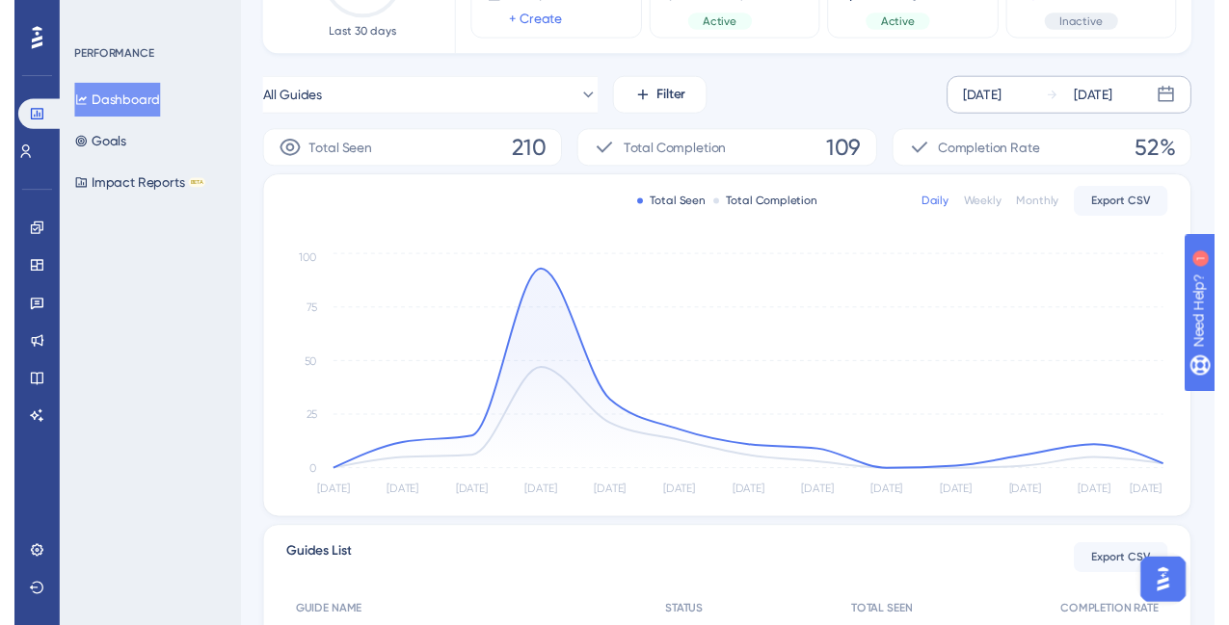
scroll to position [0, 0]
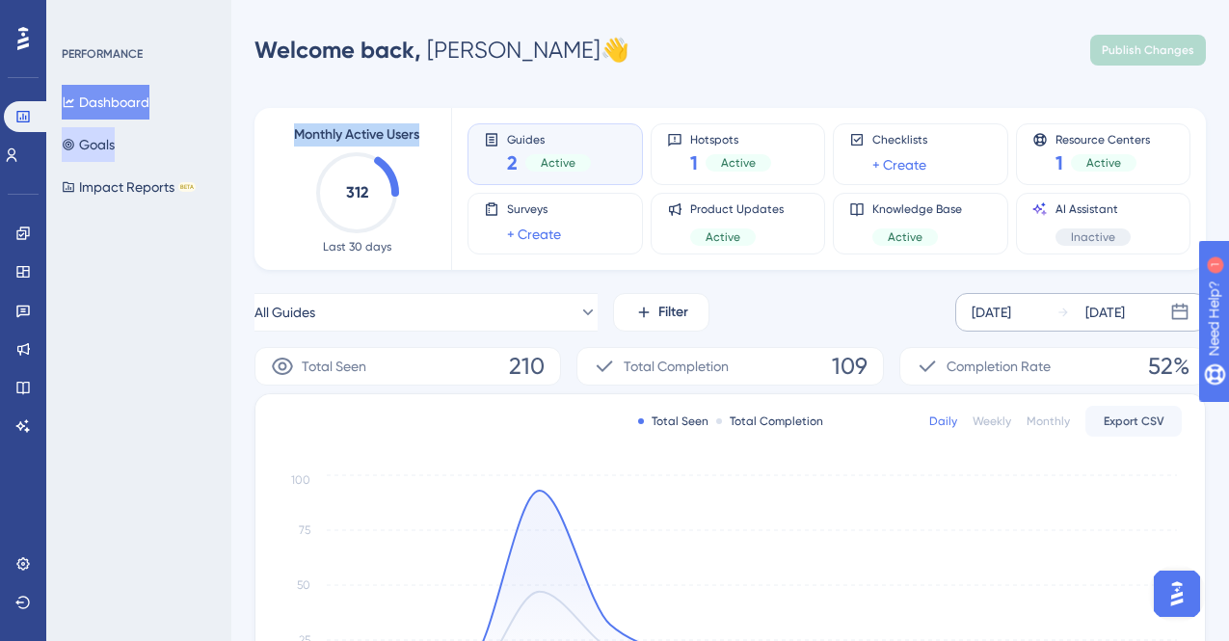
click at [80, 150] on button "Goals" at bounding box center [88, 144] width 53 height 35
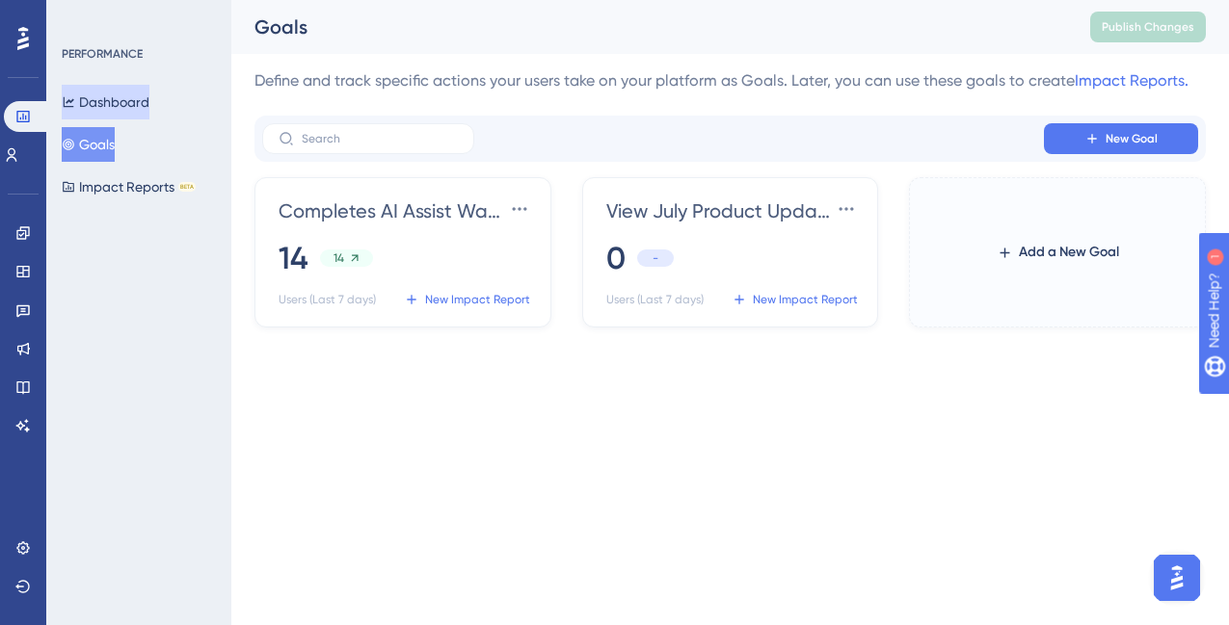
click at [147, 103] on button "Dashboard" at bounding box center [106, 102] width 88 height 35
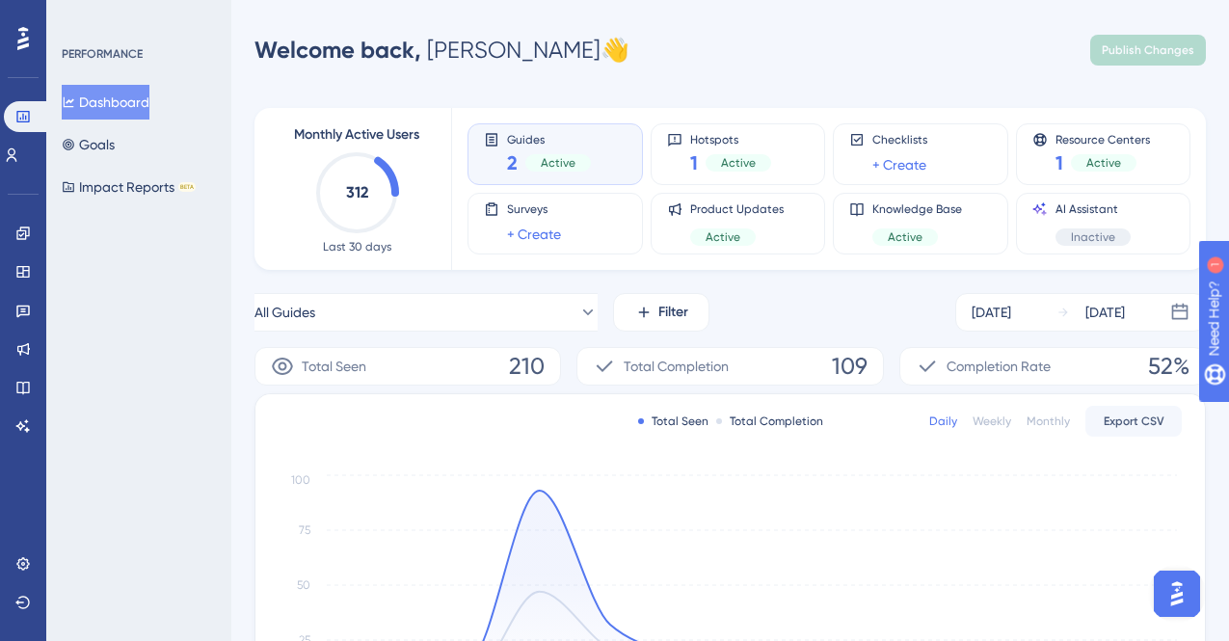
click at [120, 125] on div "Dashboard Goals Impact Reports BETA" at bounding box center [140, 144] width 156 height 119
click at [115, 139] on button "Goals" at bounding box center [88, 144] width 53 height 35
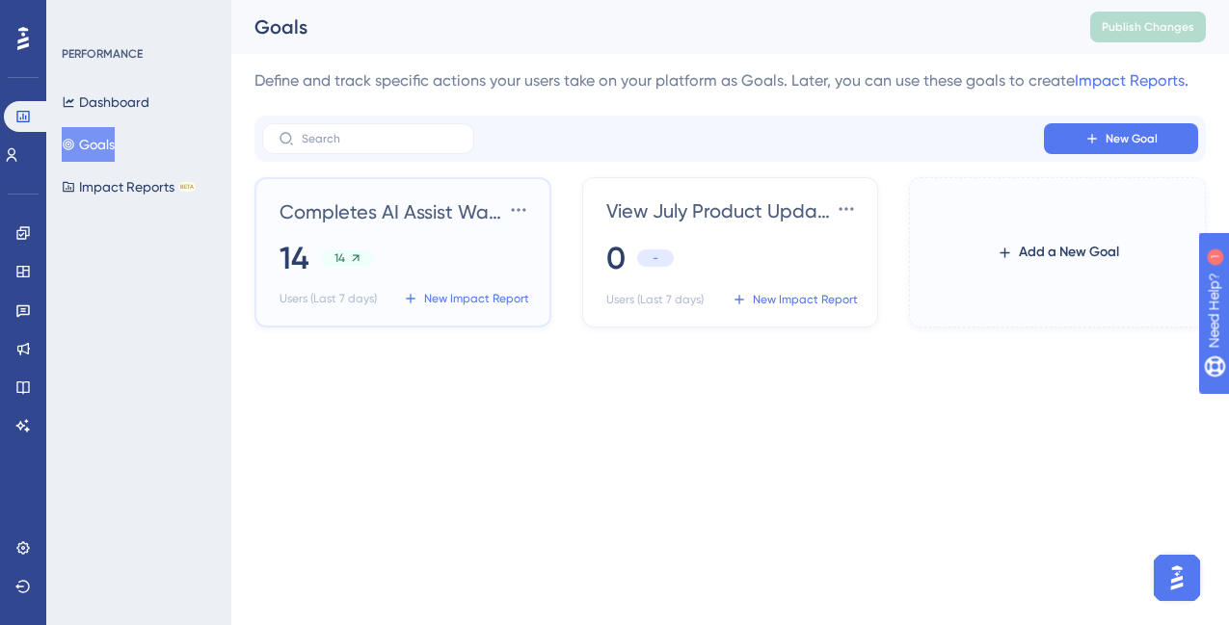
click at [459, 205] on span "Completes AI Assist Walkthrough" at bounding box center [391, 212] width 224 height 27
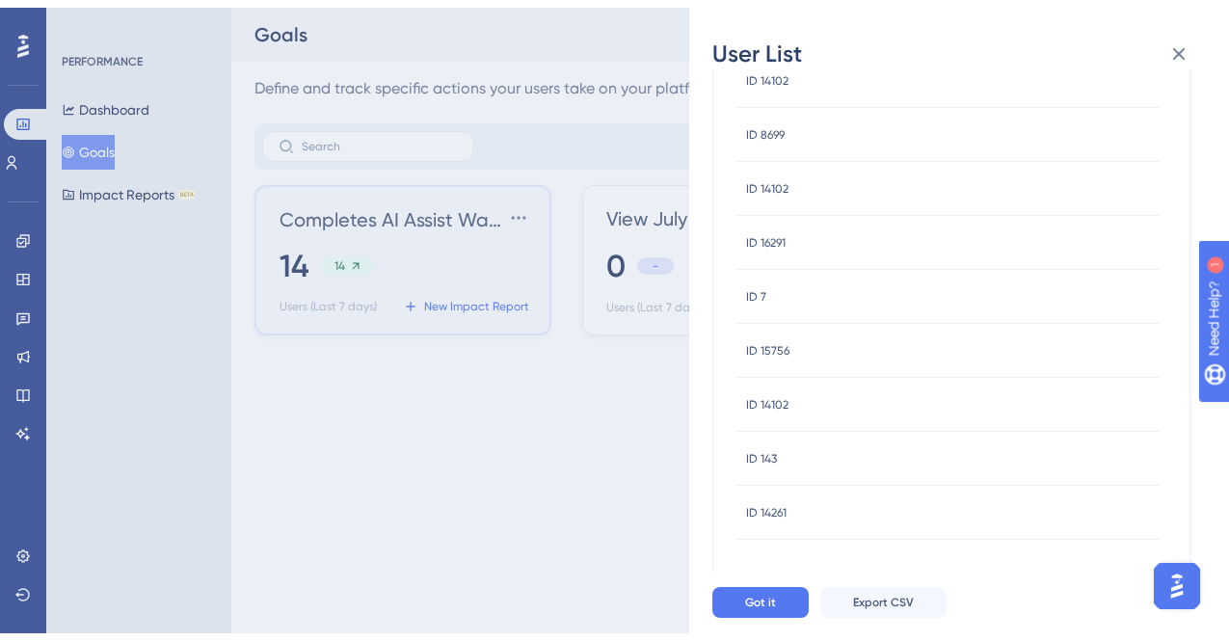
scroll to position [157, 0]
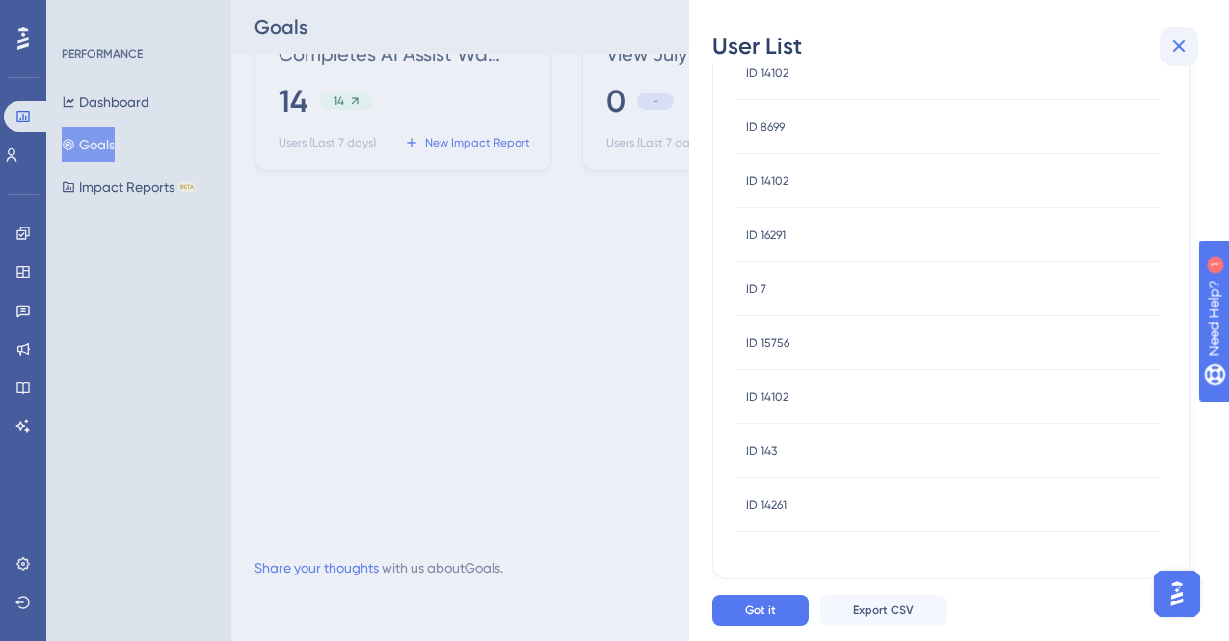
click at [1179, 39] on icon at bounding box center [1178, 46] width 23 height 23
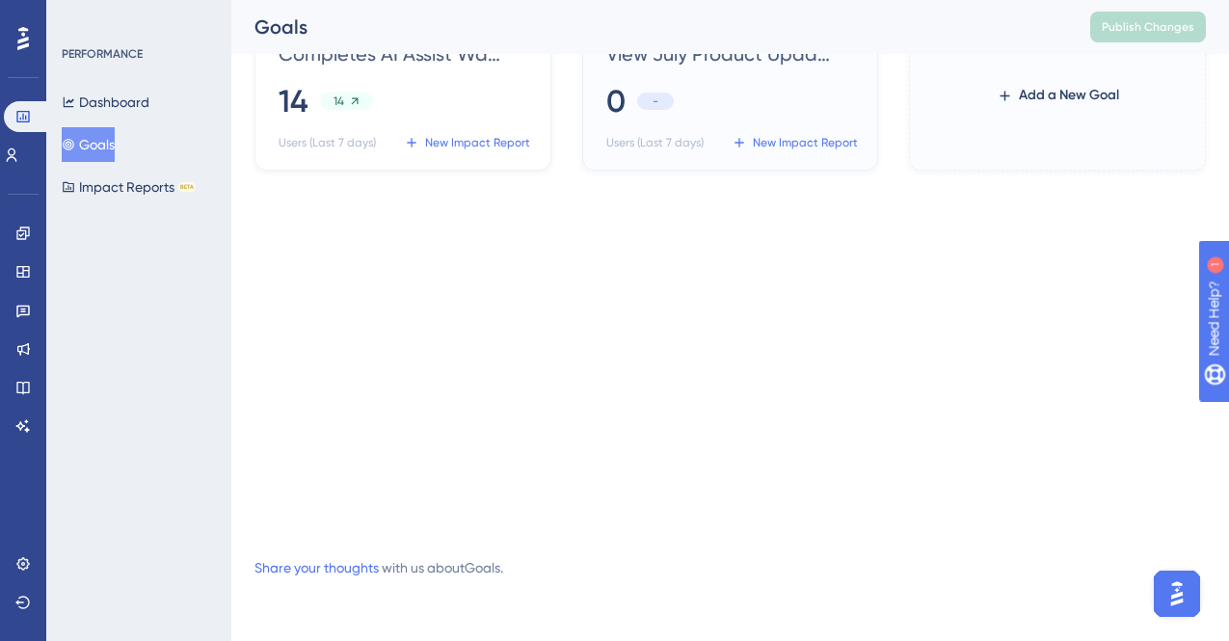
scroll to position [0, 0]
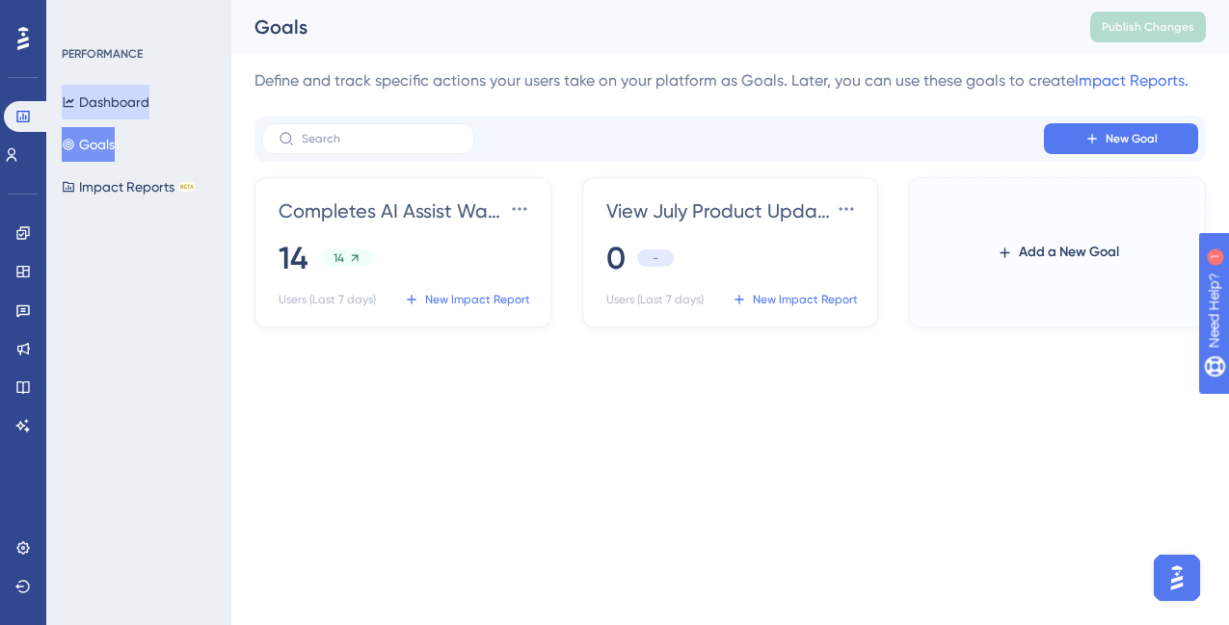
click at [97, 106] on button "Dashboard" at bounding box center [106, 102] width 88 height 35
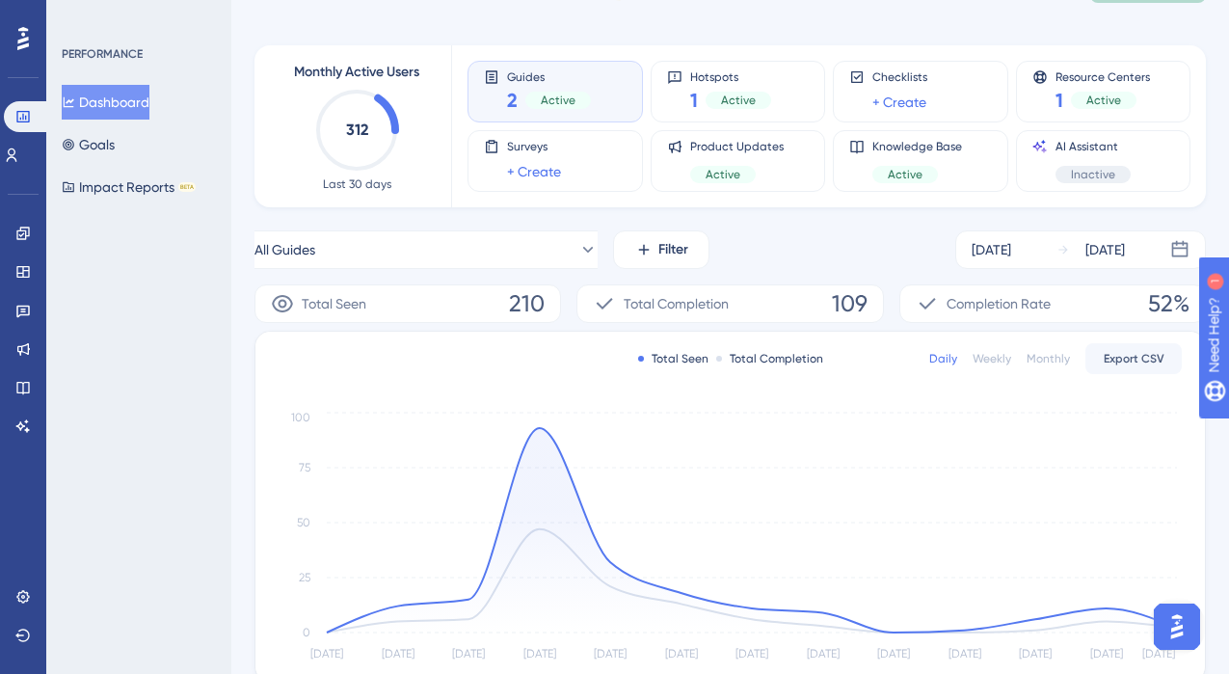
scroll to position [64, 0]
click at [525, 304] on span "210" at bounding box center [527, 302] width 36 height 31
click at [837, 303] on span "109" at bounding box center [850, 302] width 36 height 31
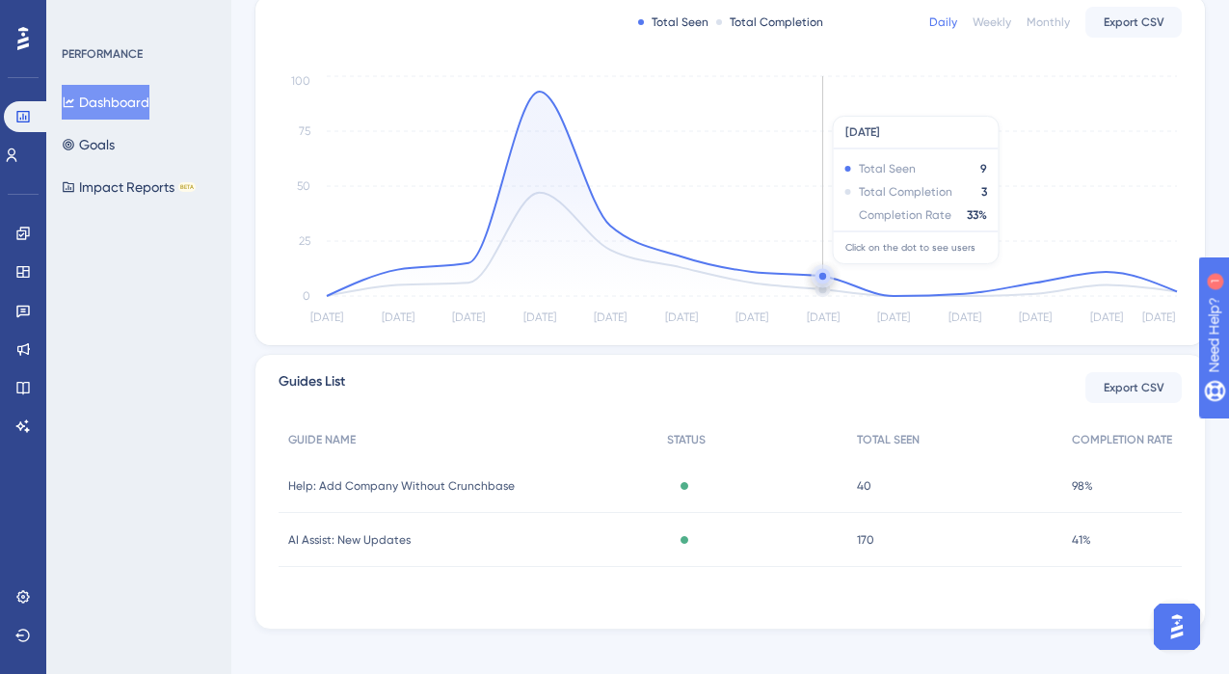
scroll to position [398, 0]
click at [386, 542] on span "AI Assist: New Updates" at bounding box center [349, 540] width 122 height 15
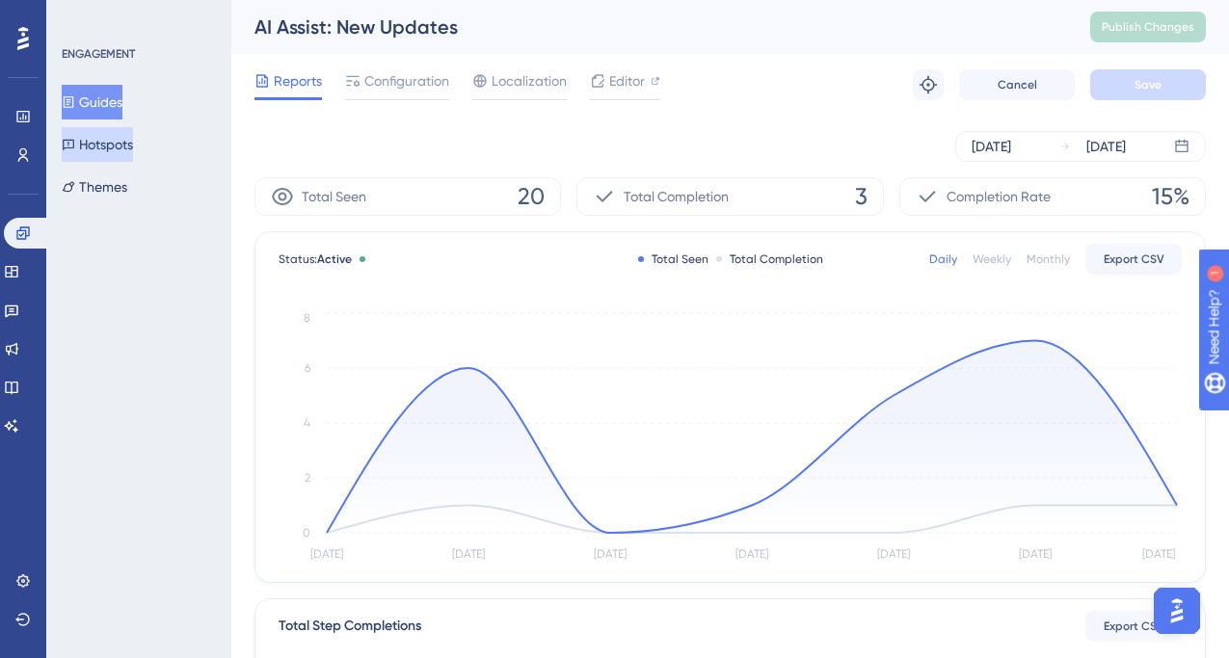
click at [103, 153] on button "Hotspots" at bounding box center [97, 144] width 71 height 35
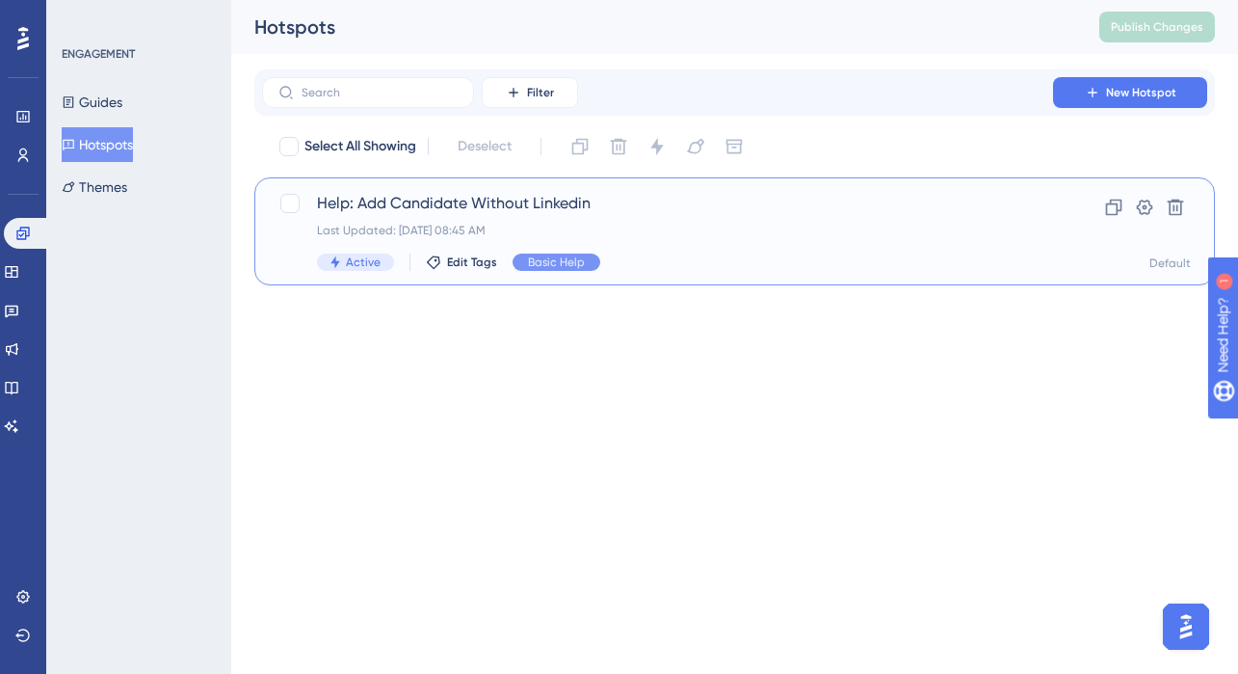
click at [597, 205] on span "Help: Add Candidate Without Linkedin" at bounding box center [657, 203] width 681 height 23
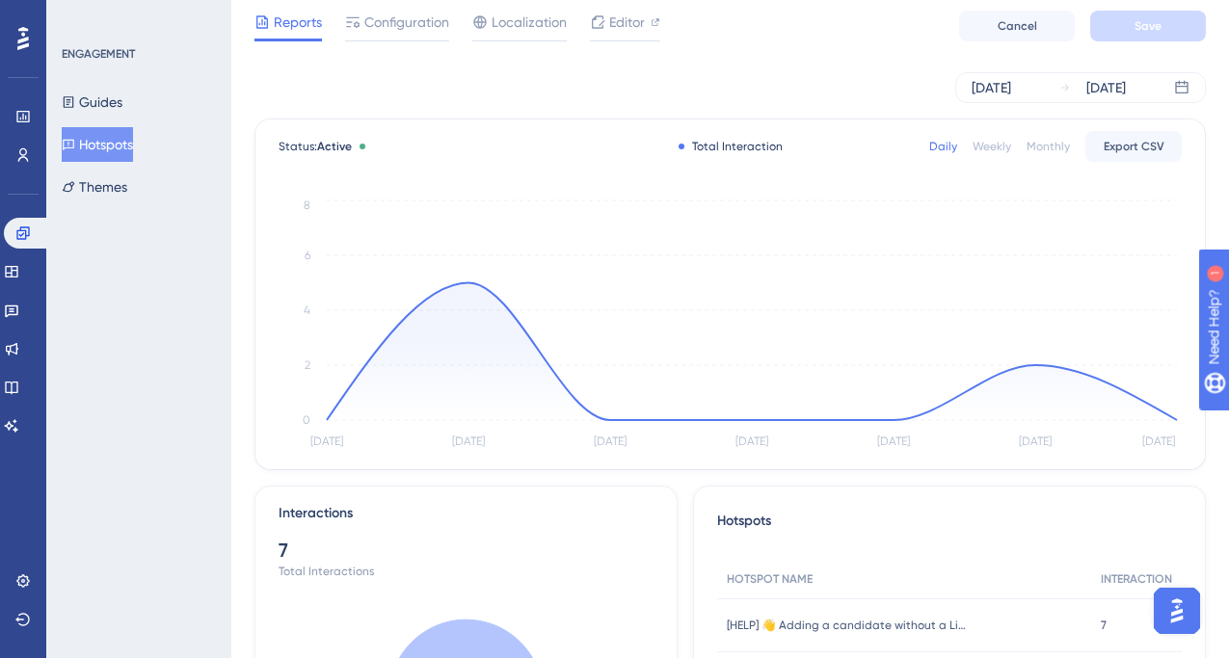
scroll to position [70, 0]
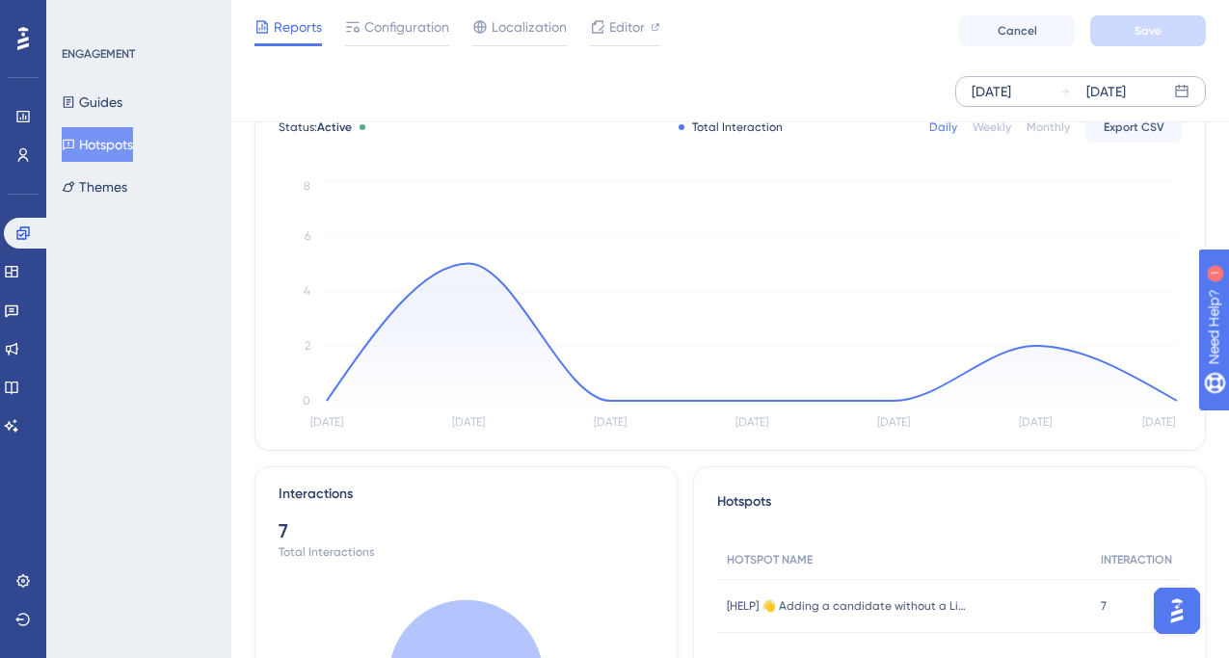
click at [1011, 83] on div "[DATE]" at bounding box center [991, 91] width 40 height 23
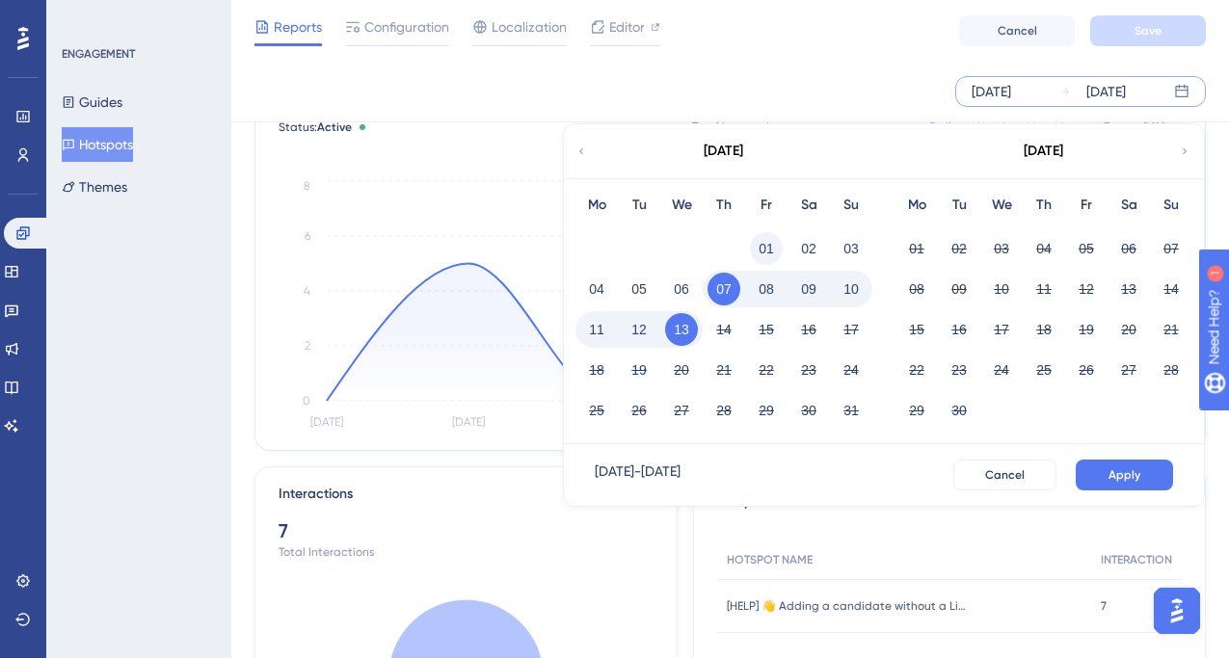
click at [772, 240] on button "01" at bounding box center [766, 248] width 33 height 33
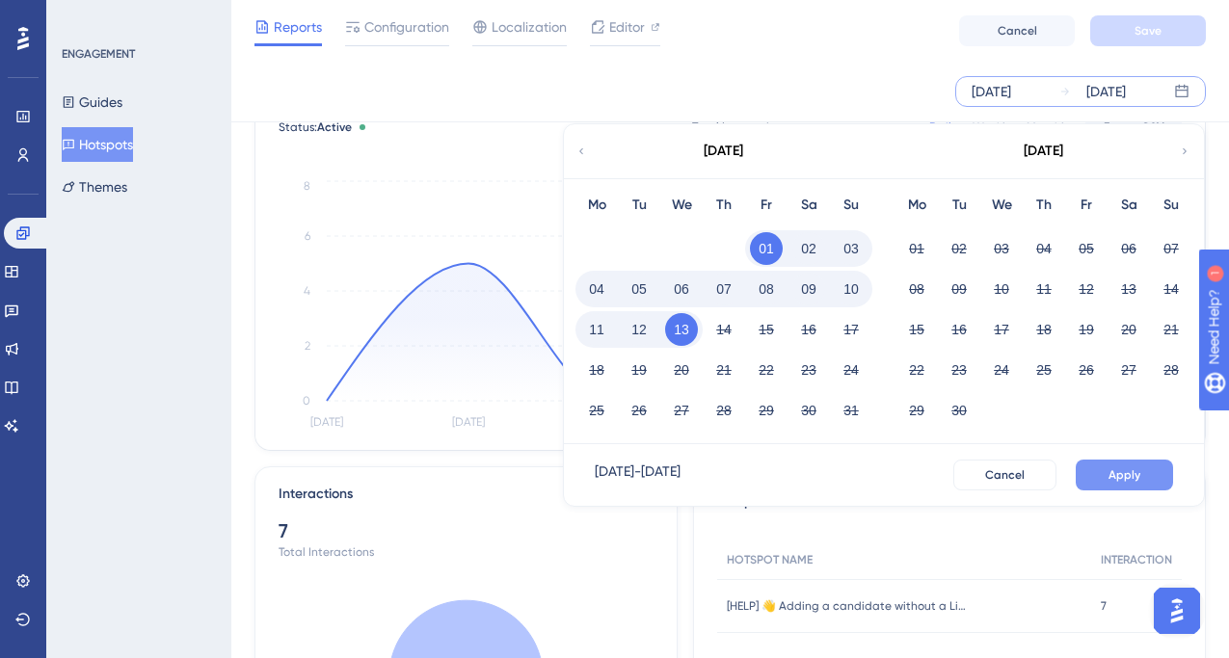
click at [1096, 468] on button "Apply" at bounding box center [1123, 475] width 97 height 31
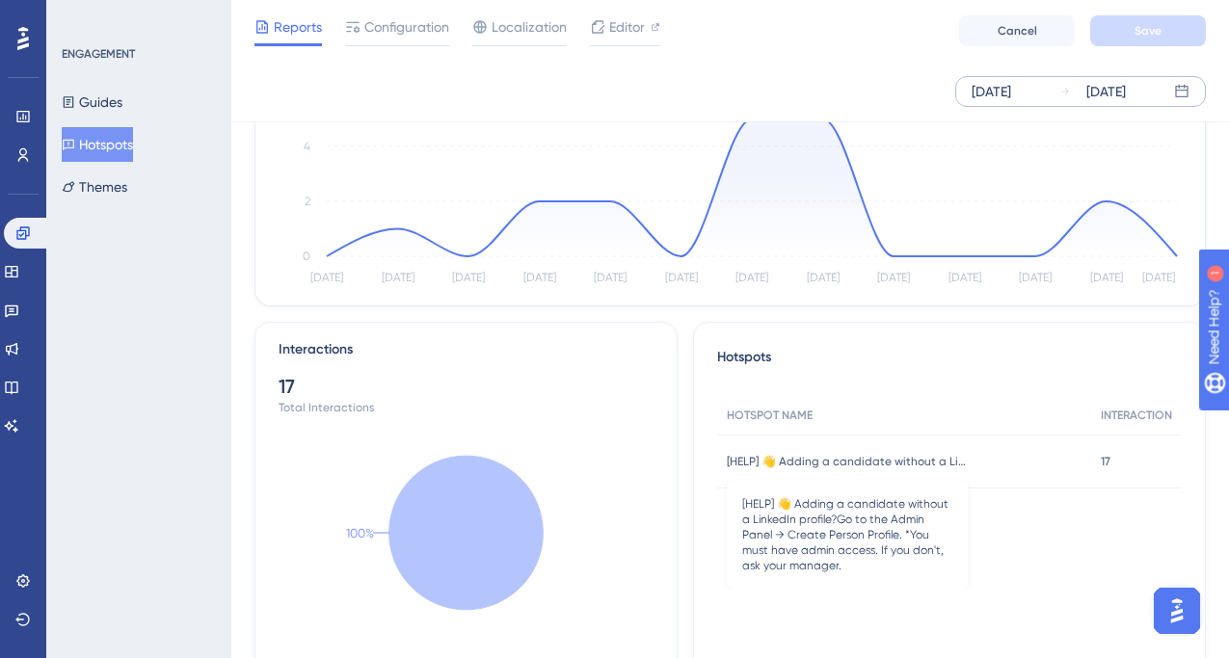
scroll to position [225, 0]
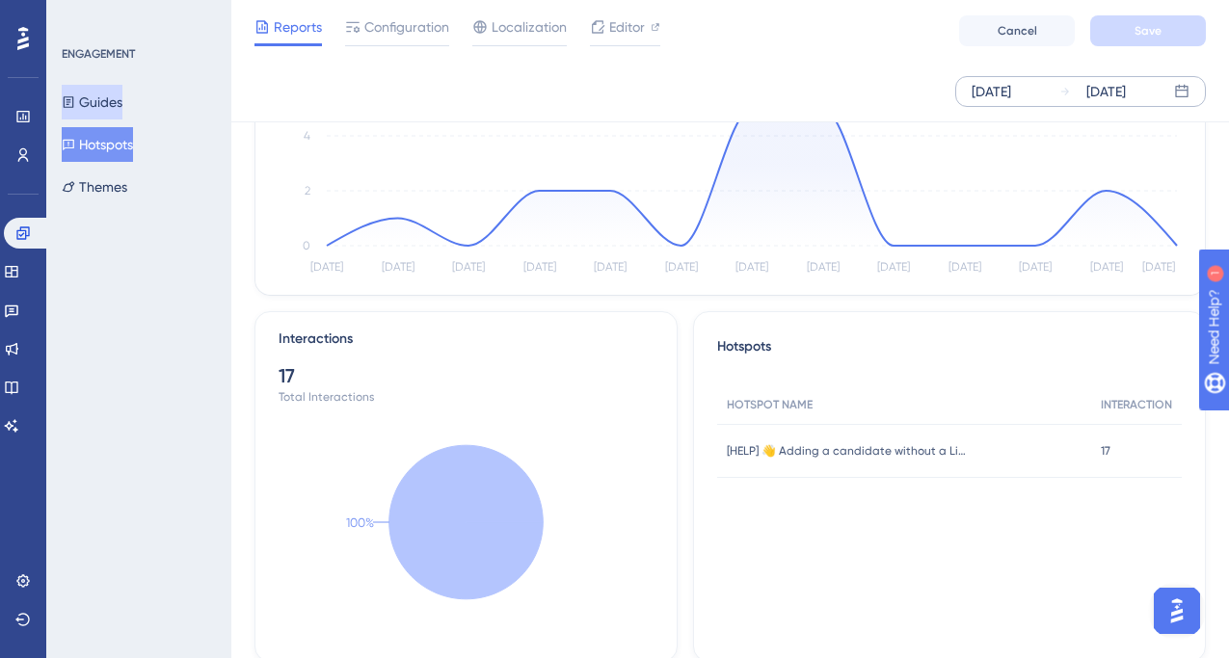
click at [107, 105] on button "Guides" at bounding box center [92, 102] width 61 height 35
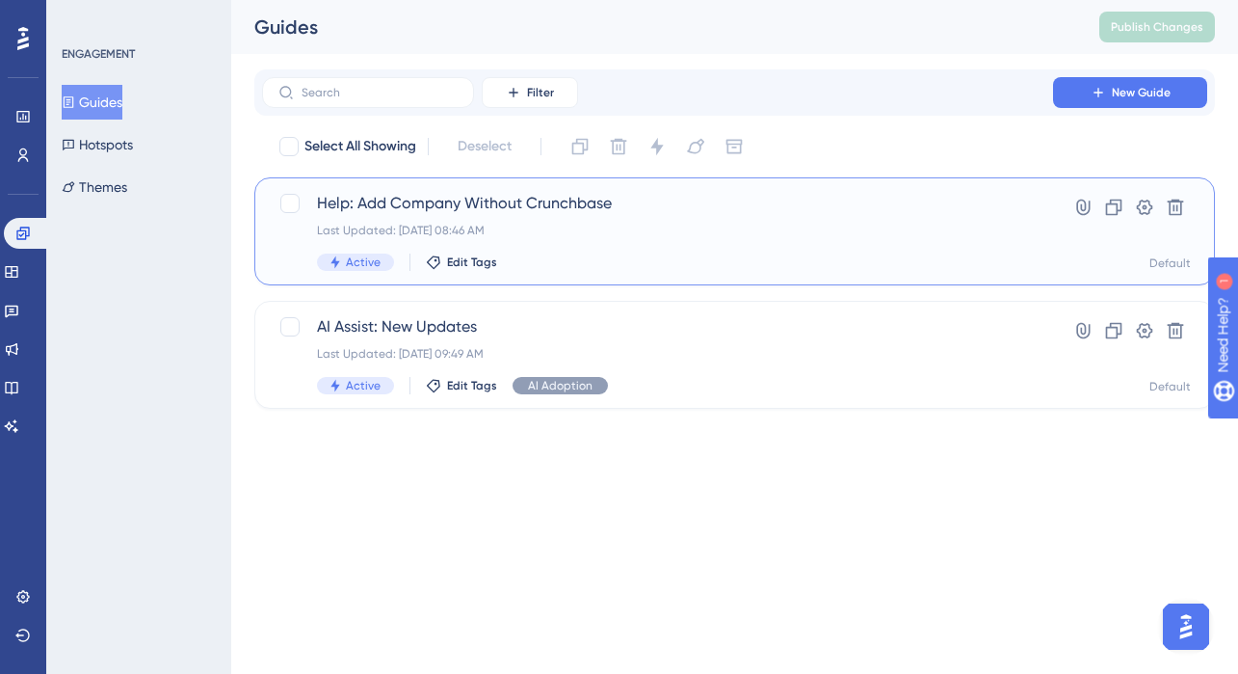
click at [419, 203] on span "Help: Add Company Without Crunchbase" at bounding box center [657, 203] width 681 height 23
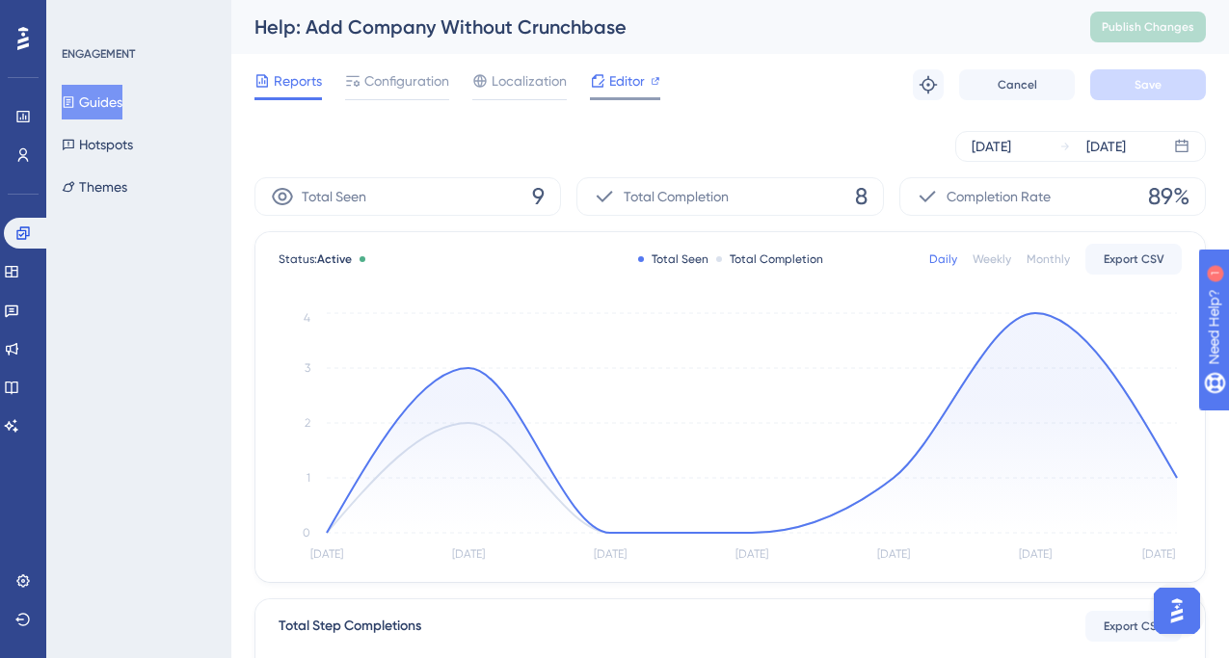
click at [620, 77] on span "Editor" at bounding box center [627, 80] width 36 height 23
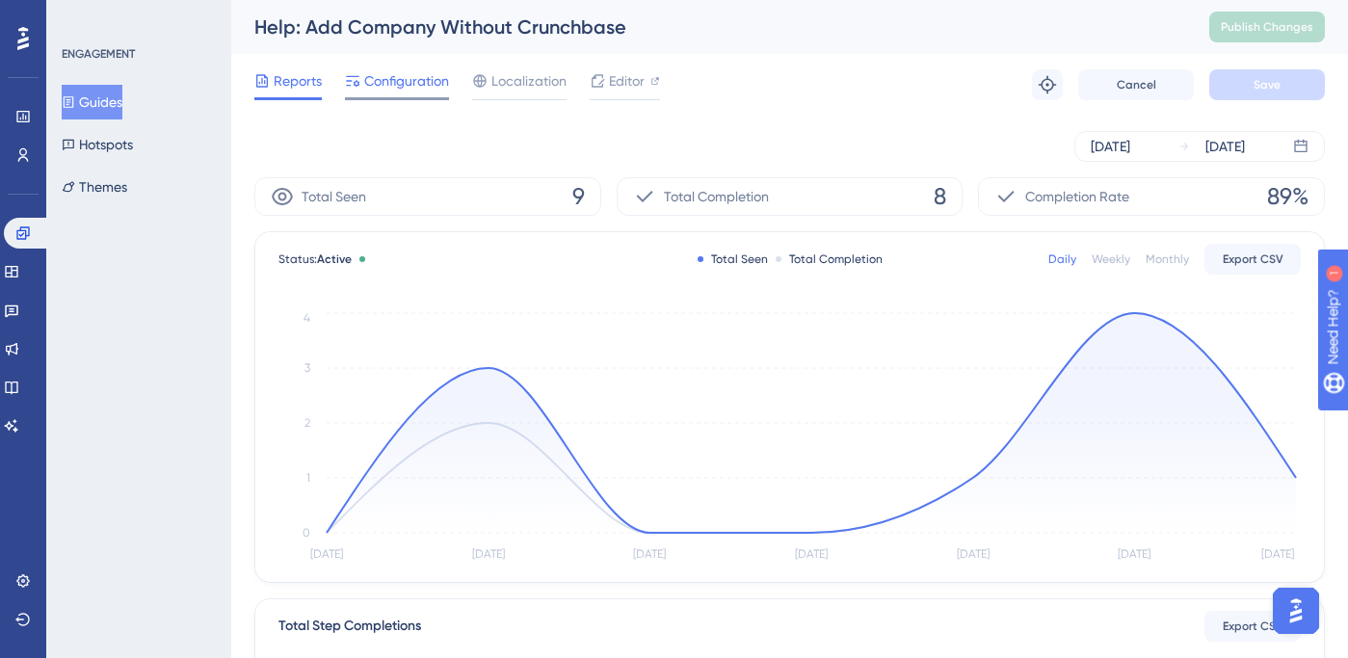
click at [400, 78] on span "Configuration" at bounding box center [406, 80] width 85 height 23
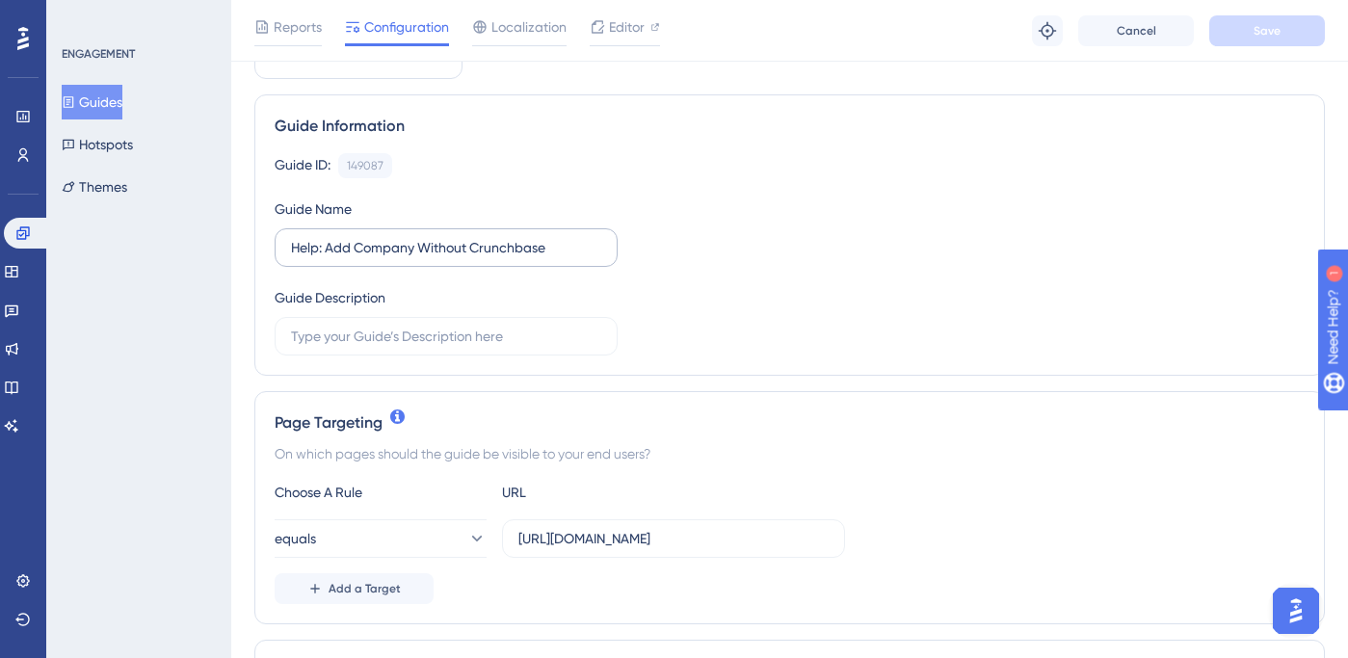
scroll to position [137, 0]
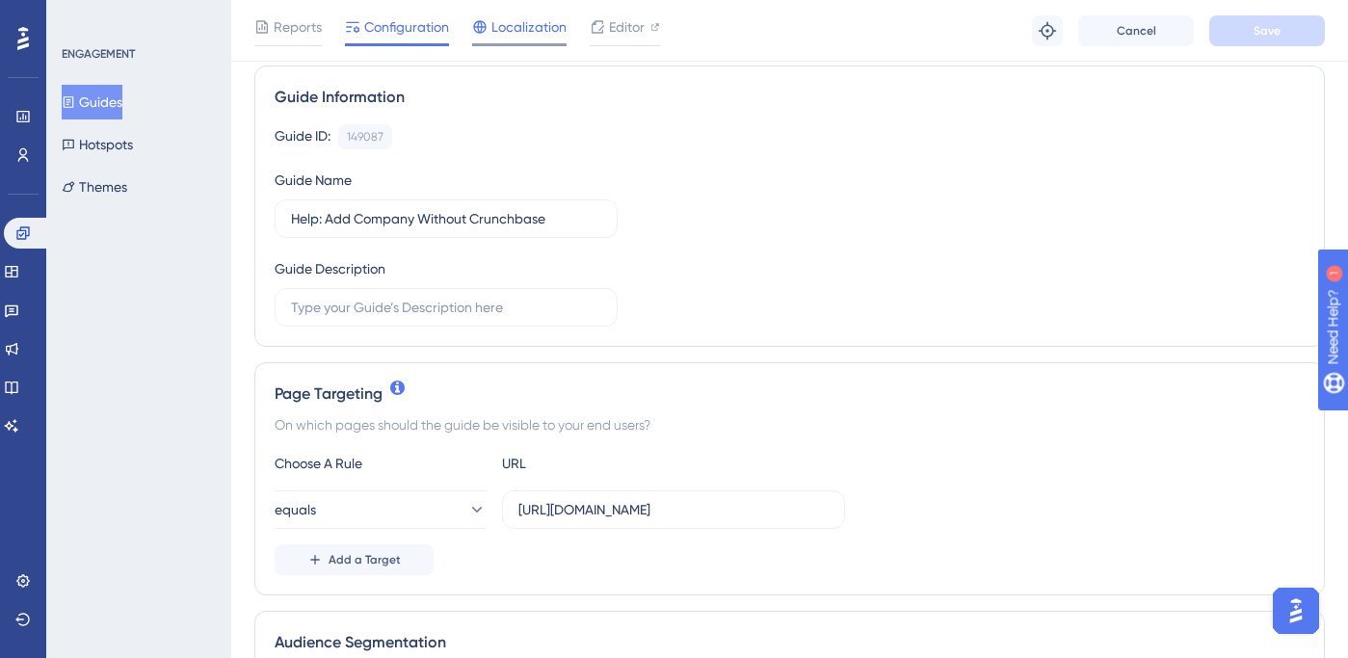
click at [529, 30] on span "Localization" at bounding box center [528, 26] width 75 height 23
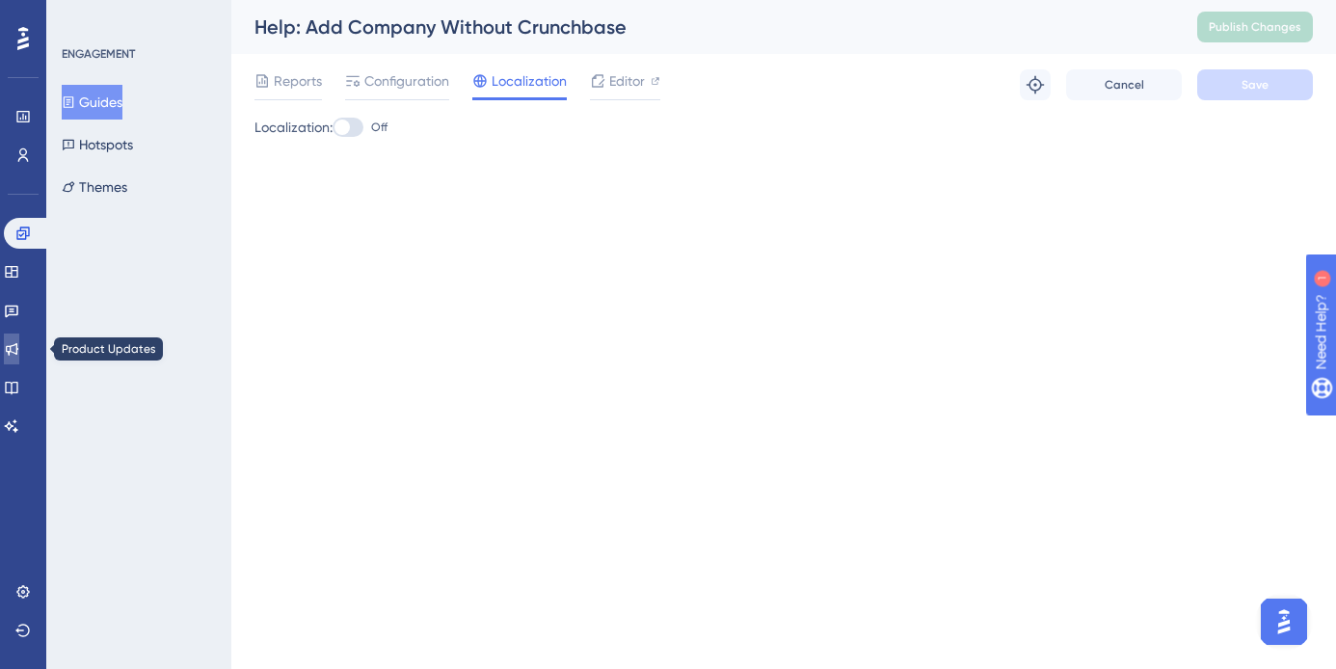
click at [19, 358] on link at bounding box center [11, 348] width 15 height 31
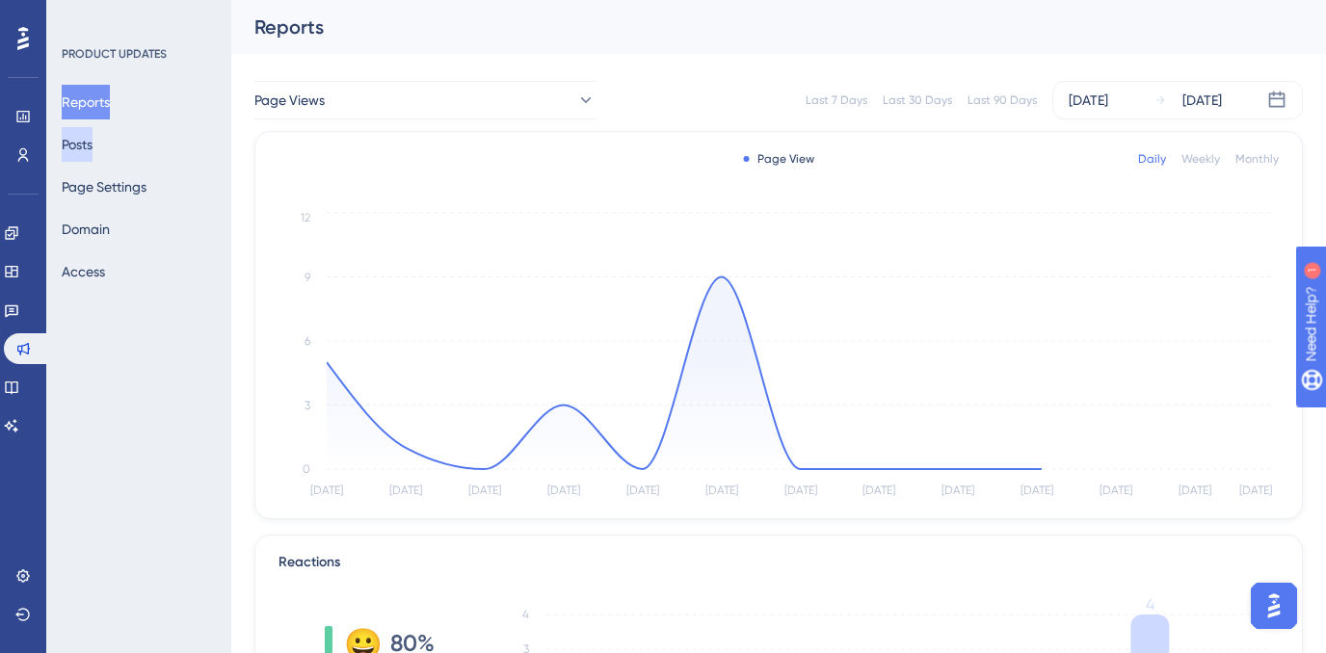
click at [93, 145] on button "Posts" at bounding box center [77, 144] width 31 height 35
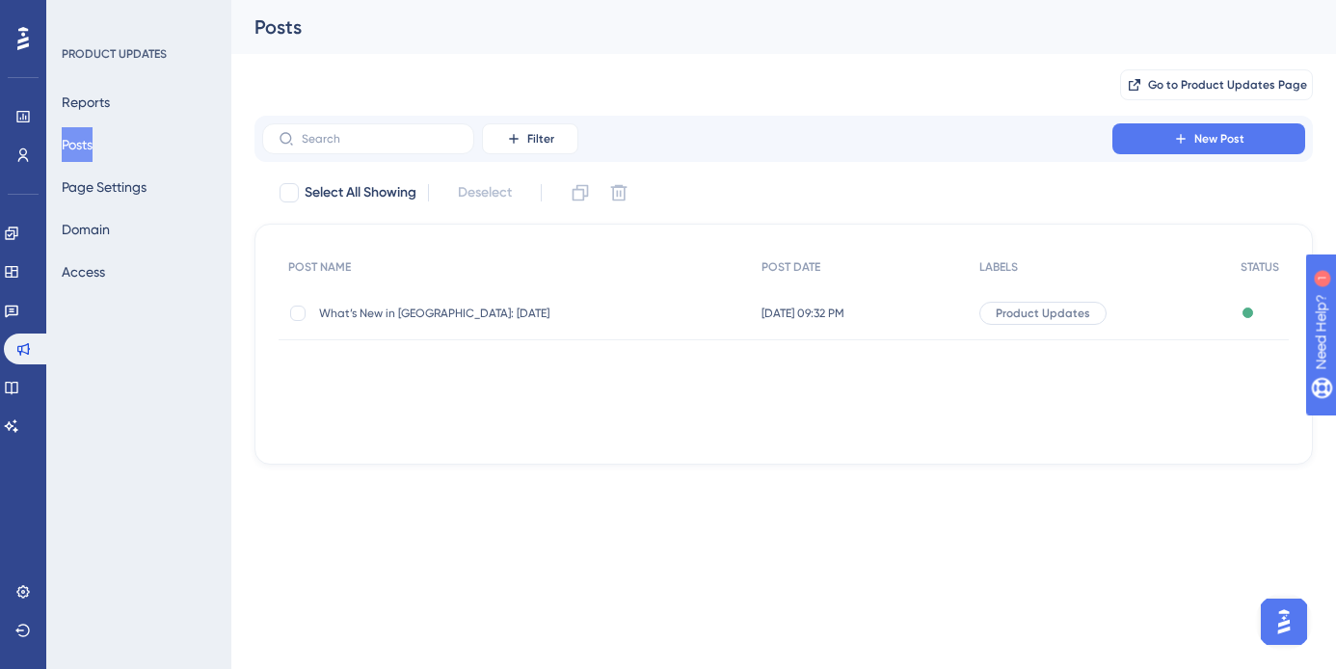
click at [411, 309] on span "What’s New in [GEOGRAPHIC_DATA]: [DATE]" at bounding box center [473, 312] width 308 height 15
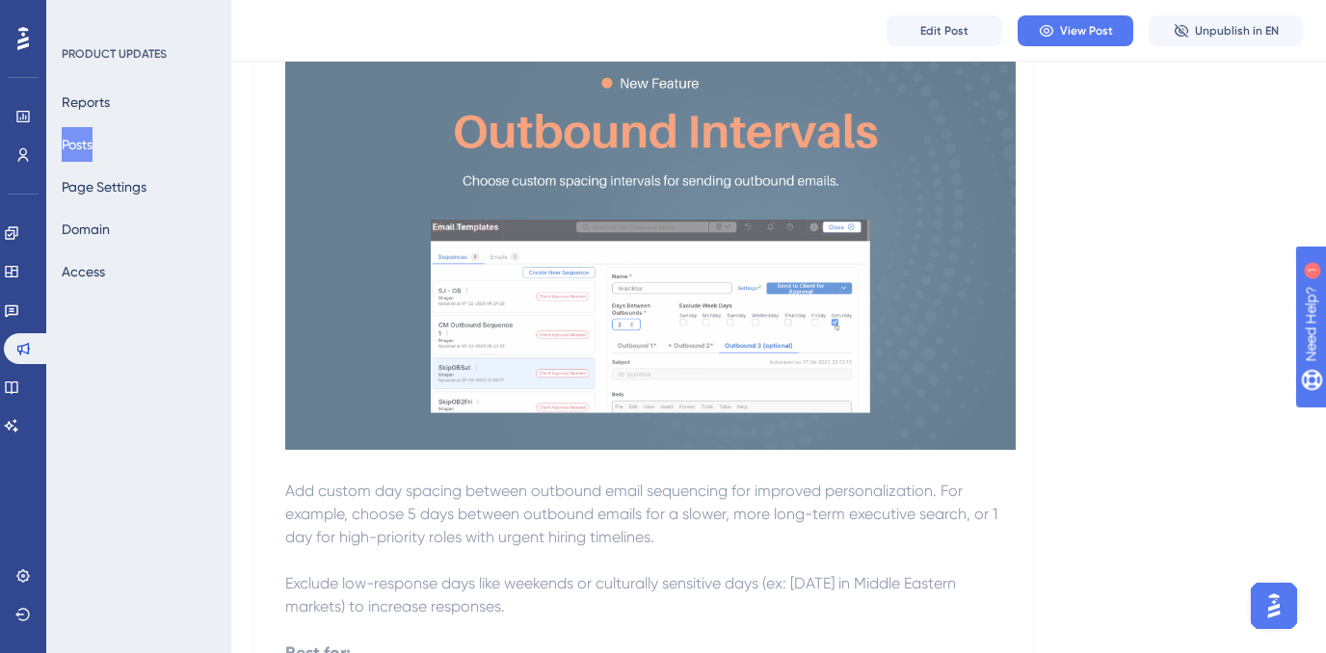
scroll to position [2001, 0]
